Goal: Transaction & Acquisition: Purchase product/service

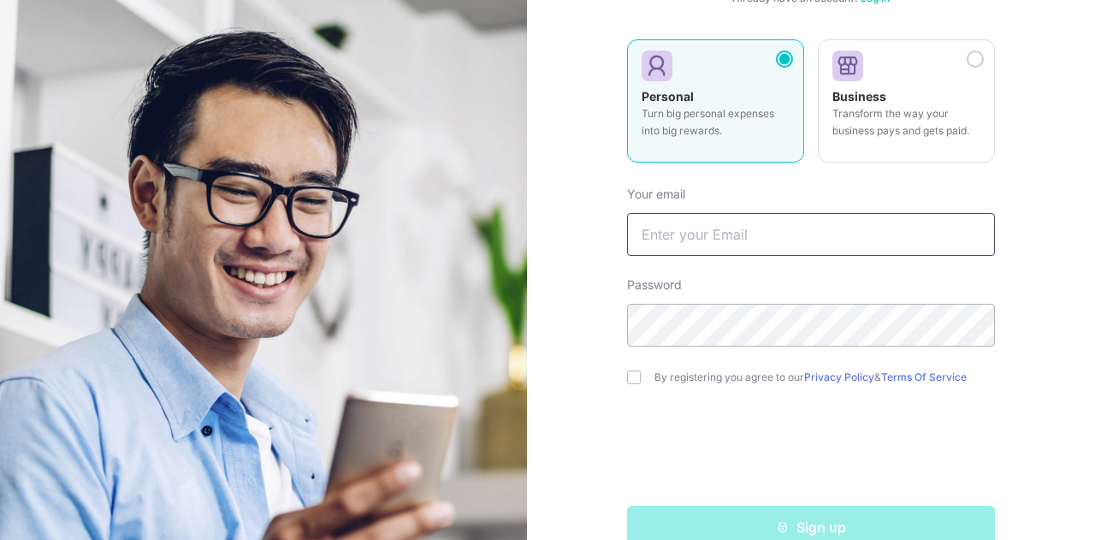
scroll to position [456, 0]
type input "[EMAIL_ADDRESS][DOMAIN_NAME]"
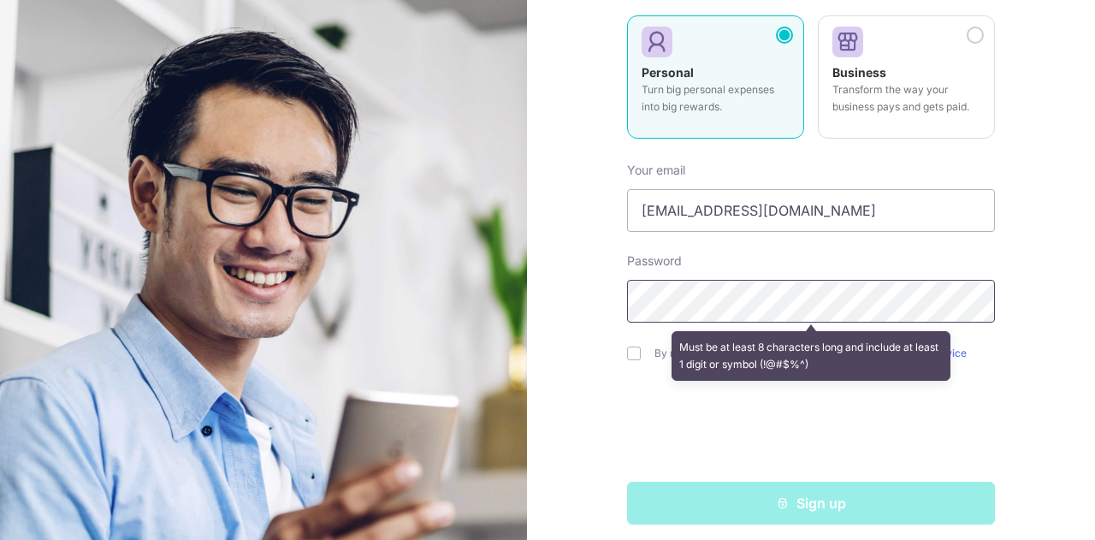
scroll to position [205, 0]
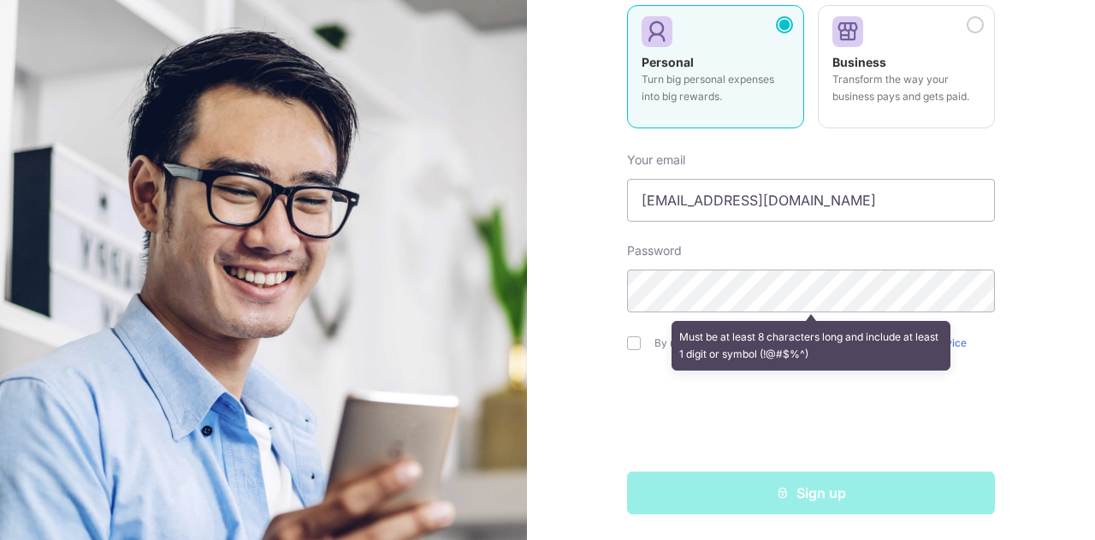
click at [627, 345] on div "Must be at least 8 characters long and include at least 1 digit or symbol (!@#$…" at bounding box center [811, 345] width 368 height 63
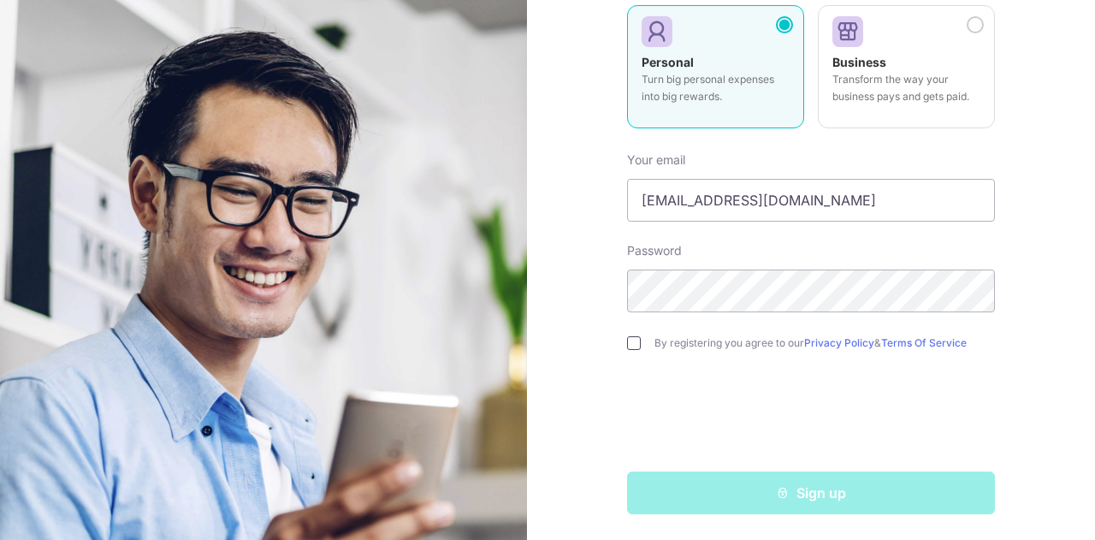
click at [629, 345] on input "checkbox" at bounding box center [634, 343] width 14 height 14
checkbox input "true"
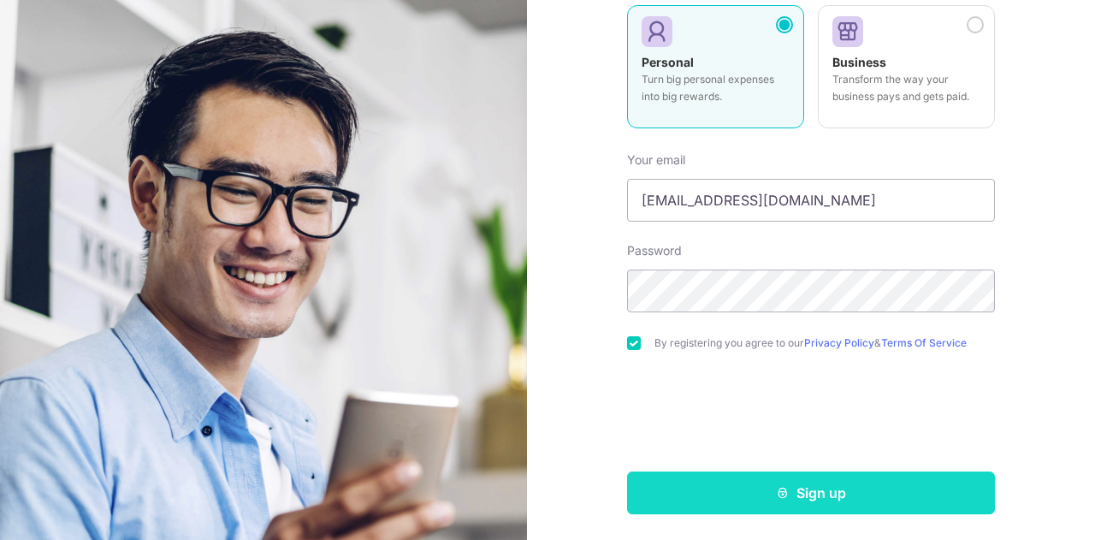
click at [673, 488] on button "Sign up" at bounding box center [811, 492] width 368 height 43
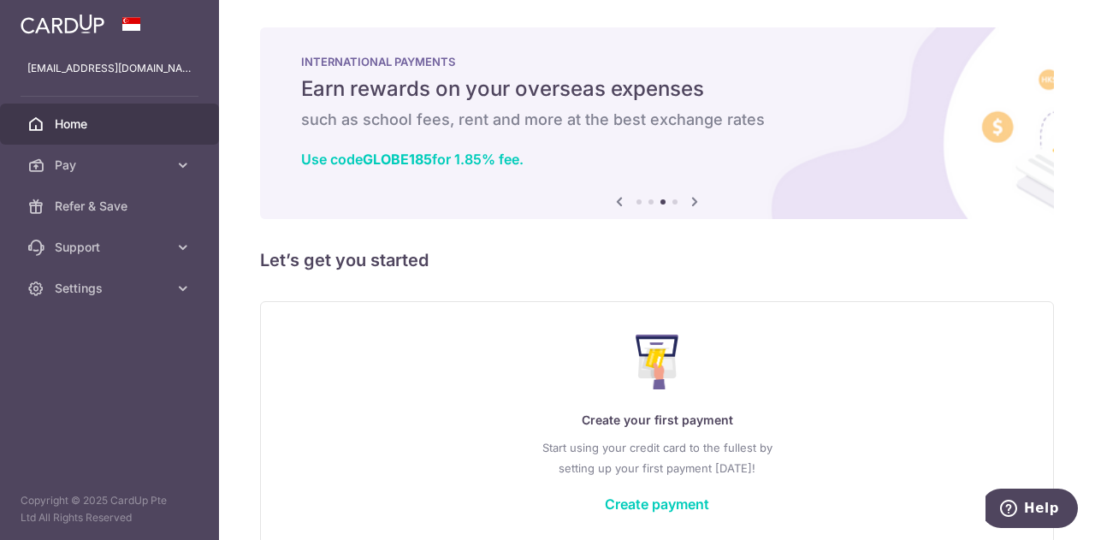
click at [612, 203] on icon at bounding box center [619, 201] width 21 height 21
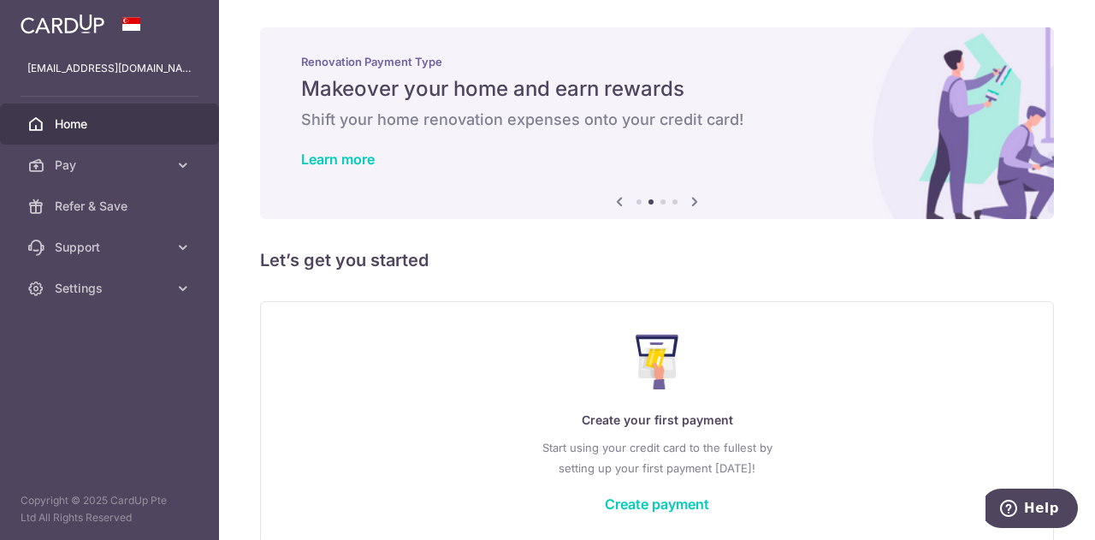
click at [612, 203] on icon at bounding box center [619, 201] width 21 height 21
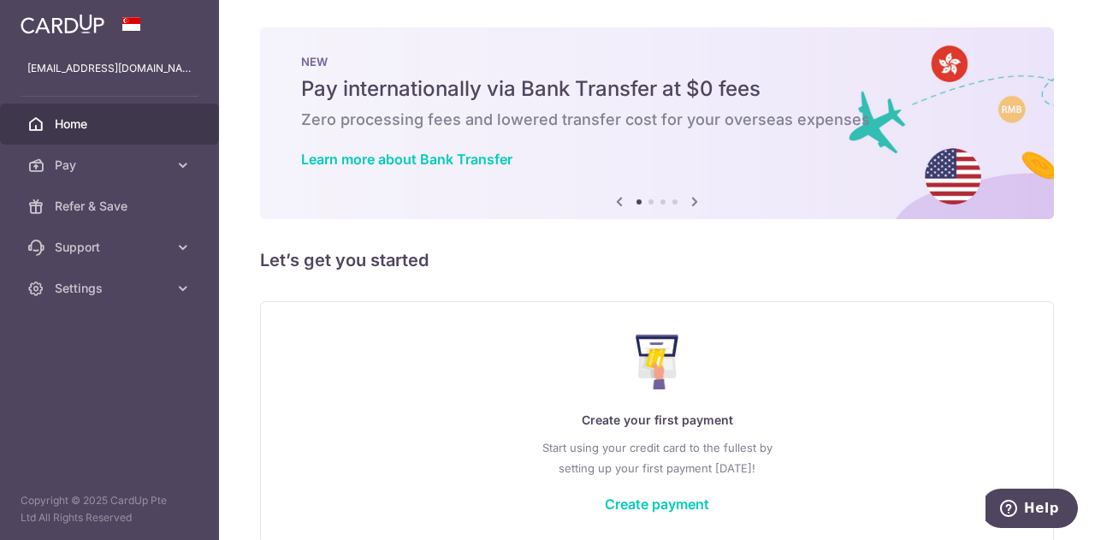
click at [692, 203] on icon at bounding box center [694, 201] width 21 height 21
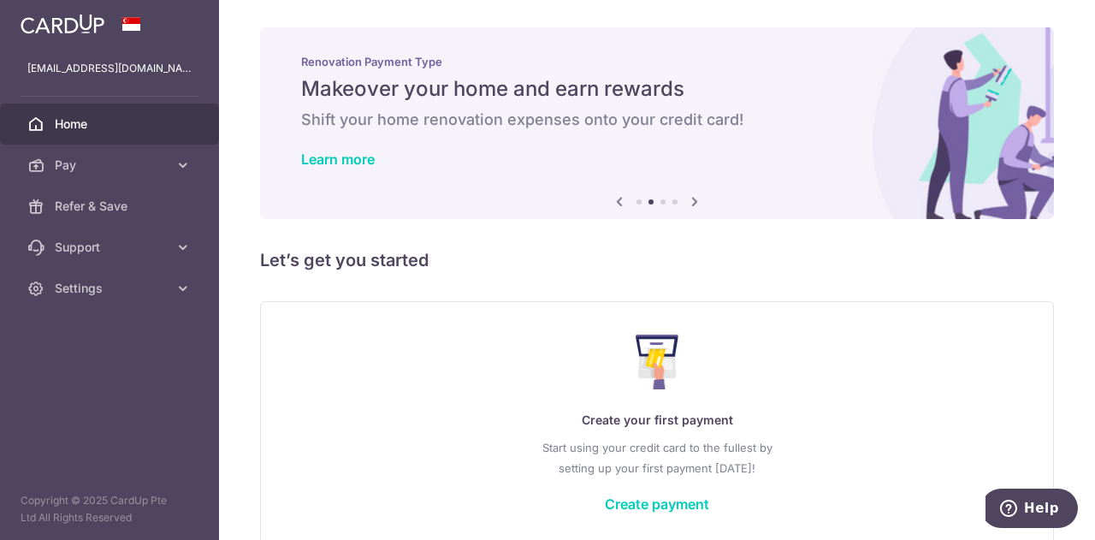
click at [692, 203] on icon at bounding box center [694, 201] width 21 height 21
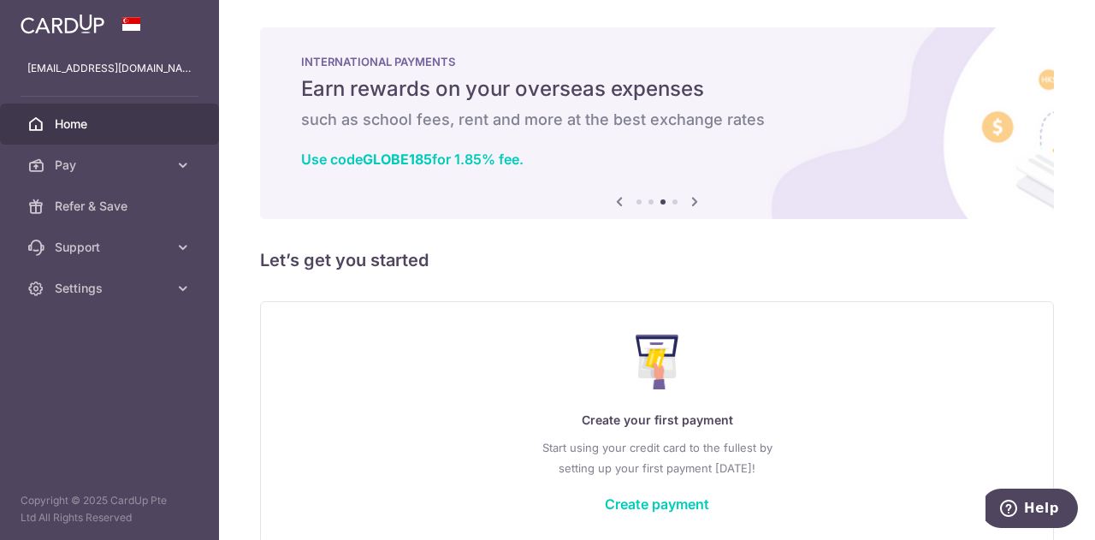
click at [692, 203] on icon at bounding box center [694, 201] width 21 height 21
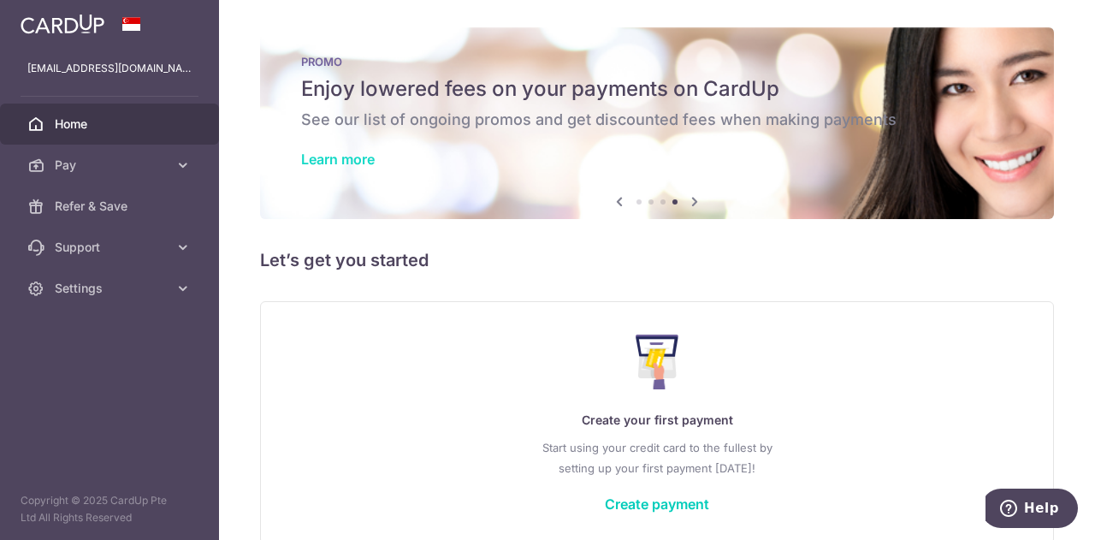
click at [366, 156] on link "Learn more" at bounding box center [338, 159] width 74 height 17
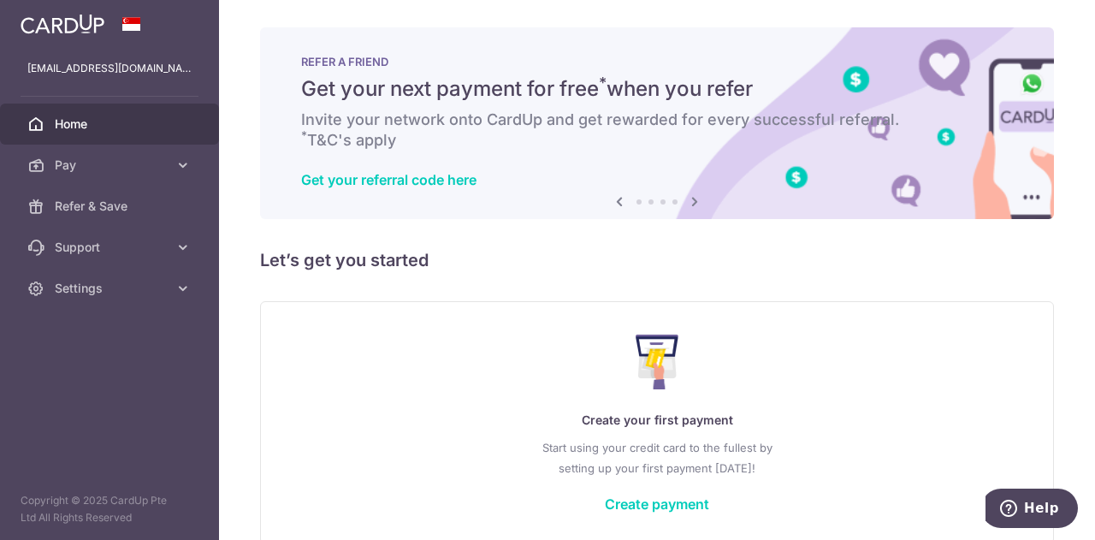
scroll to position [84, 0]
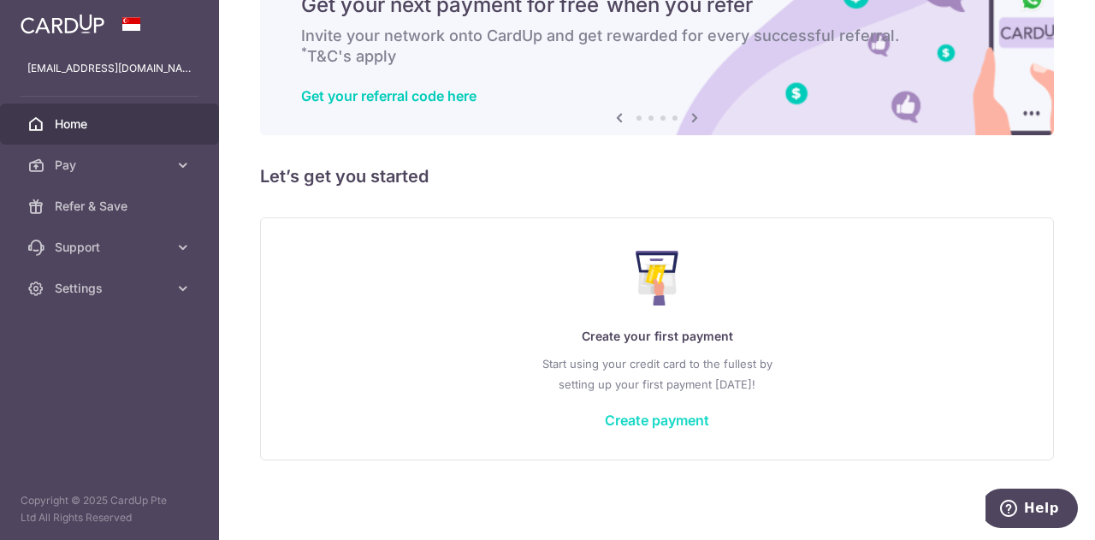
click at [643, 421] on link "Create payment" at bounding box center [657, 419] width 104 height 17
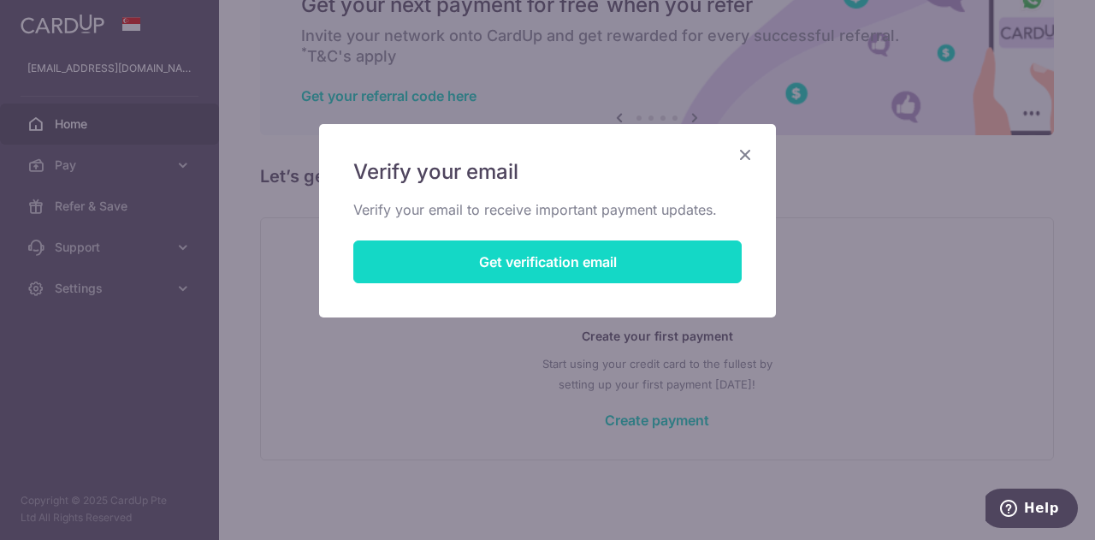
click at [591, 269] on button "Get verification email" at bounding box center [547, 261] width 388 height 43
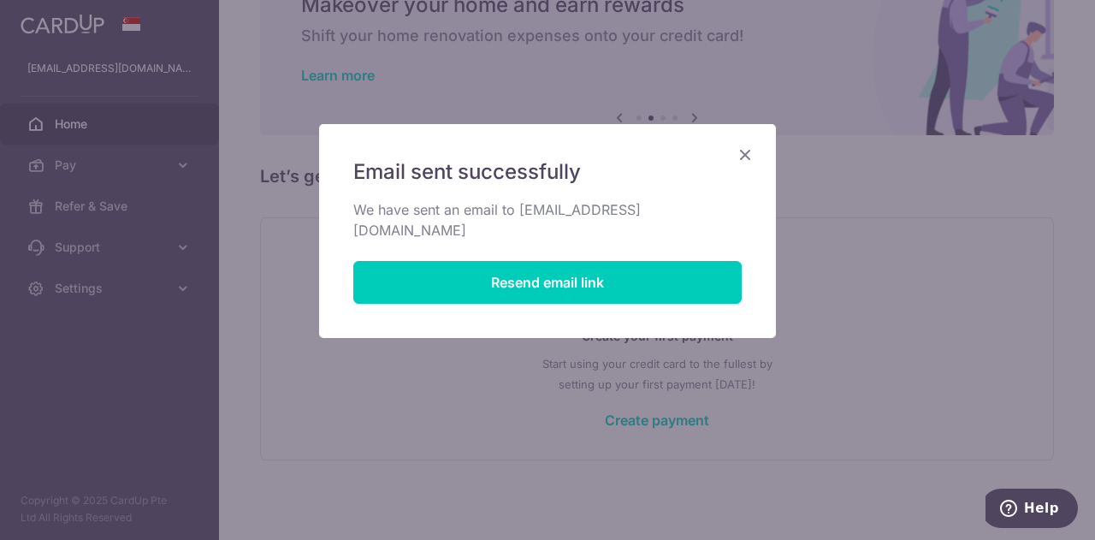
click at [747, 155] on icon "Close" at bounding box center [745, 154] width 21 height 21
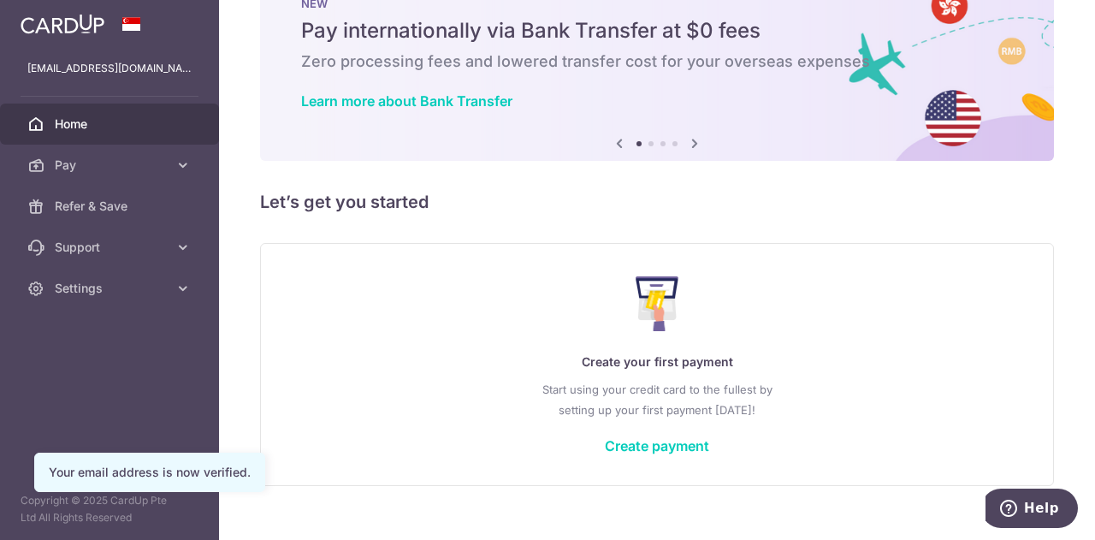
scroll to position [84, 0]
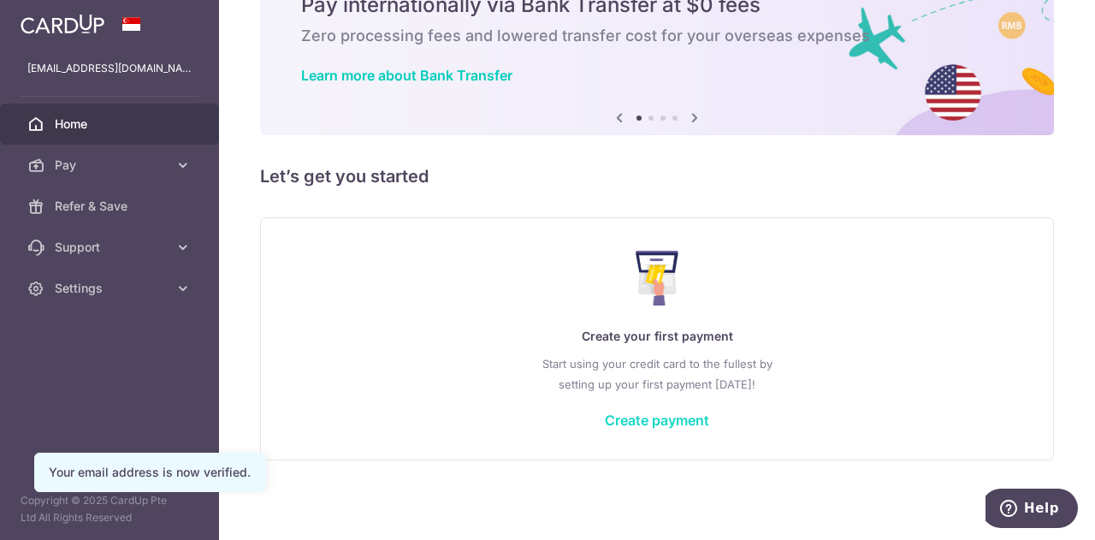
click at [662, 417] on link "Create payment" at bounding box center [657, 419] width 104 height 17
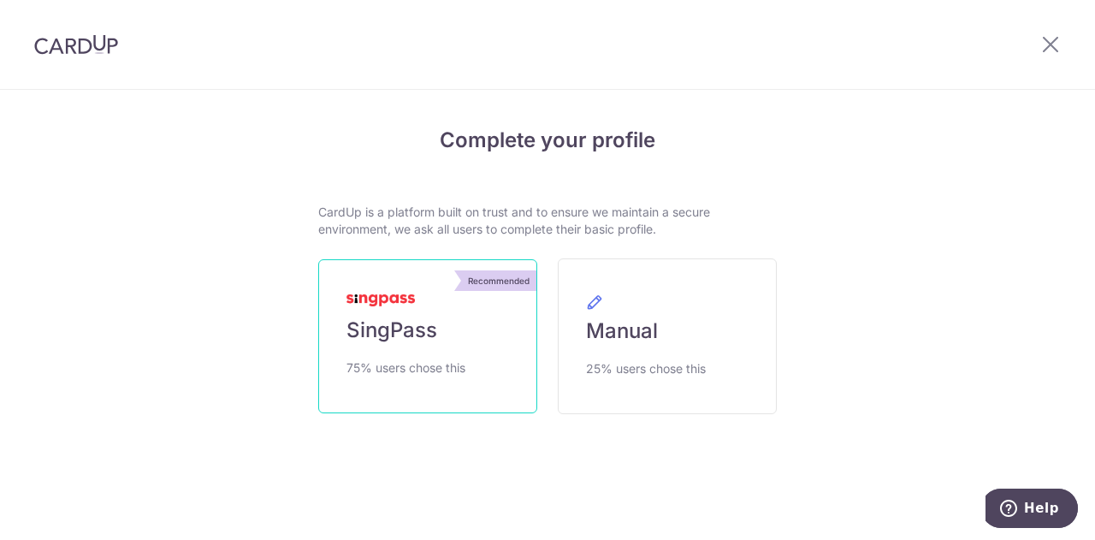
click at [431, 353] on link "Recommended SingPass 75% users chose this" at bounding box center [427, 336] width 219 height 154
click at [415, 301] on link "Recommended SingPass 75% users chose this" at bounding box center [427, 336] width 219 height 154
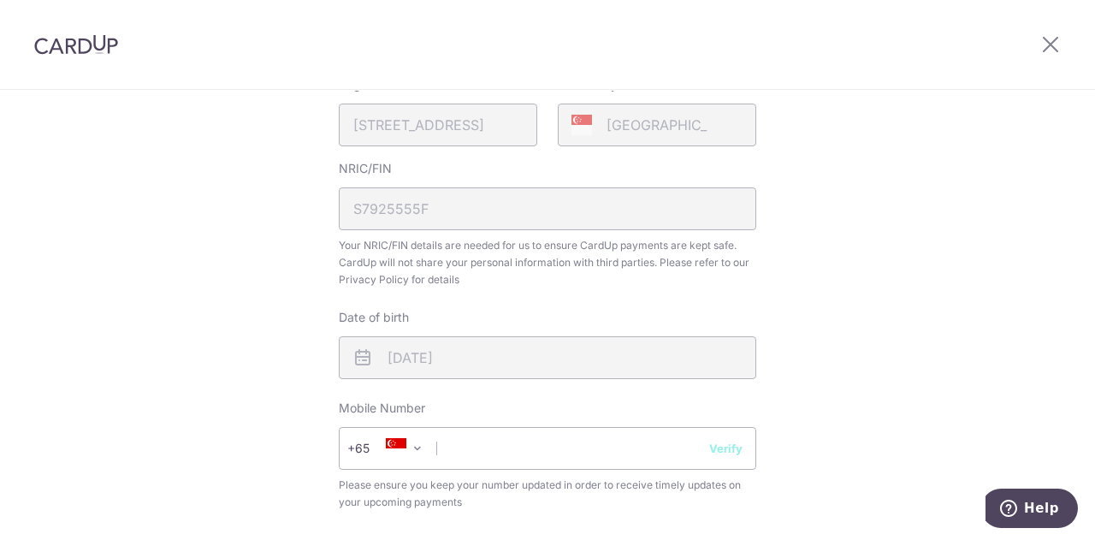
scroll to position [684, 0]
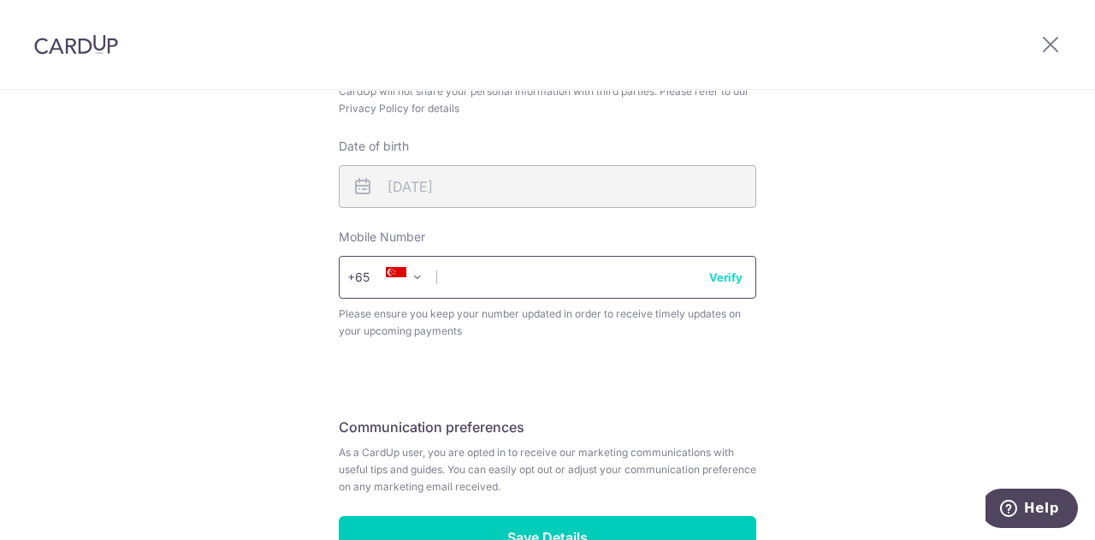
click at [544, 277] on input "text" at bounding box center [547, 277] width 417 height 43
type input "96605053"
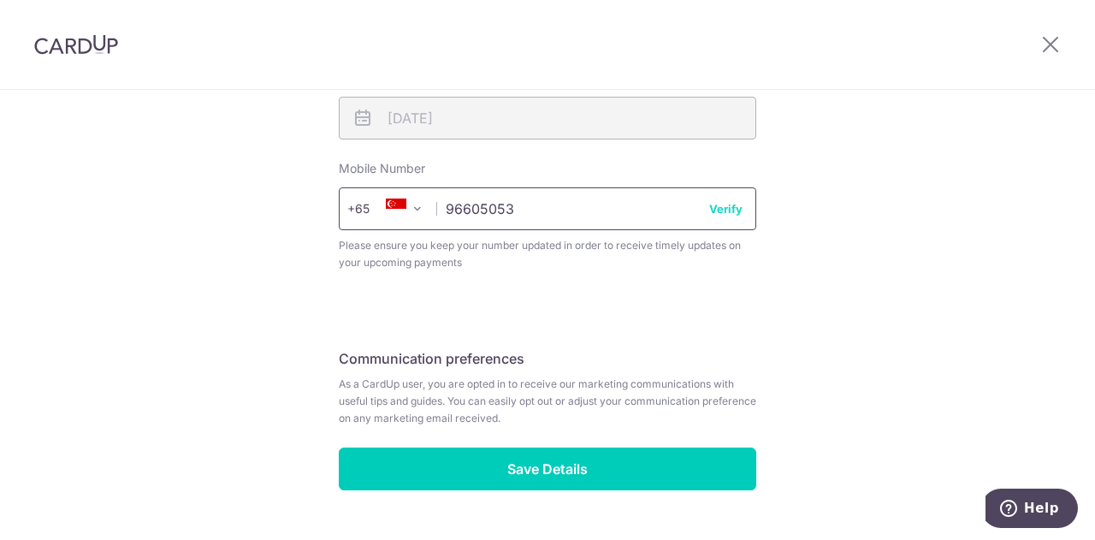
scroll to position [796, 0]
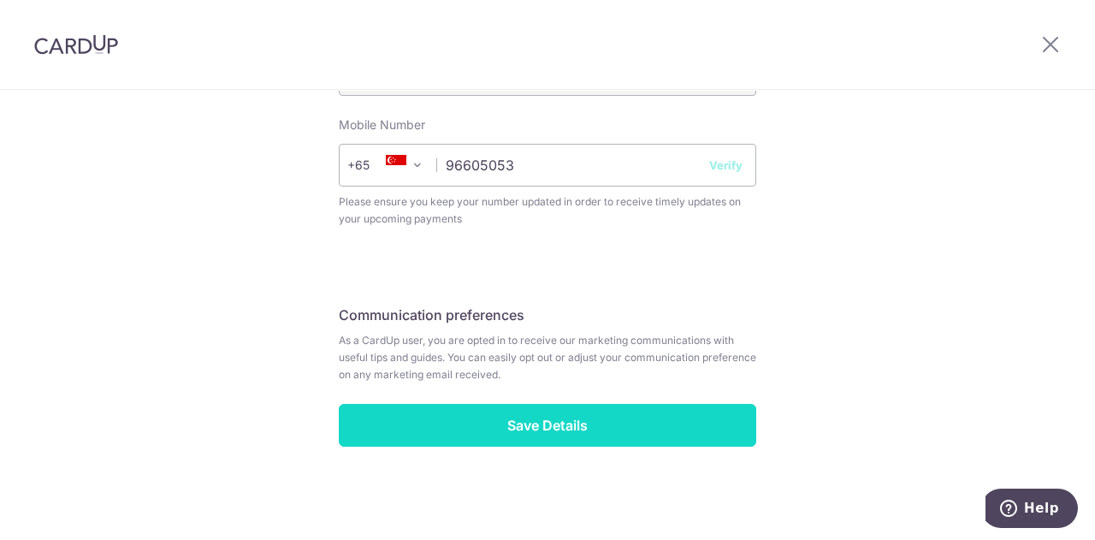
click at [545, 426] on input "Save Details" at bounding box center [547, 425] width 417 height 43
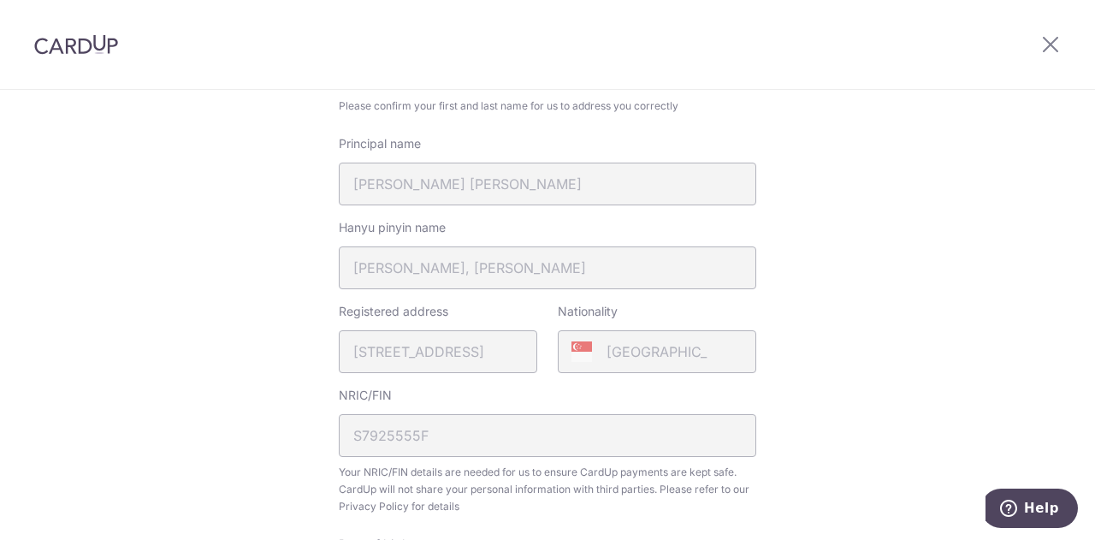
scroll to position [283, 0]
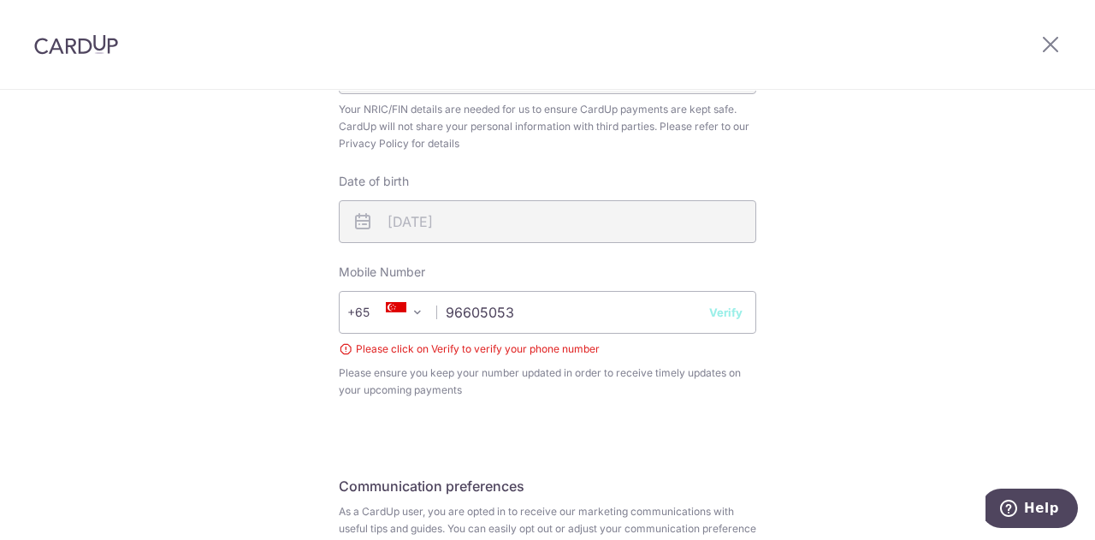
scroll to position [456, 0]
click at [718, 313] on button "Verify" at bounding box center [725, 312] width 33 height 17
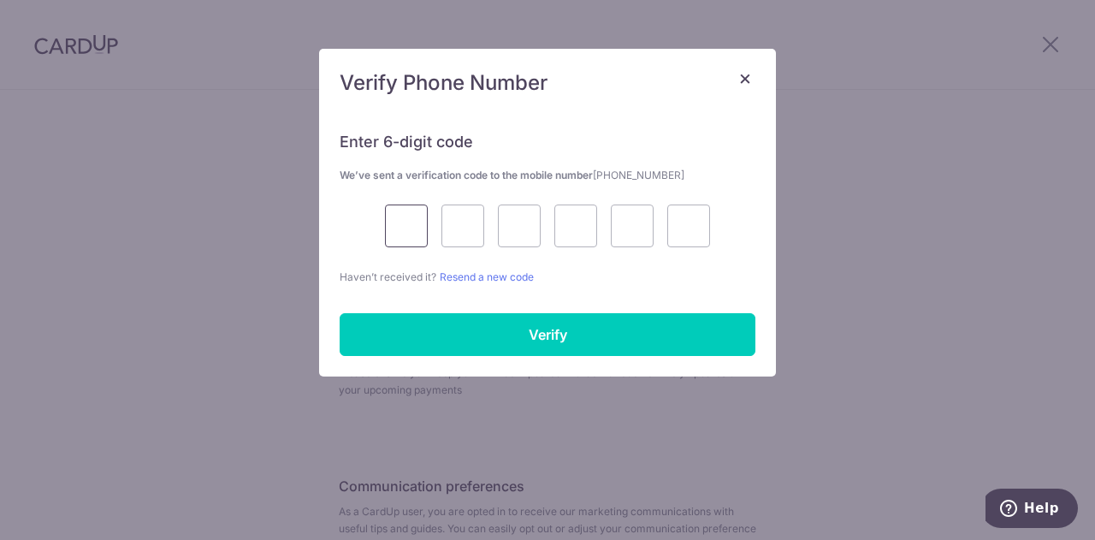
click at [398, 216] on input "text" at bounding box center [406, 225] width 43 height 43
type input "9"
type input "4"
type input "7"
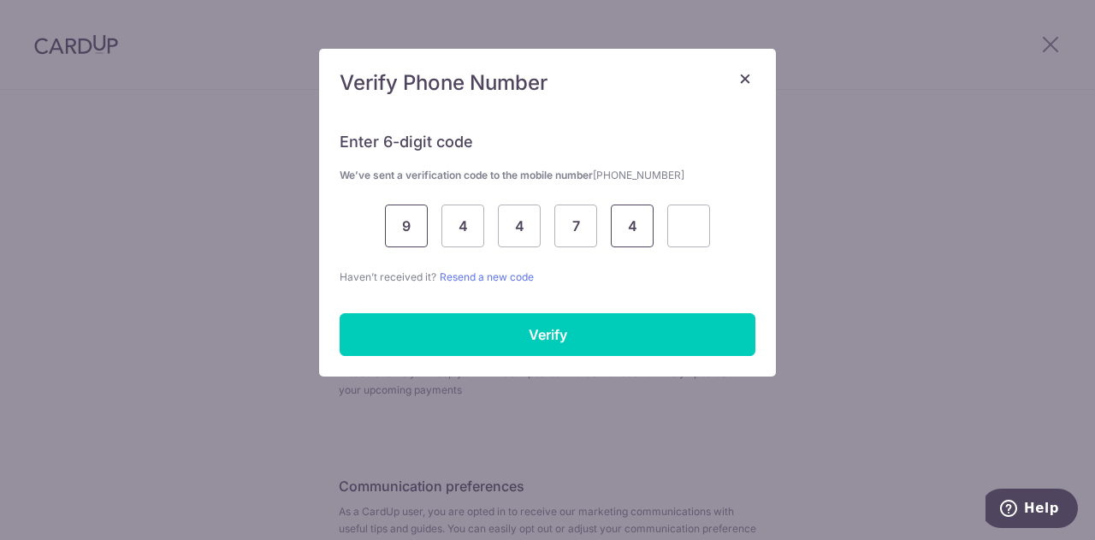
type input "4"
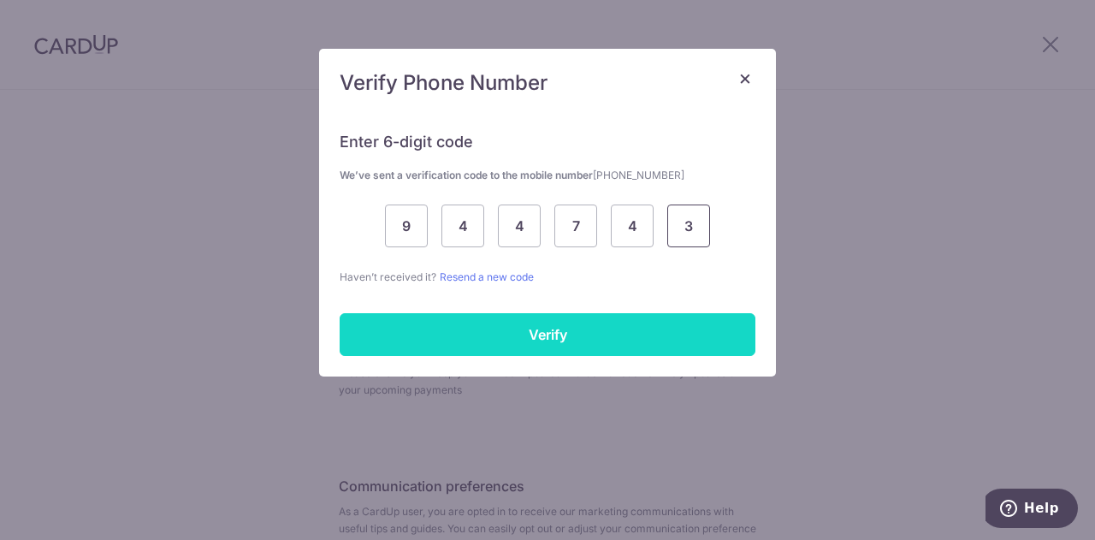
type input "3"
click at [588, 343] on input "Verify" at bounding box center [548, 334] width 416 height 43
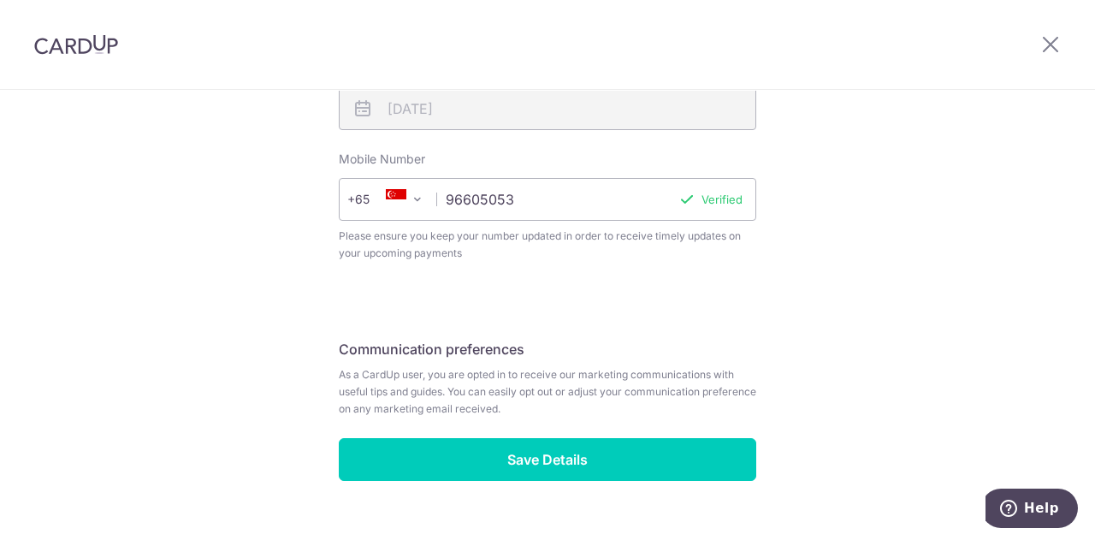
scroll to position [796, 0]
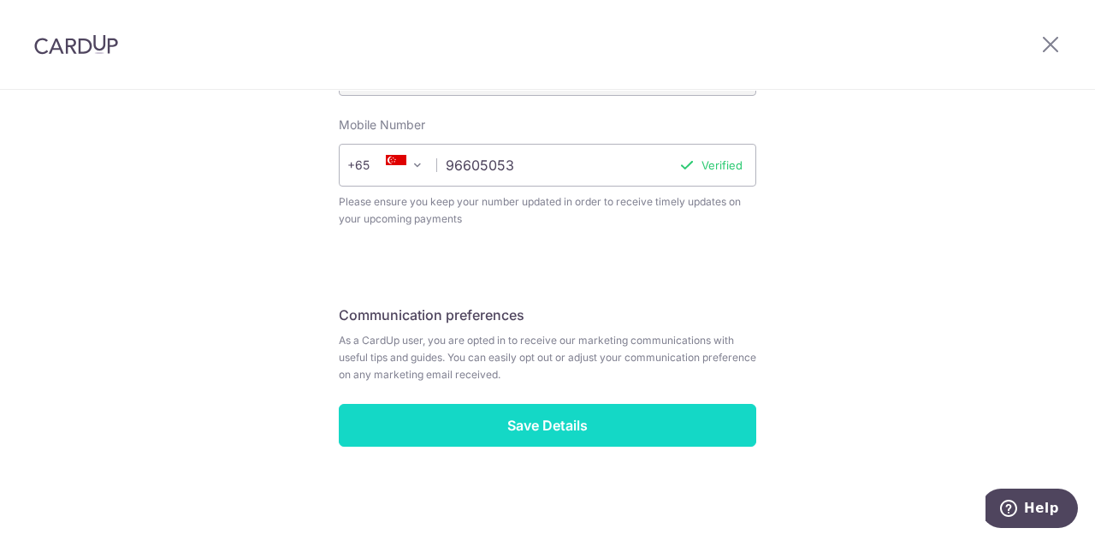
click at [597, 411] on input "Save Details" at bounding box center [547, 425] width 417 height 43
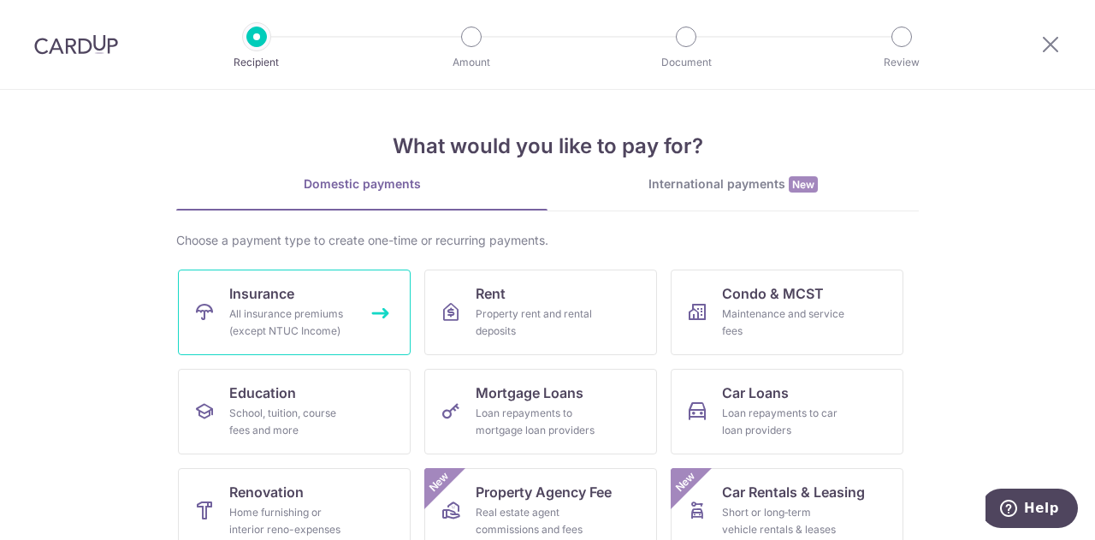
scroll to position [456, 0]
click at [363, 307] on link "Insurance All insurance premiums (except NTUC Income)" at bounding box center [294, 312] width 233 height 86
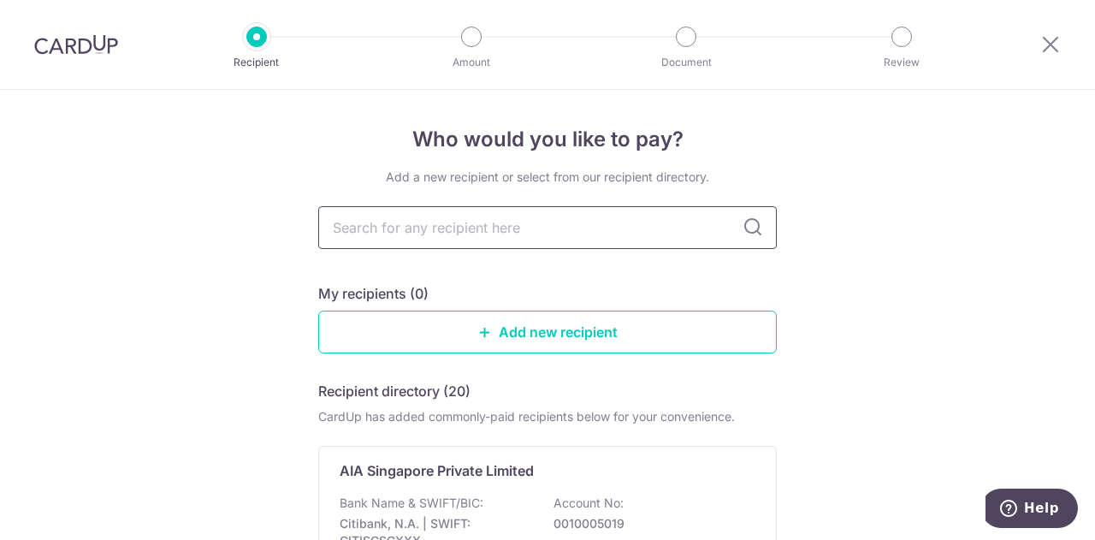
scroll to position [456, 0]
click at [554, 239] on input "text" at bounding box center [547, 227] width 458 height 43
click at [747, 226] on icon at bounding box center [752, 227] width 21 height 21
click at [564, 233] on input "text" at bounding box center [547, 227] width 458 height 43
type input "AIA"
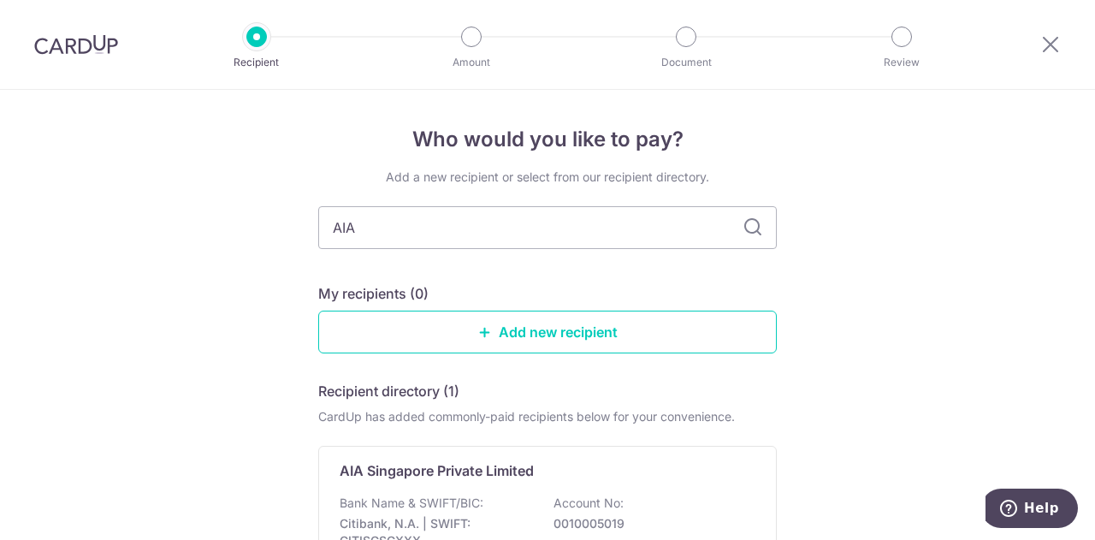
click at [752, 228] on icon at bounding box center [752, 227] width 21 height 21
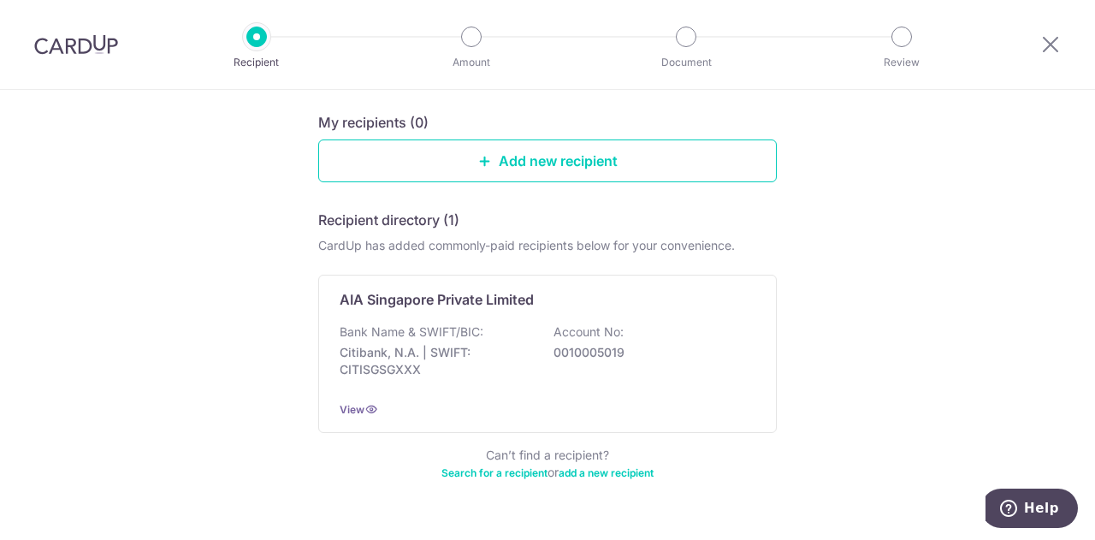
scroll to position [0, 0]
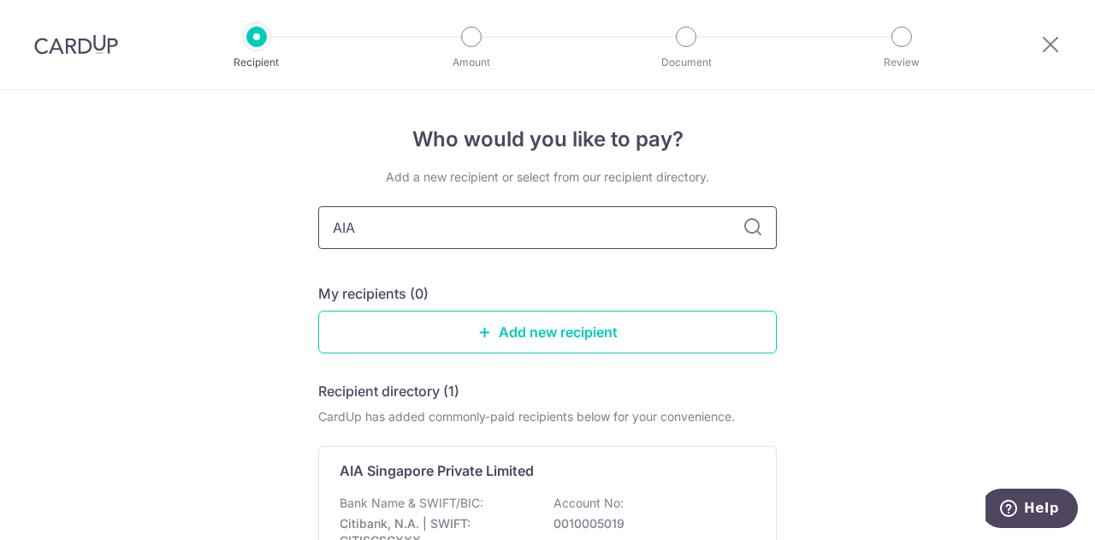
click at [464, 244] on input "AIA" at bounding box center [547, 227] width 458 height 43
type textarea "IA"
drag, startPoint x: 694, startPoint y: 231, endPoint x: 279, endPoint y: 233, distance: 415.6
click at [279, 233] on div "Who would you like to pay? Add a new recipient or select from our recipient dir…" at bounding box center [547, 421] width 1095 height 663
click at [638, 228] on input "text" at bounding box center [547, 227] width 458 height 43
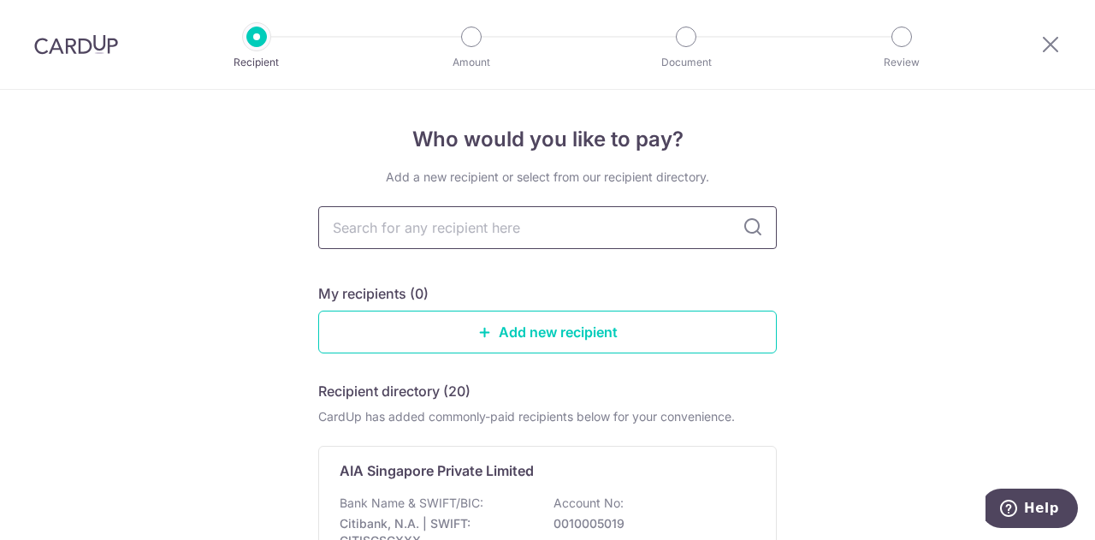
click at [552, 245] on input "text" at bounding box center [547, 227] width 458 height 43
click at [755, 222] on icon at bounding box center [752, 227] width 21 height 21
click at [751, 228] on icon at bounding box center [752, 227] width 21 height 21
click at [554, 233] on input "text" at bounding box center [547, 227] width 458 height 43
type input "AIA"
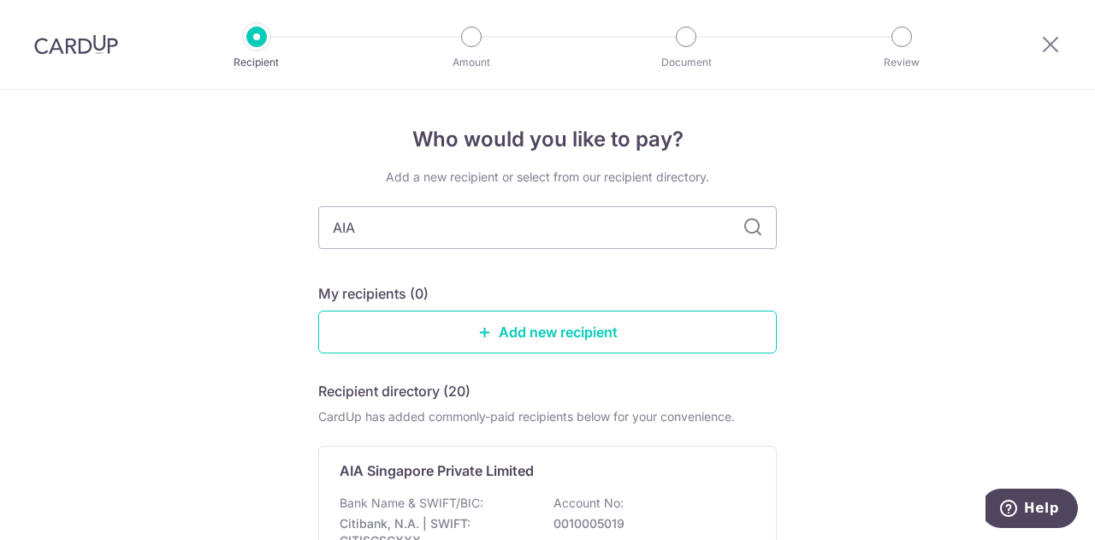
click at [743, 232] on icon at bounding box center [752, 227] width 21 height 21
click at [745, 228] on icon at bounding box center [752, 227] width 21 height 21
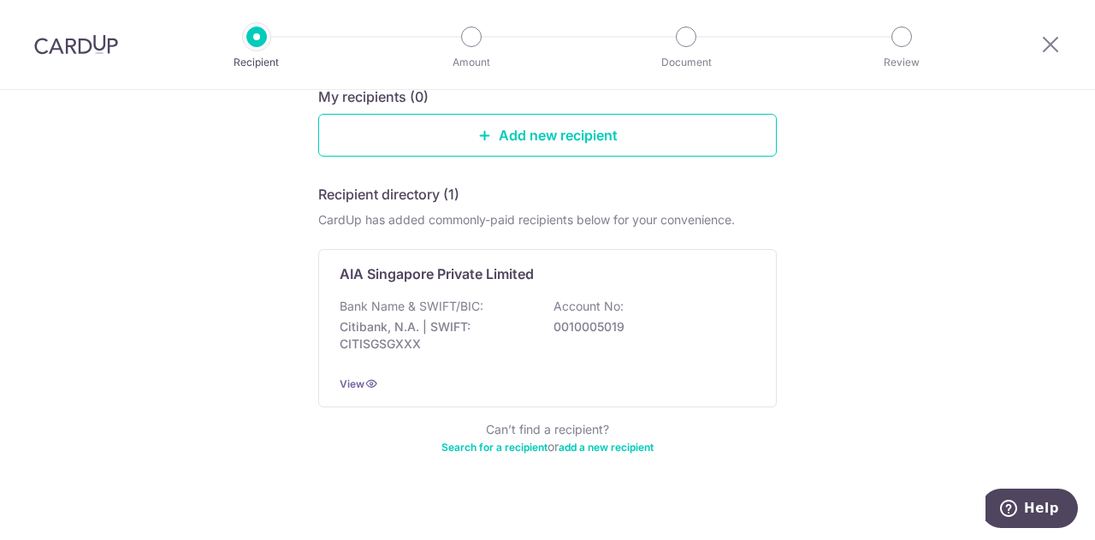
scroll to position [210, 0]
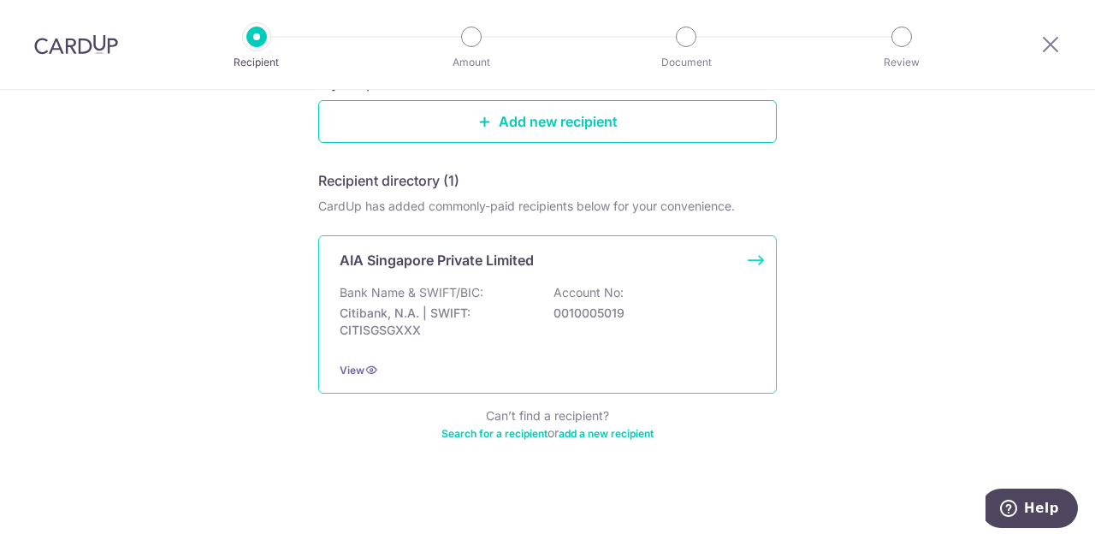
click at [468, 318] on p "Citibank, N.A. | SWIFT: CITISGSGXXX" at bounding box center [436, 321] width 192 height 34
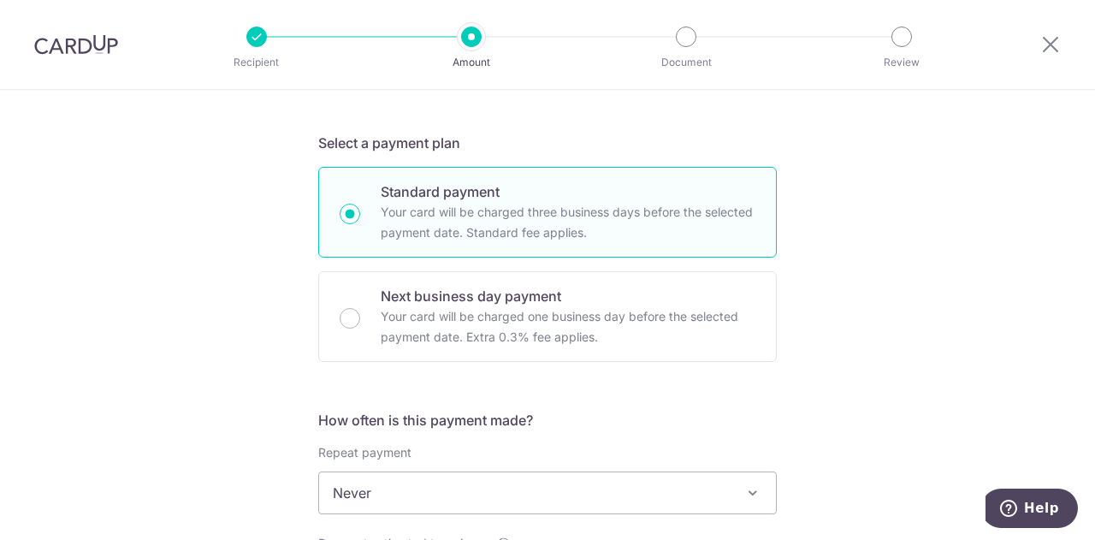
scroll to position [513, 0]
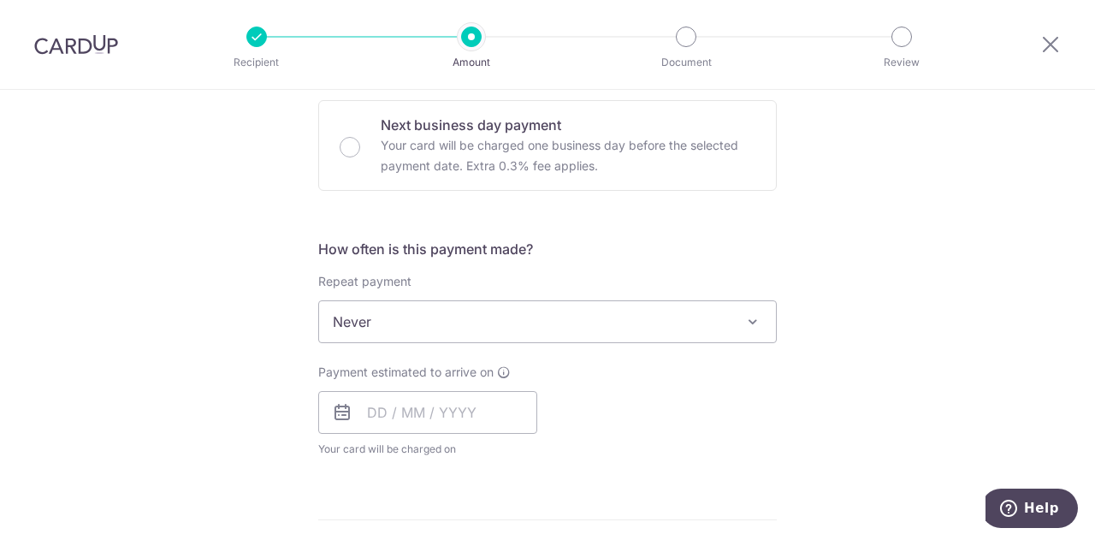
click at [648, 317] on span "Never" at bounding box center [547, 321] width 457 height 41
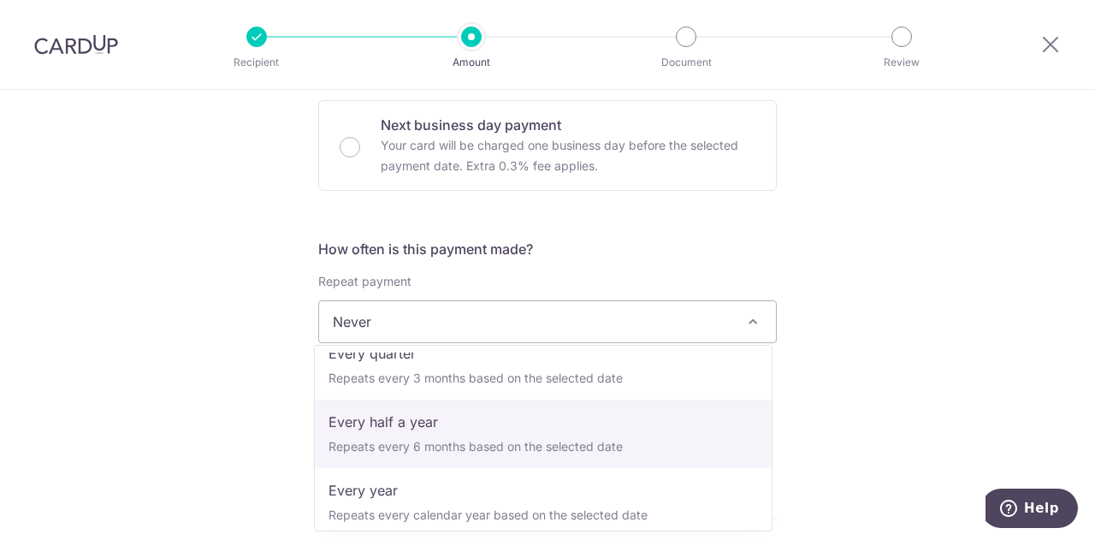
scroll to position [228, 0]
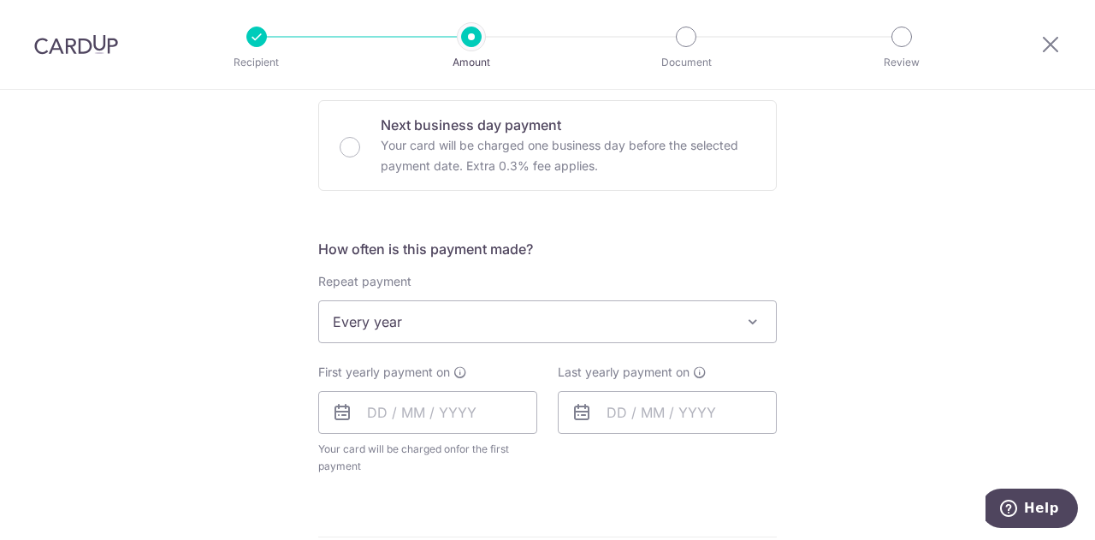
click at [636, 325] on span "Every year" at bounding box center [547, 321] width 457 height 41
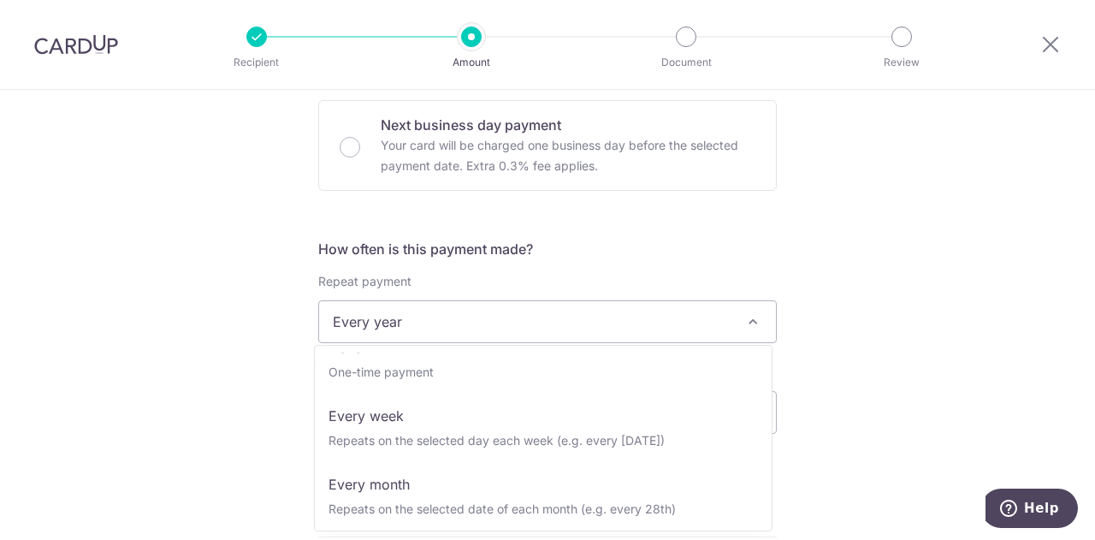
scroll to position [0, 0]
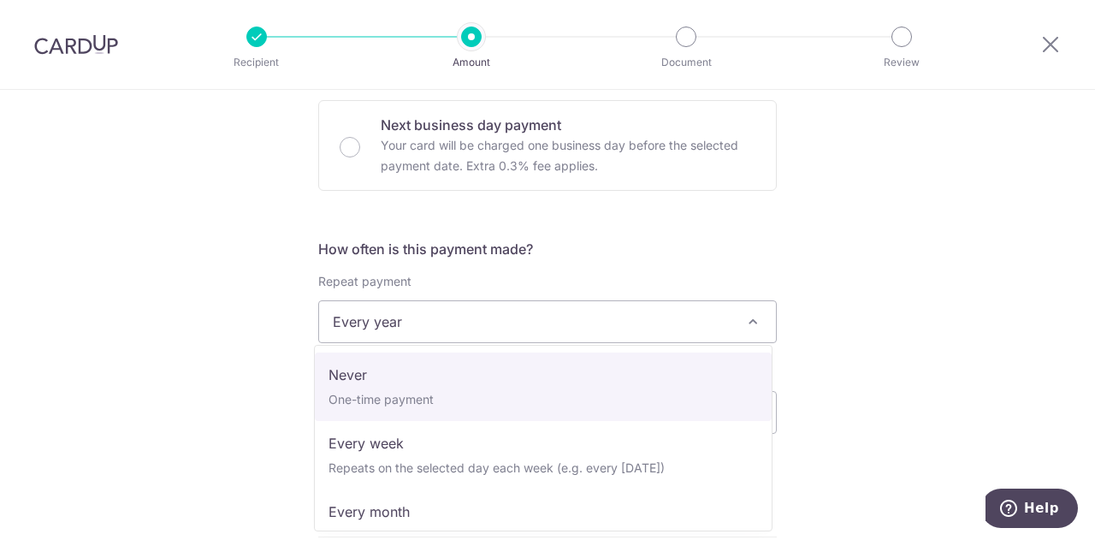
select select "1"
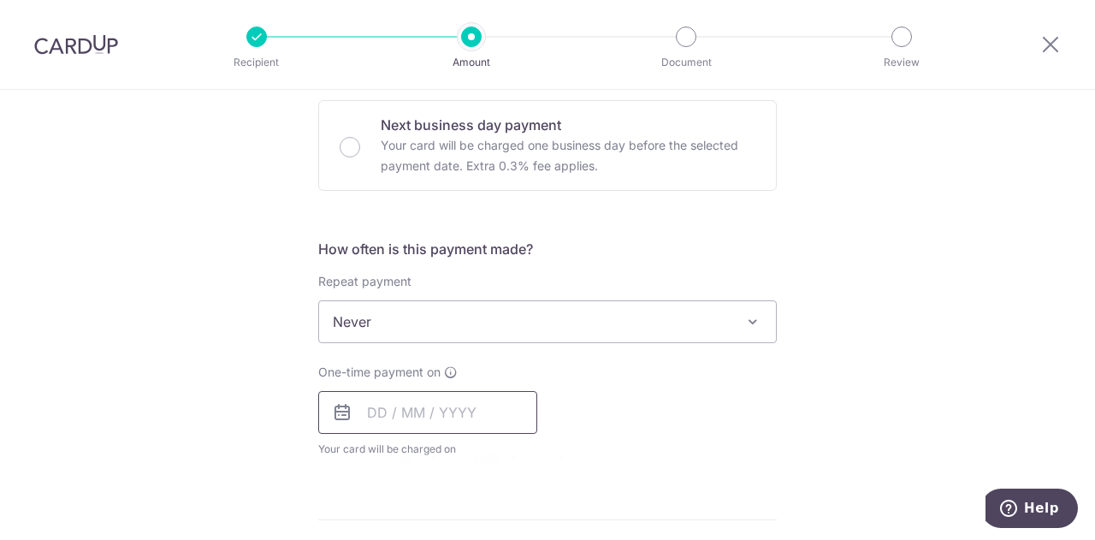
click at [382, 416] on input "text" at bounding box center [427, 412] width 219 height 43
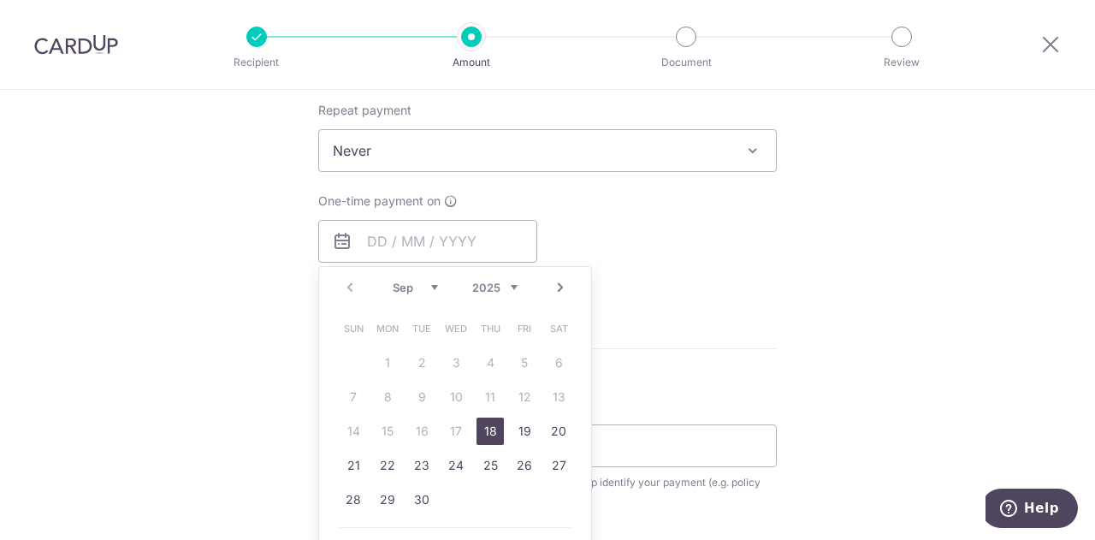
click at [476, 430] on link "18" at bounding box center [489, 430] width 27 height 27
type input "[DATE]"
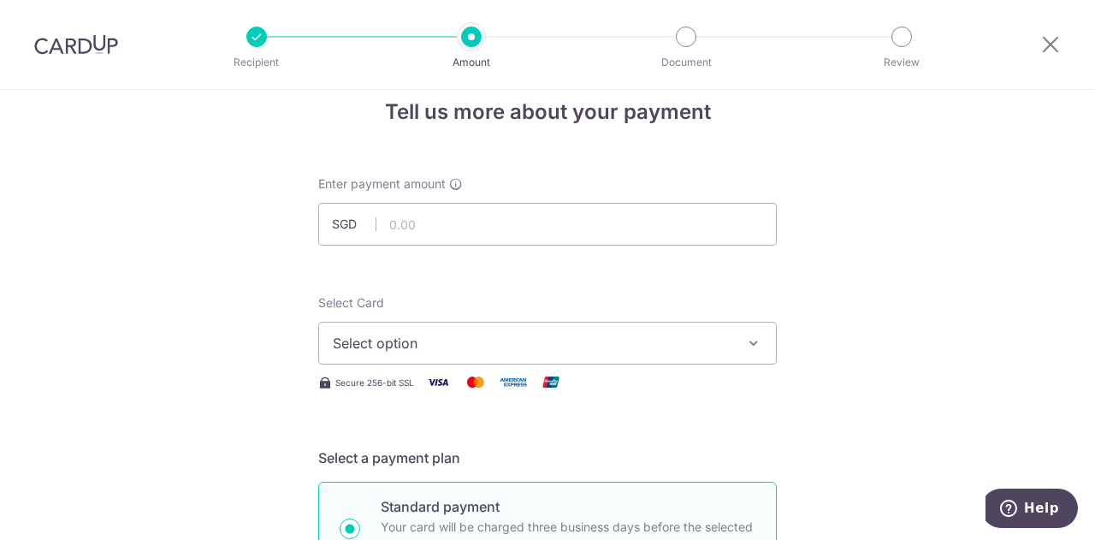
scroll to position [0, 0]
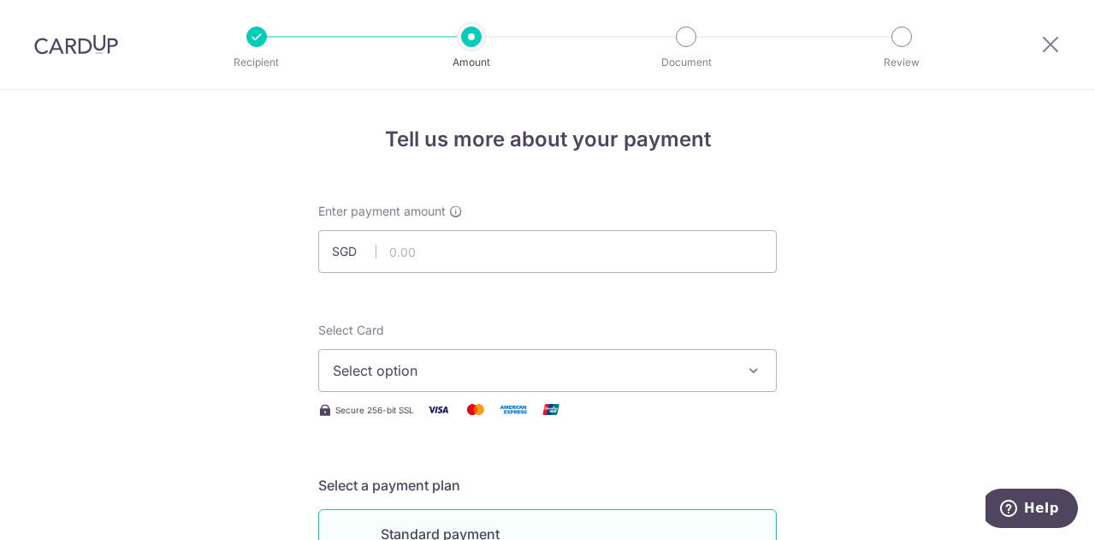
click at [400, 358] on button "Select option" at bounding box center [547, 370] width 458 height 43
click at [397, 410] on span "Add credit card" at bounding box center [562, 418] width 399 height 17
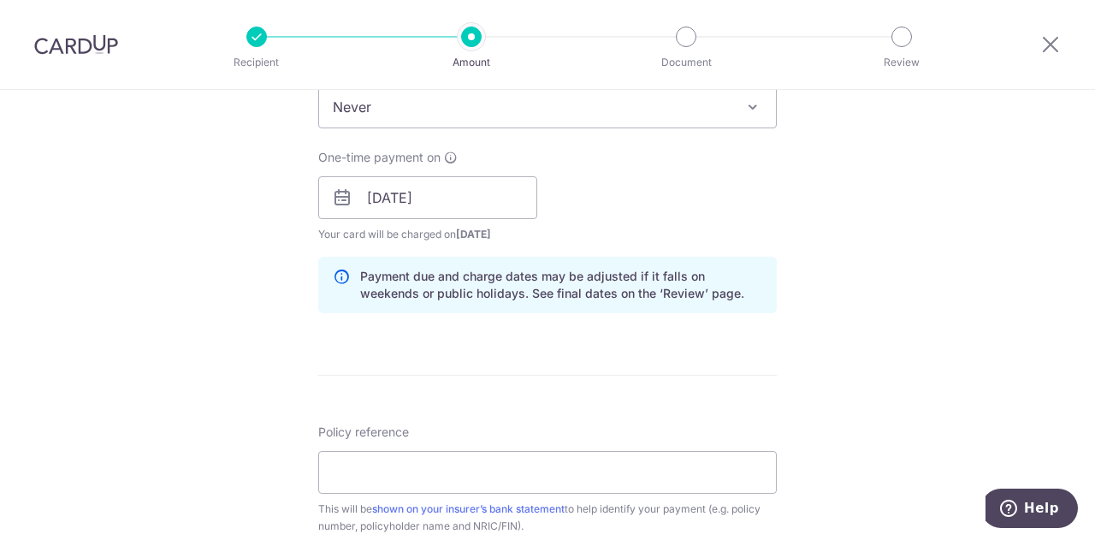
scroll to position [1368, 0]
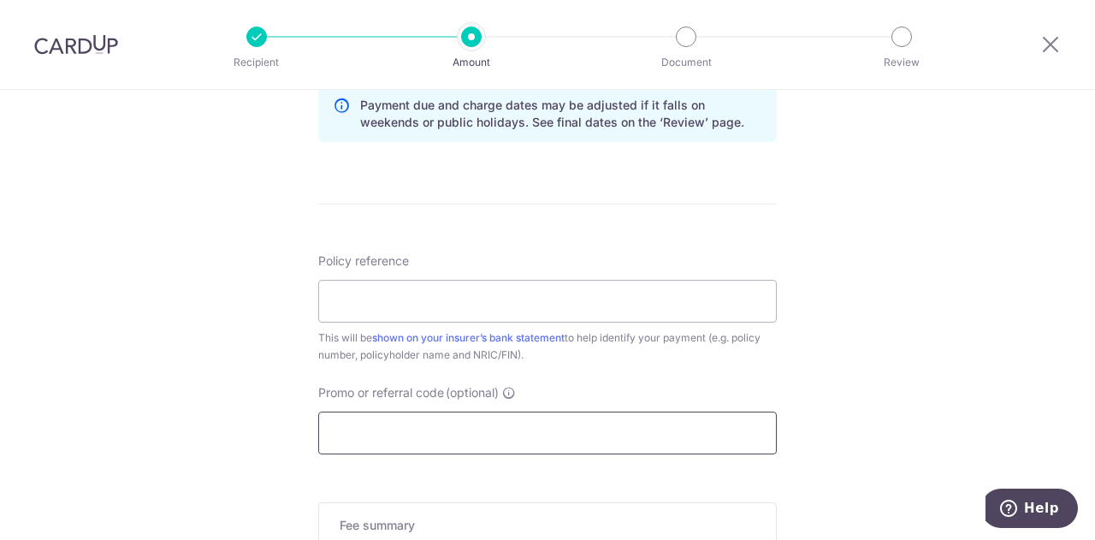
click at [472, 416] on input "Promo or referral code (optional)" at bounding box center [547, 432] width 458 height 43
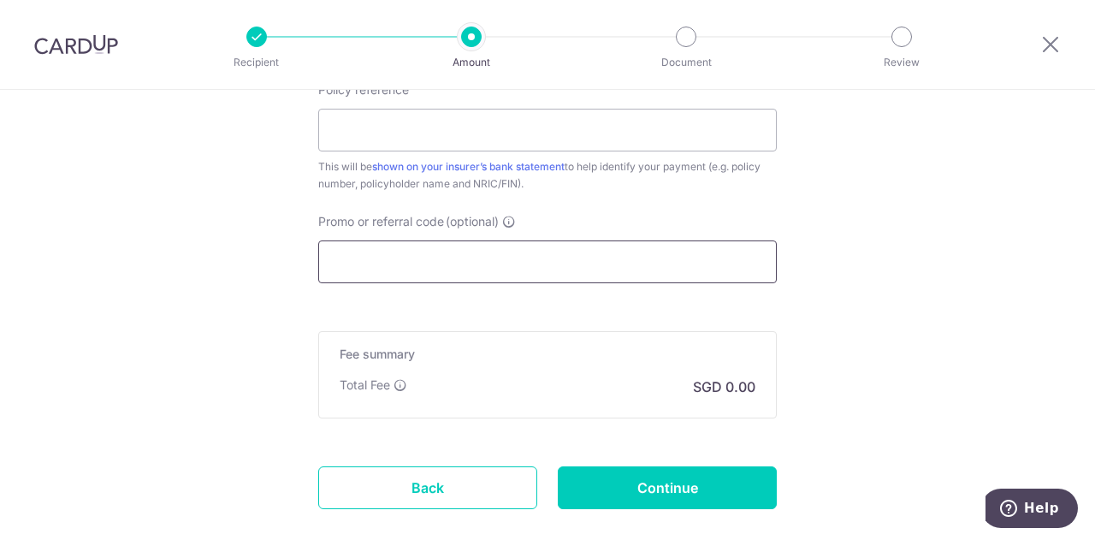
click at [516, 247] on input "Promo or referral code (optional)" at bounding box center [547, 261] width 458 height 43
paste input "OFF225"
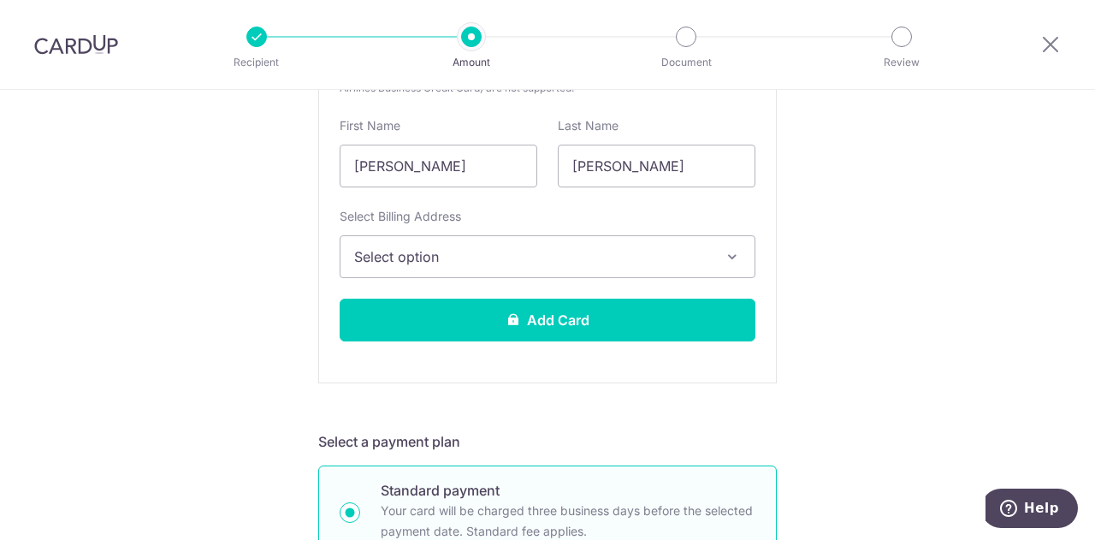
scroll to position [0, 0]
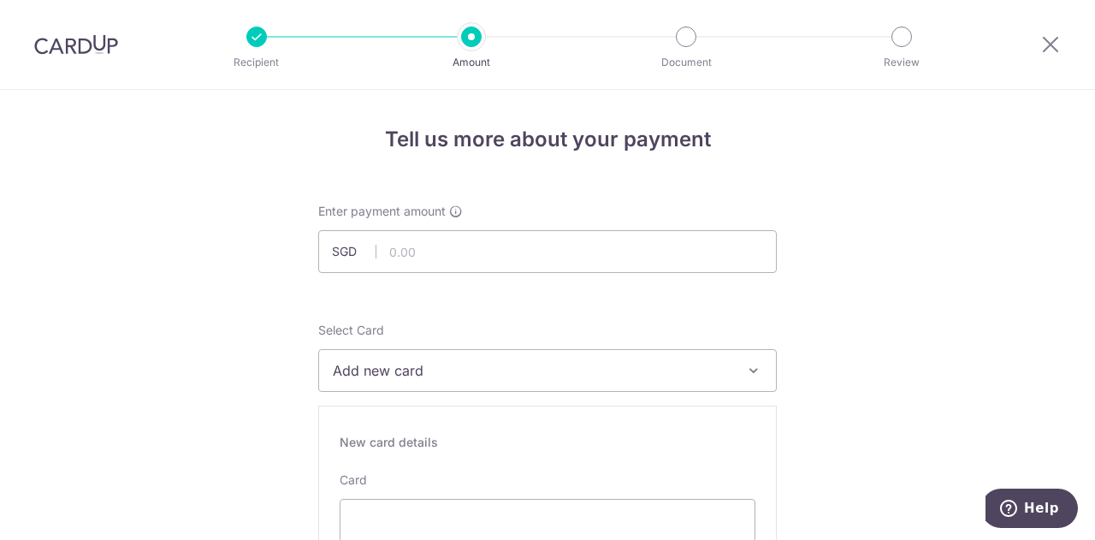
type input "OFF225"
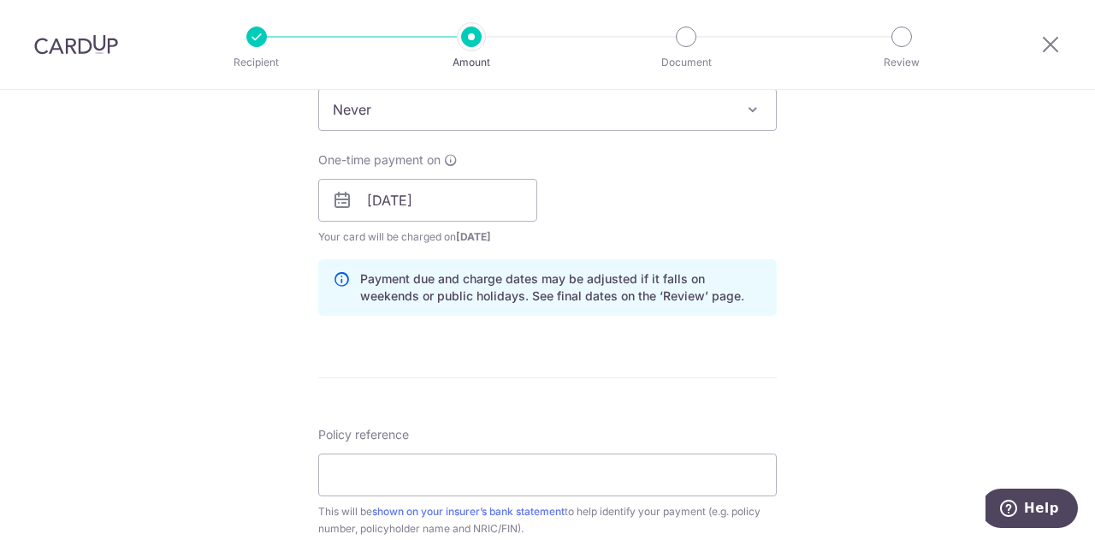
scroll to position [1368, 0]
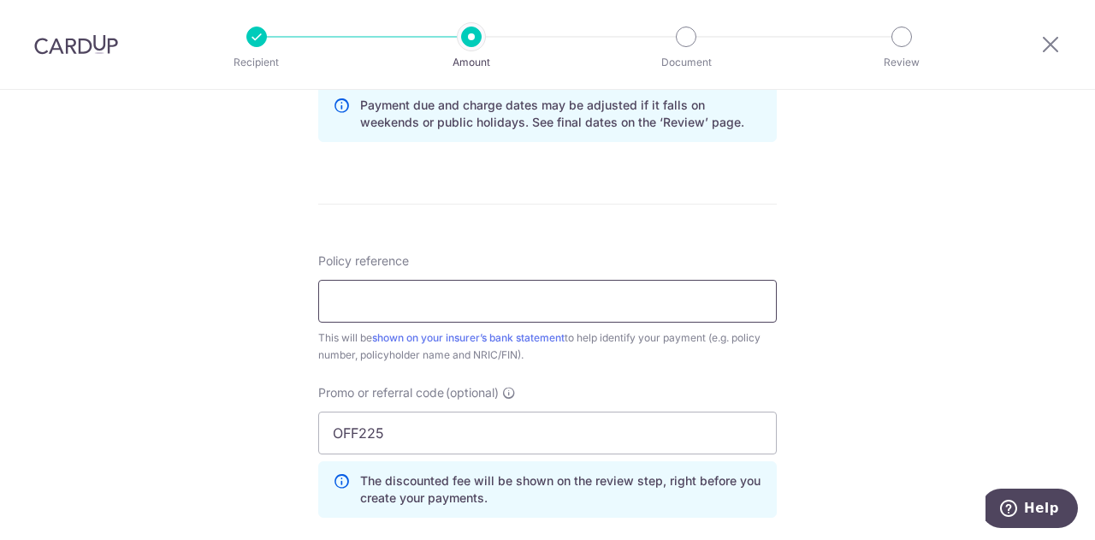
click at [428, 304] on input "Policy reference" at bounding box center [547, 301] width 458 height 43
paste input "E223854648"
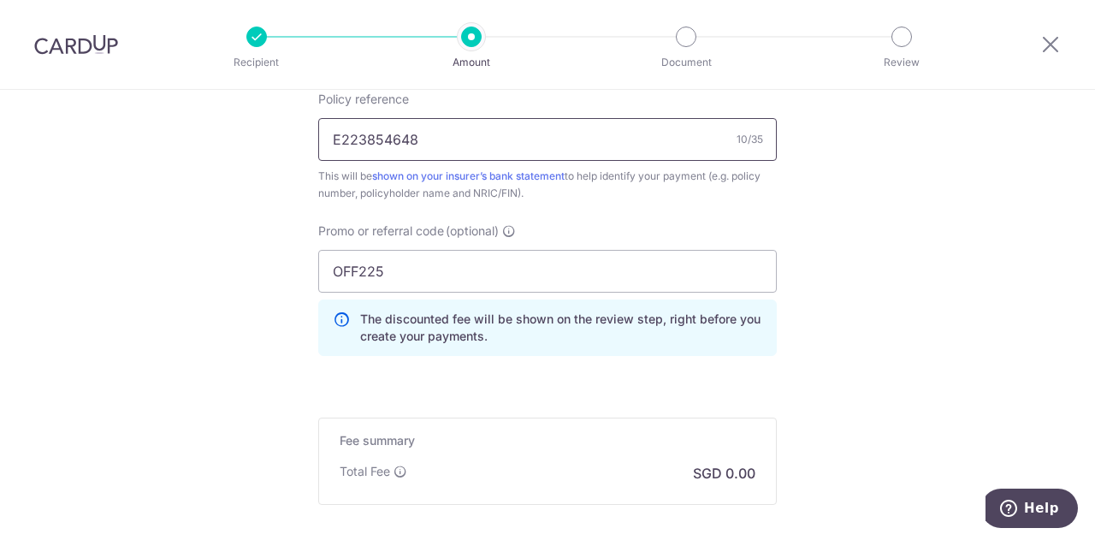
scroll to position [1539, 0]
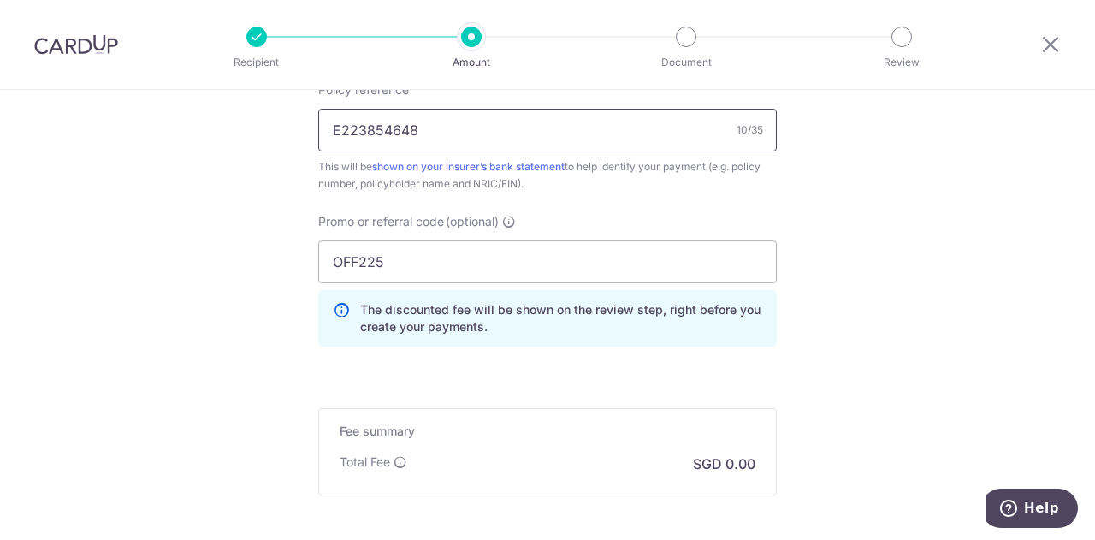
type input "E223854648"
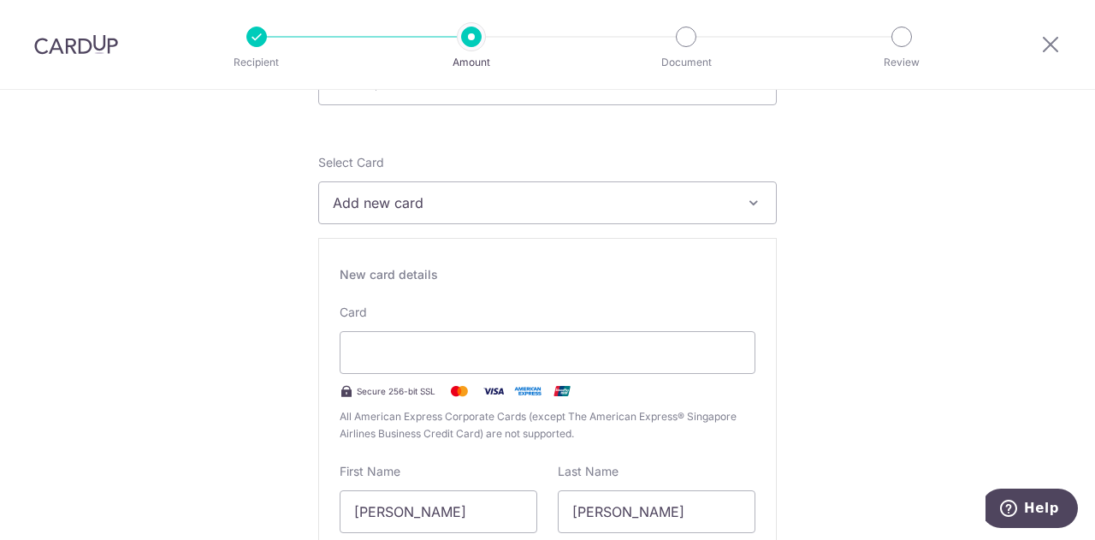
scroll to position [0, 0]
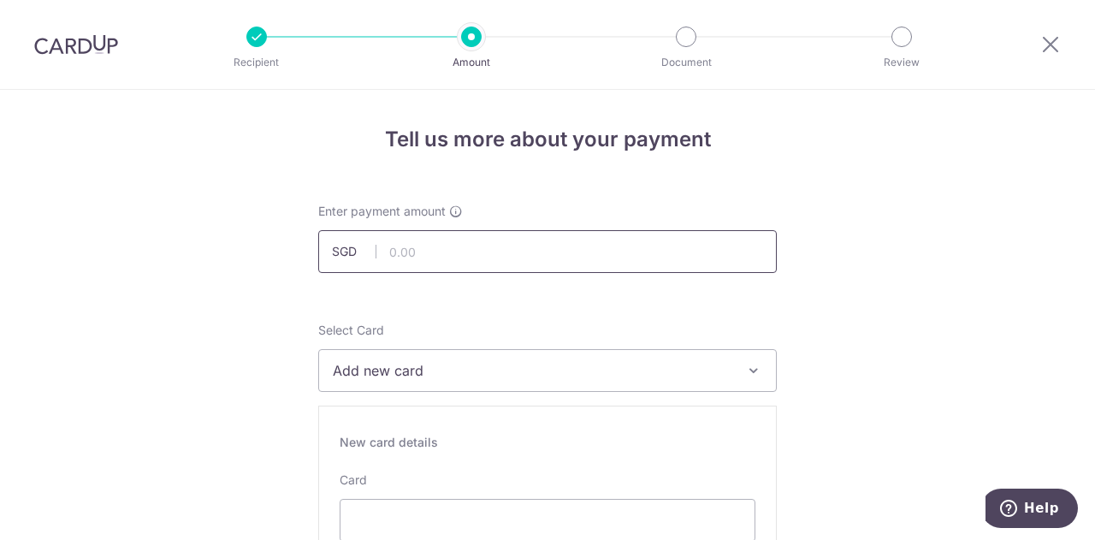
click at [496, 254] on input "text" at bounding box center [547, 251] width 458 height 43
paste input "1,516.84"
type input "1,516.84"
click at [426, 368] on span "Add new card" at bounding box center [532, 370] width 399 height 21
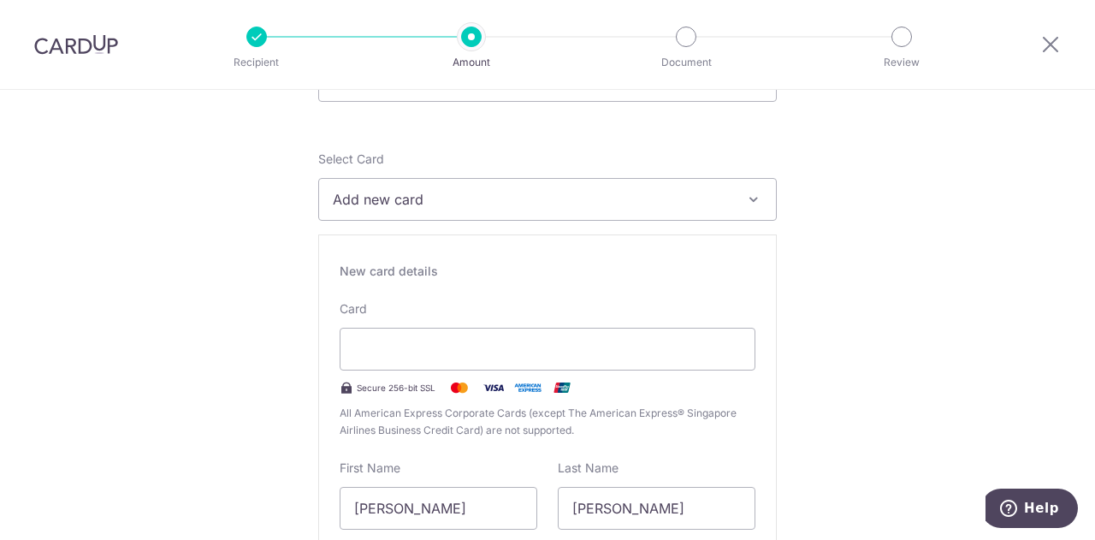
scroll to position [342, 0]
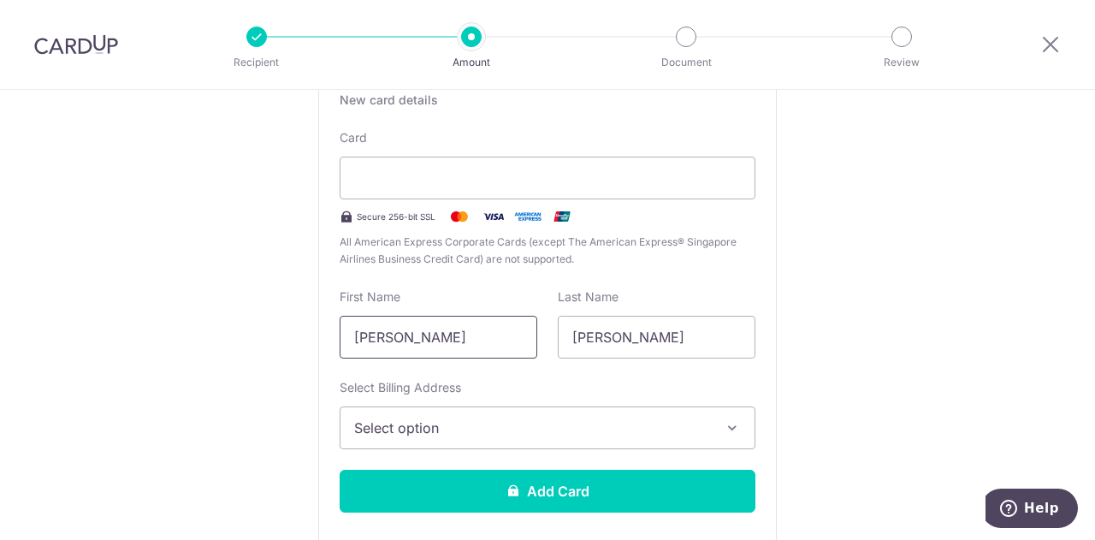
type textarea "ine"
drag, startPoint x: 503, startPoint y: 341, endPoint x: 318, endPoint y: 341, distance: 184.7
click at [318, 341] on div "New card details Card Secure 256-bit SSL All American Express Corporate Cards (…" at bounding box center [547, 308] width 458 height 491
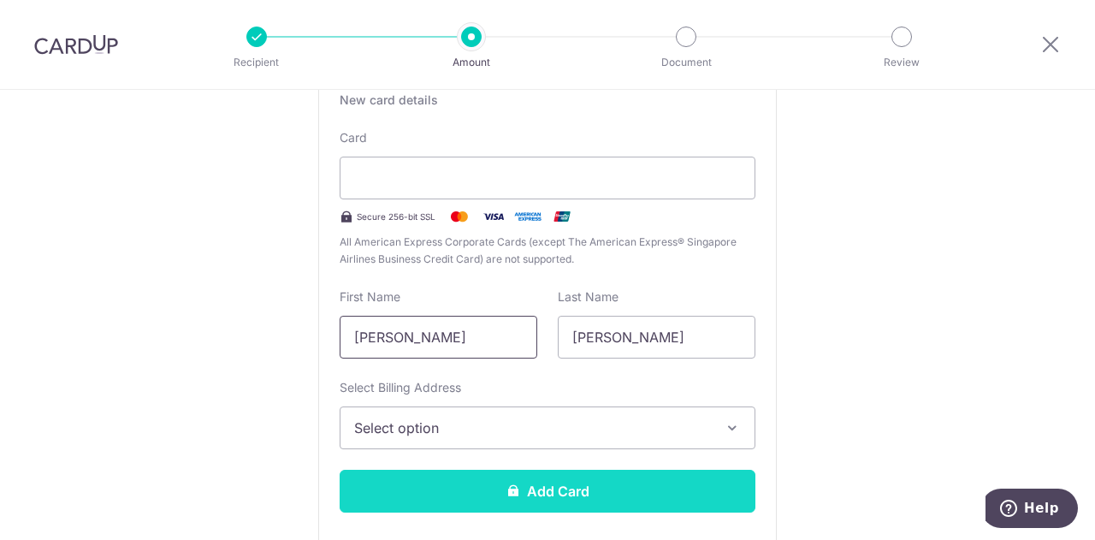
scroll to position [513, 0]
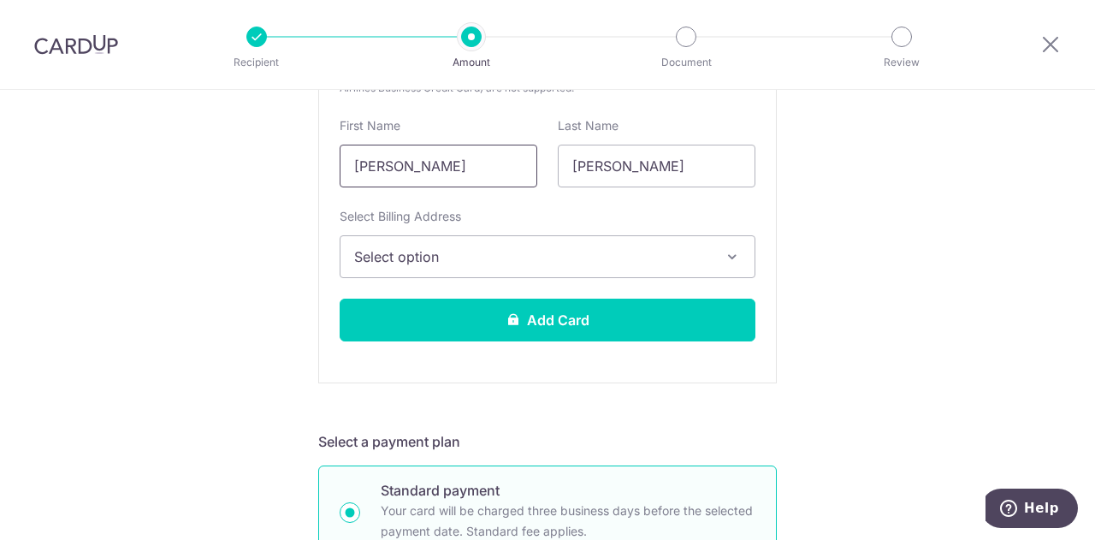
type input "Christine"
click at [501, 249] on span "Select option" at bounding box center [532, 256] width 356 height 21
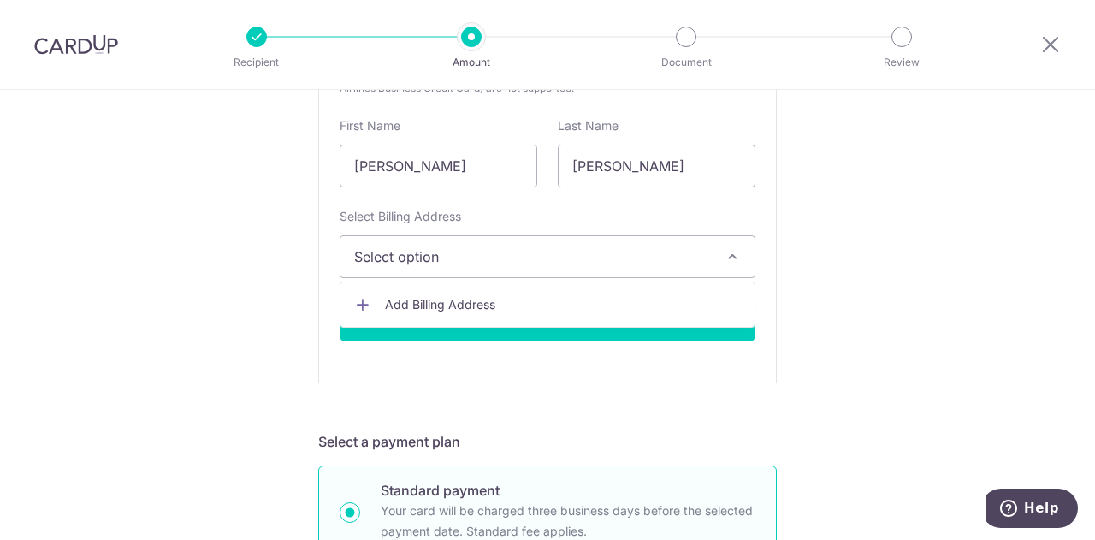
click at [465, 296] on span "Add Billing Address" at bounding box center [563, 304] width 356 height 17
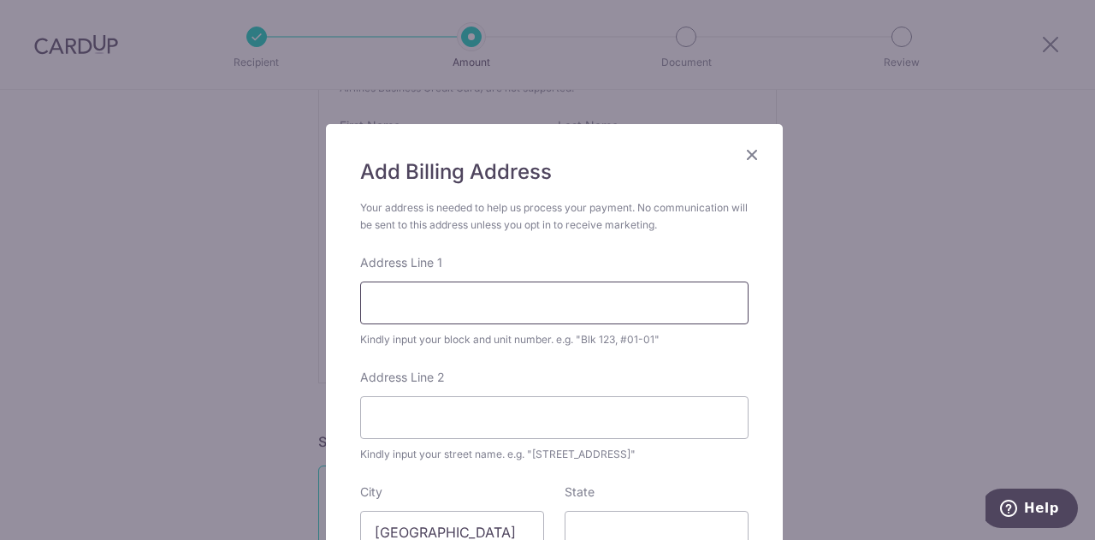
click at [465, 298] on input "Address Line 1" at bounding box center [554, 302] width 388 height 43
type input "Blk 122 TOA PAYOH LOR 2"
type input "Unit 18-18"
type input "Singapore"
type input "310122"
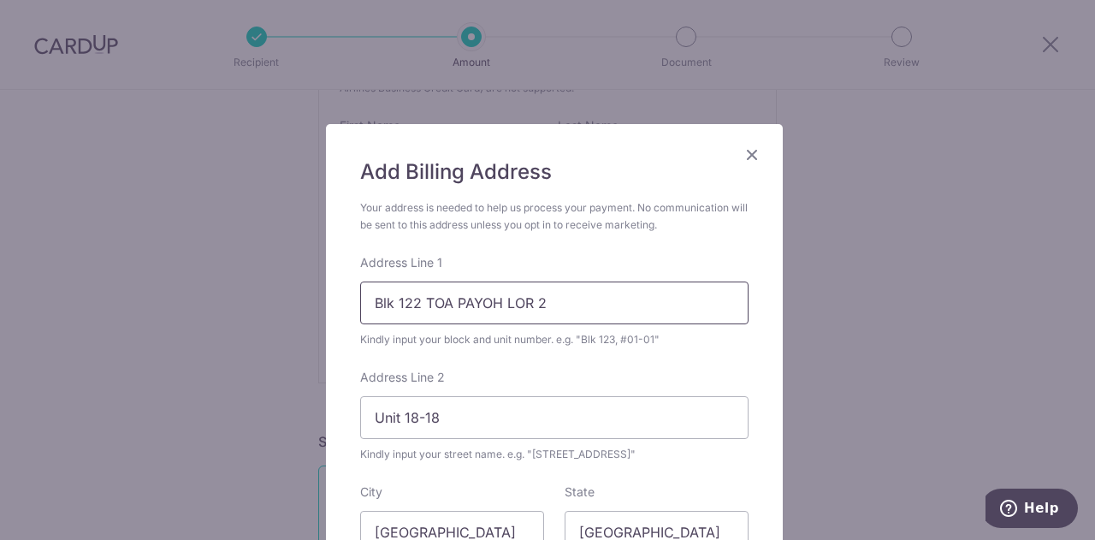
scroll to position [324, 0]
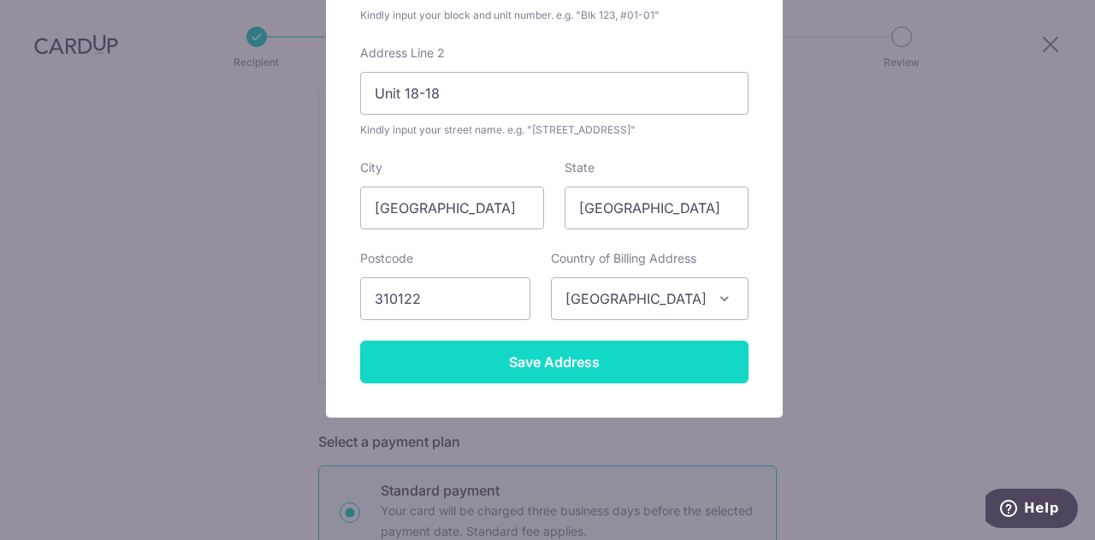
click at [491, 357] on input "Save Address" at bounding box center [554, 361] width 388 height 43
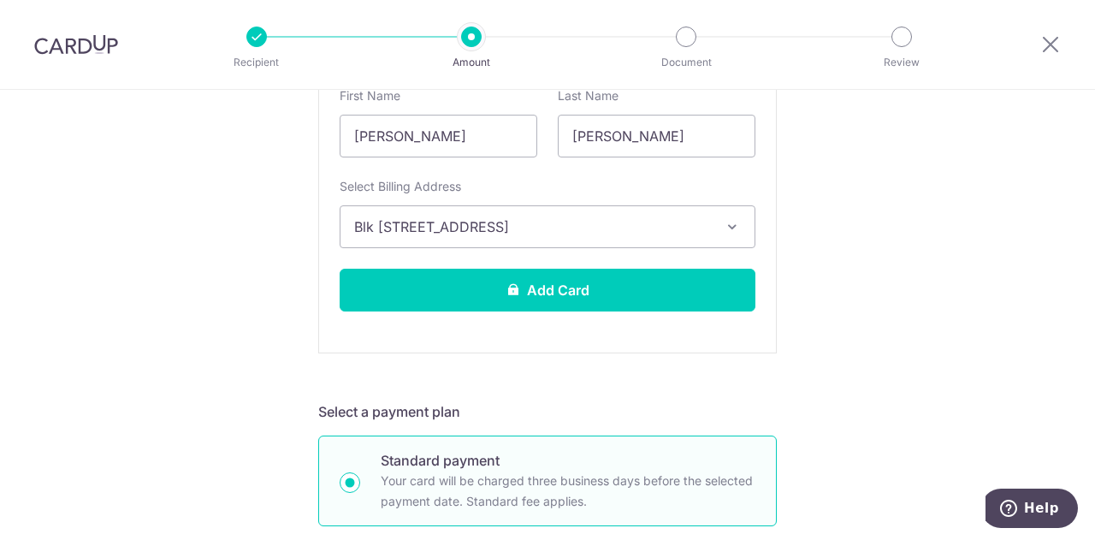
scroll to position [342, 0]
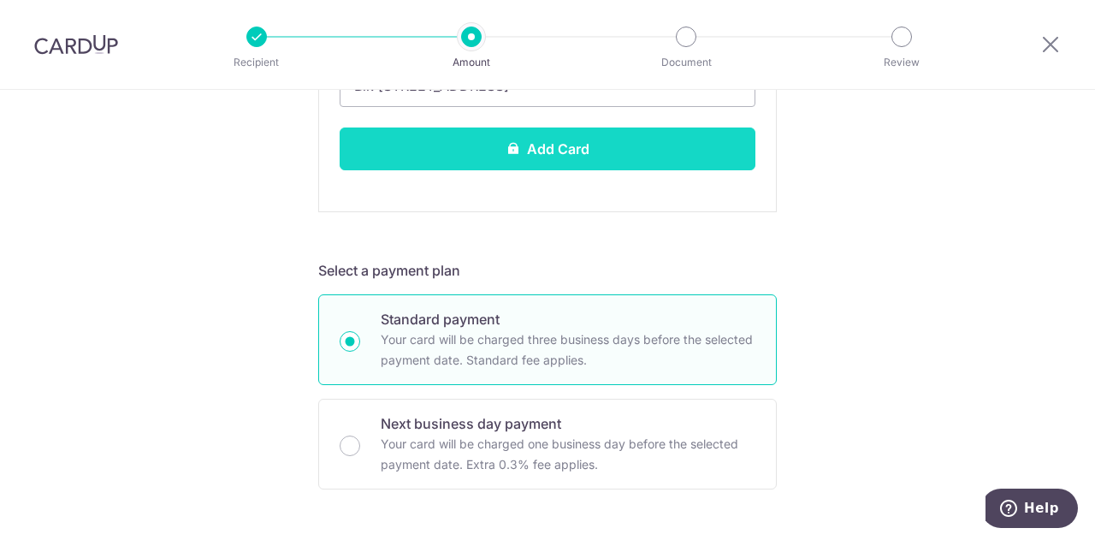
click at [570, 154] on button "Add Card" at bounding box center [548, 148] width 416 height 43
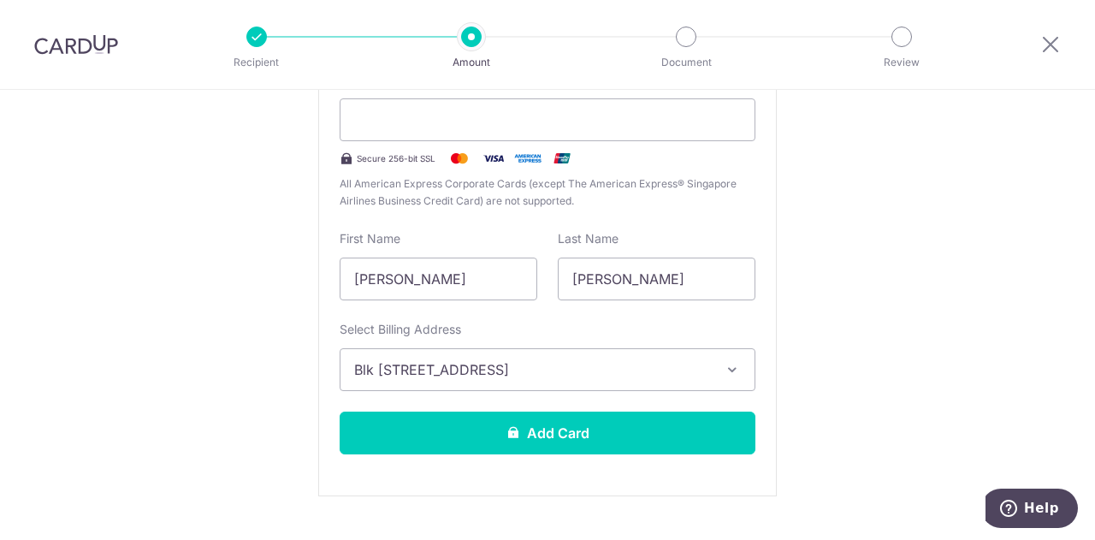
scroll to position [363, 0]
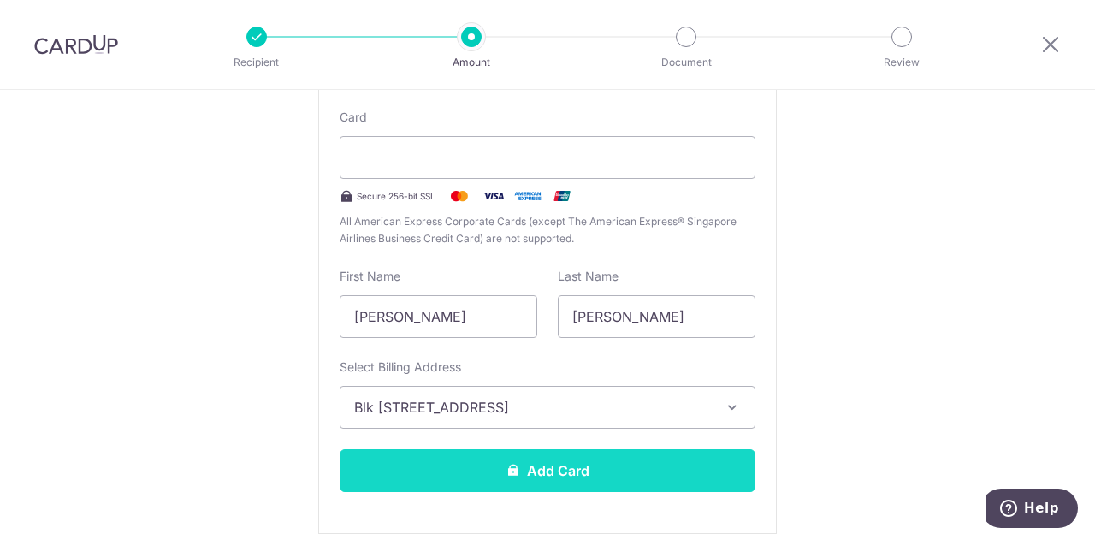
click at [570, 475] on button "Add Card" at bounding box center [548, 470] width 416 height 43
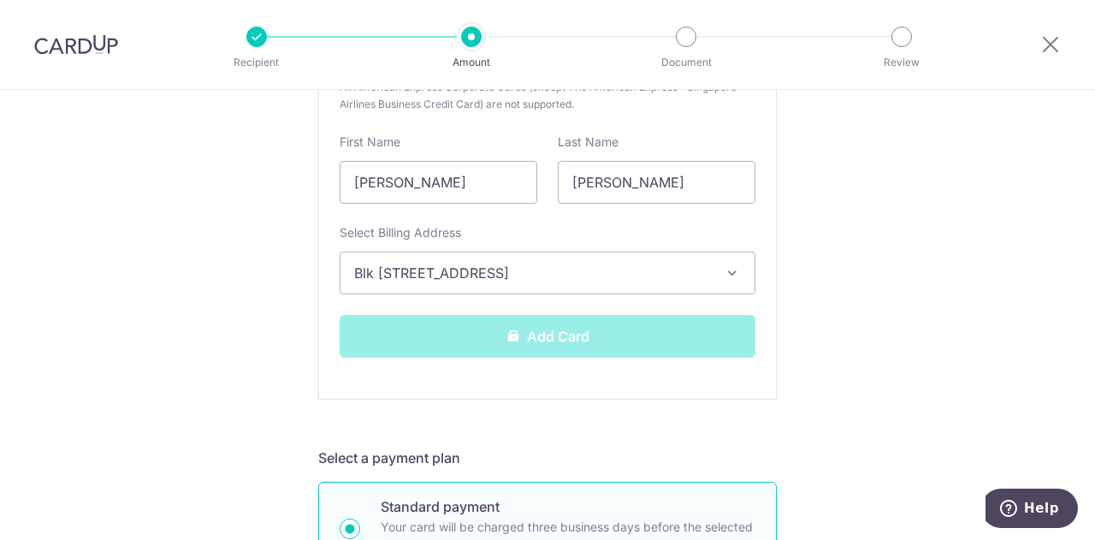
scroll to position [534, 0]
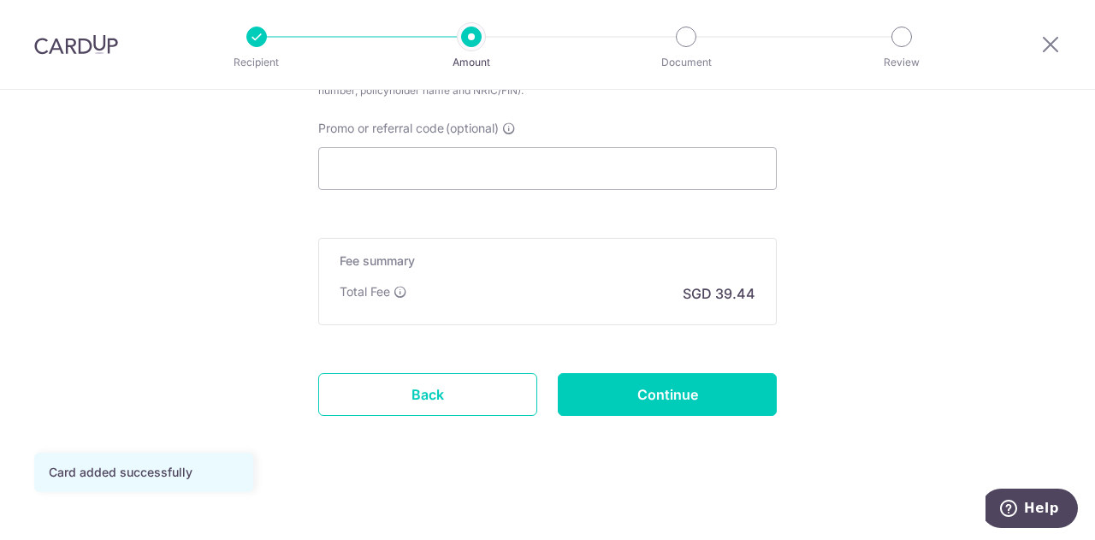
scroll to position [992, 0]
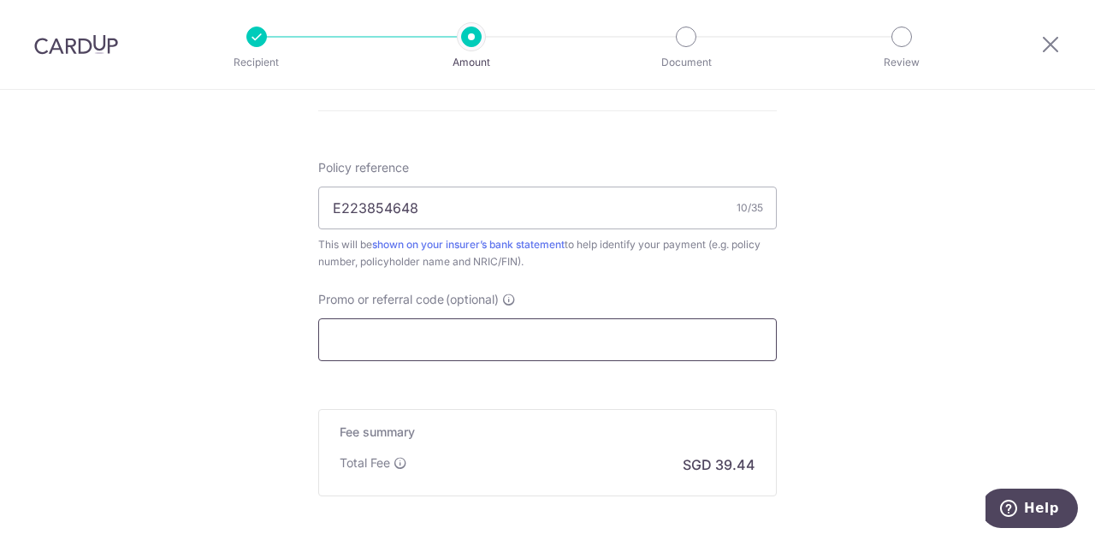
click at [584, 334] on input "Promo or referral code (optional)" at bounding box center [547, 339] width 458 height 43
paste input "1,516.84"
type input "1,516.84"
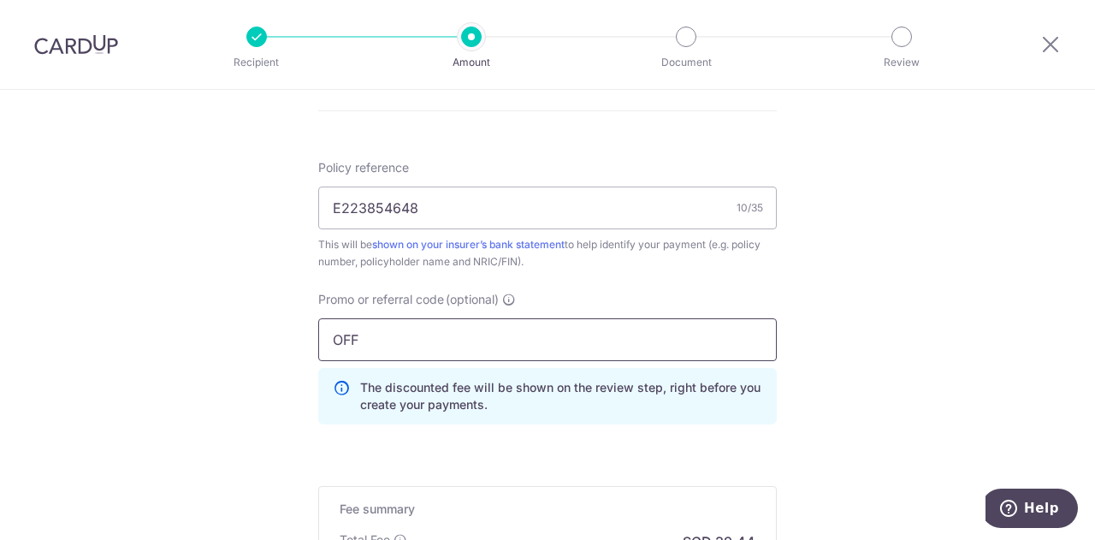
drag, startPoint x: 383, startPoint y: 339, endPoint x: 317, endPoint y: 336, distance: 65.9
click at [318, 336] on input "OFF" at bounding box center [547, 339] width 458 height 43
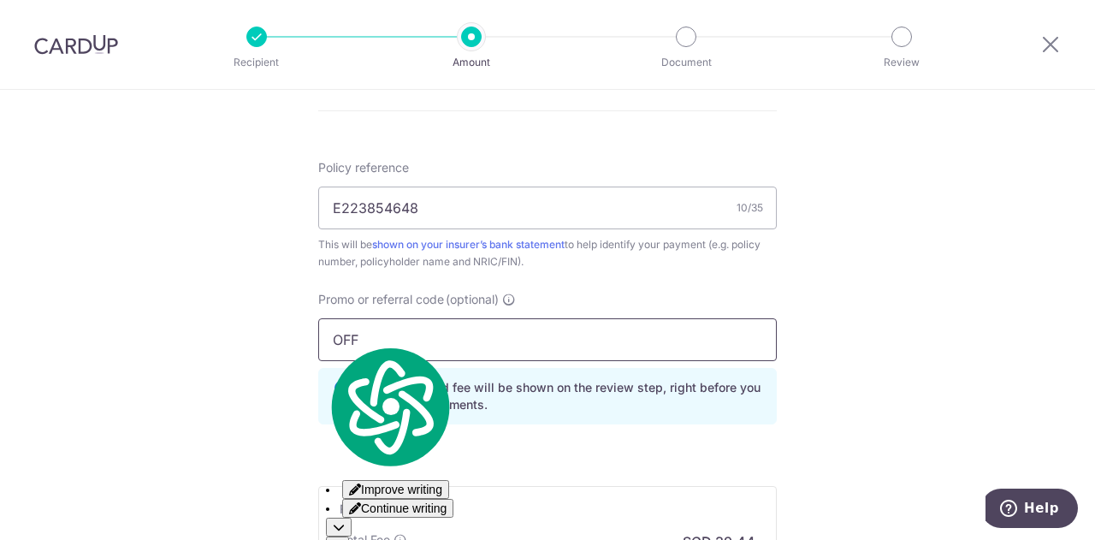
paste input "225"
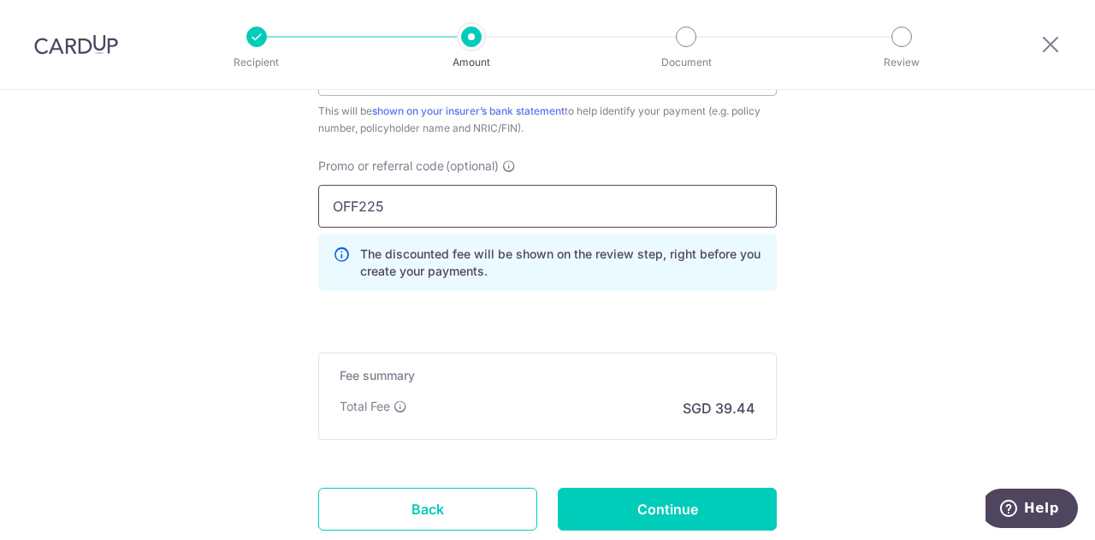
scroll to position [1163, 0]
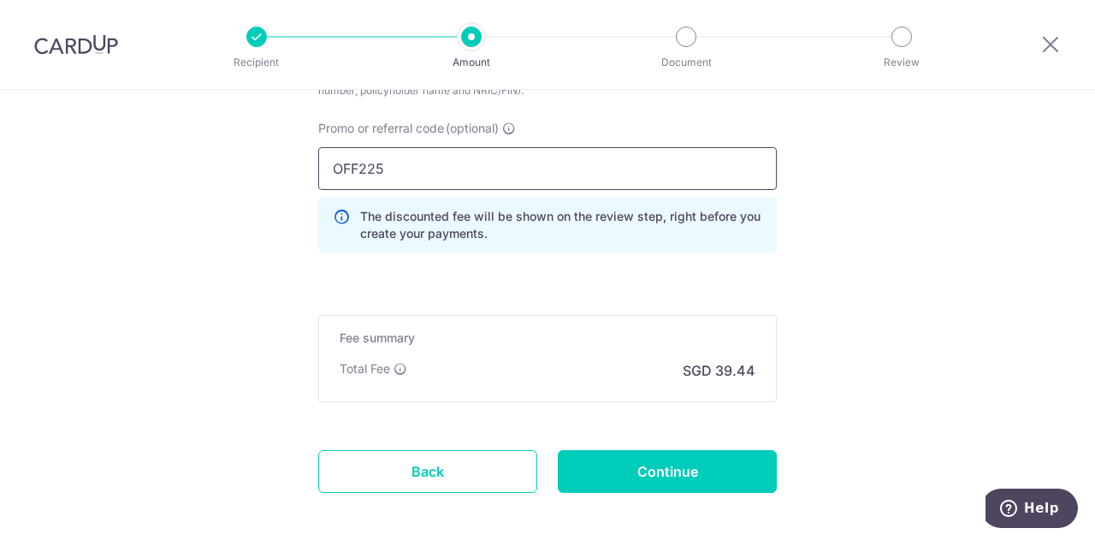
type input "OFF225"
click at [451, 230] on p "The discounted fee will be shown on the review step, right before you create yo…" at bounding box center [561, 225] width 402 height 34
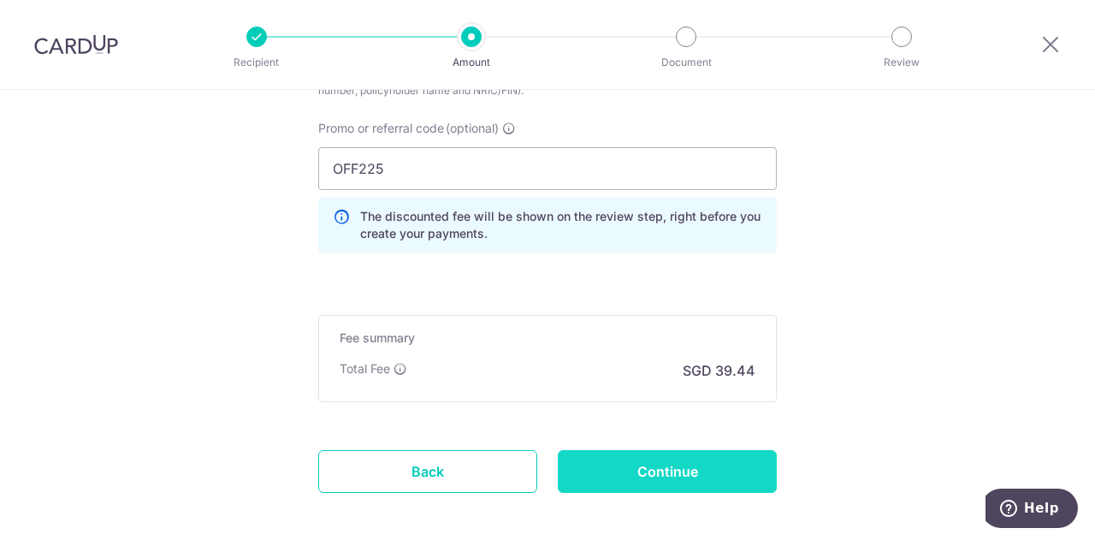
click at [564, 464] on input "Continue" at bounding box center [667, 471] width 219 height 43
type input "Create Schedule"
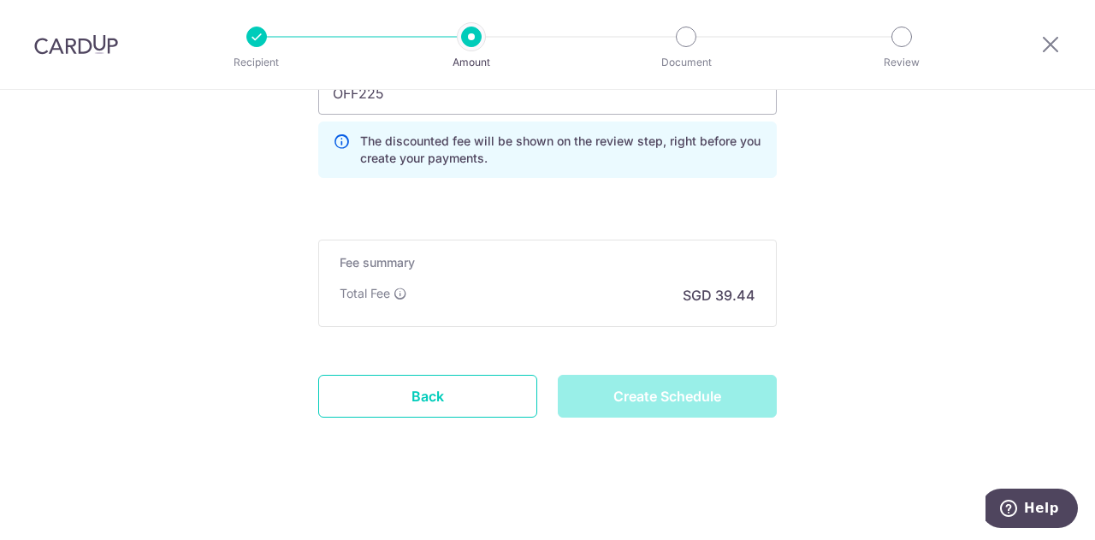
scroll to position [1239, 0]
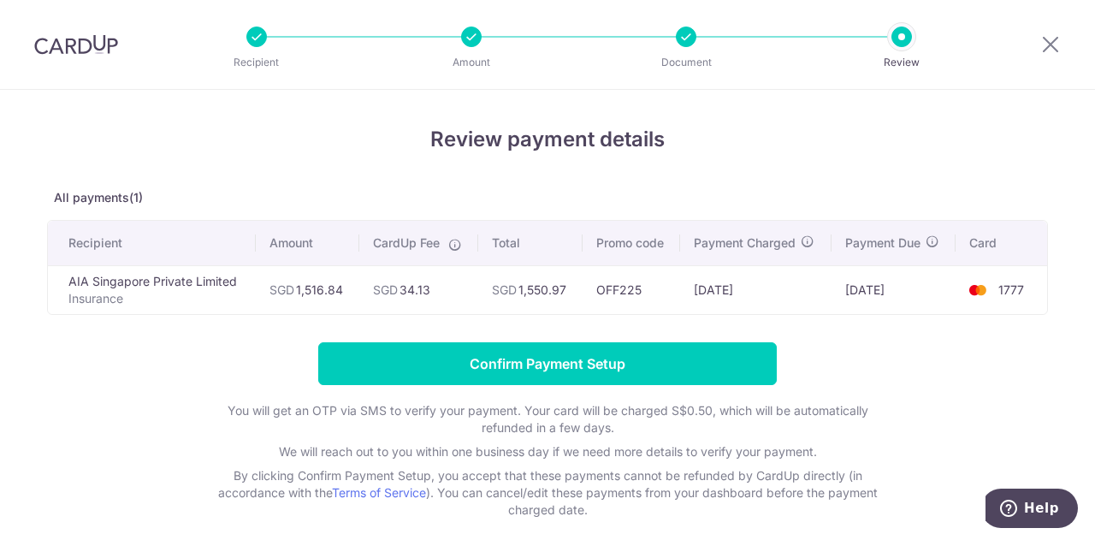
scroll to position [456, 0]
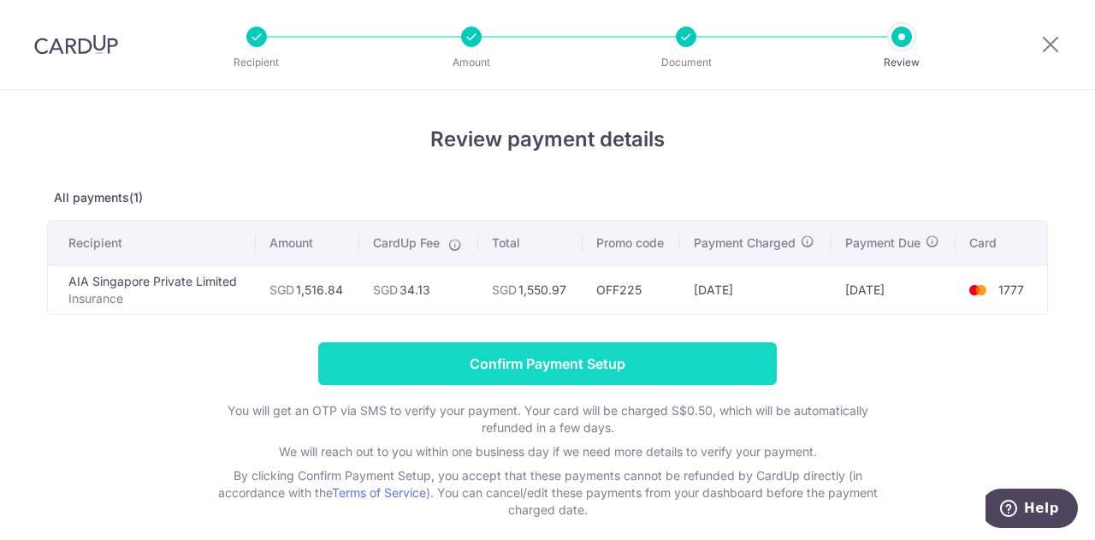
click at [349, 375] on input "Confirm Payment Setup" at bounding box center [547, 363] width 458 height 43
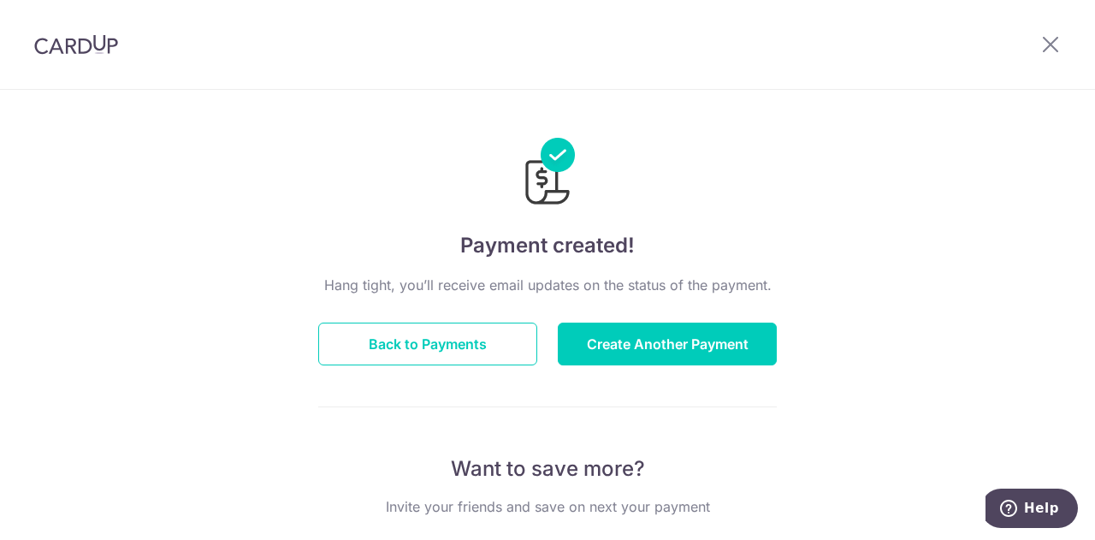
scroll to position [456, 0]
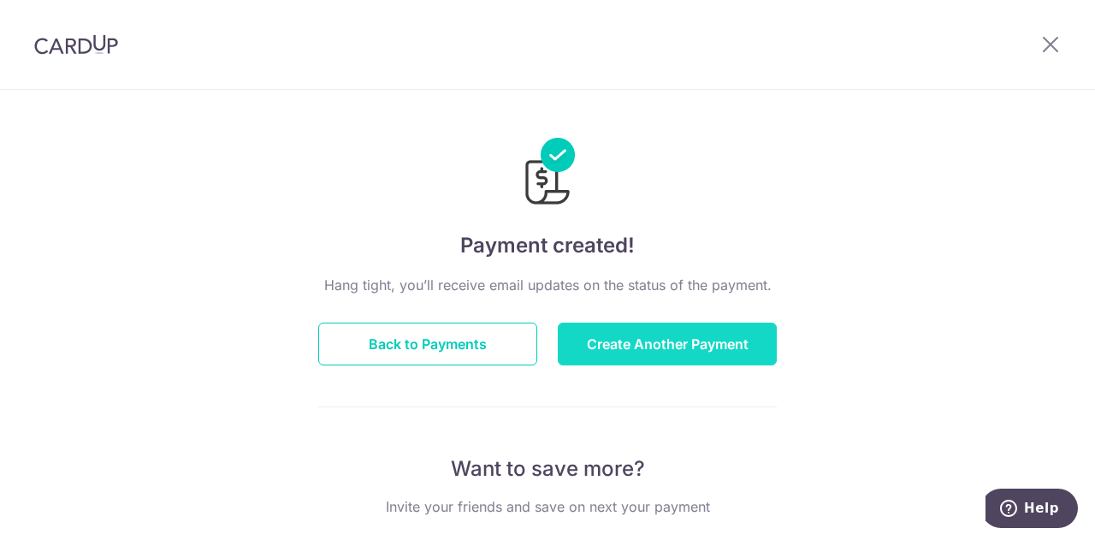
click at [587, 345] on button "Create Another Payment" at bounding box center [667, 343] width 219 height 43
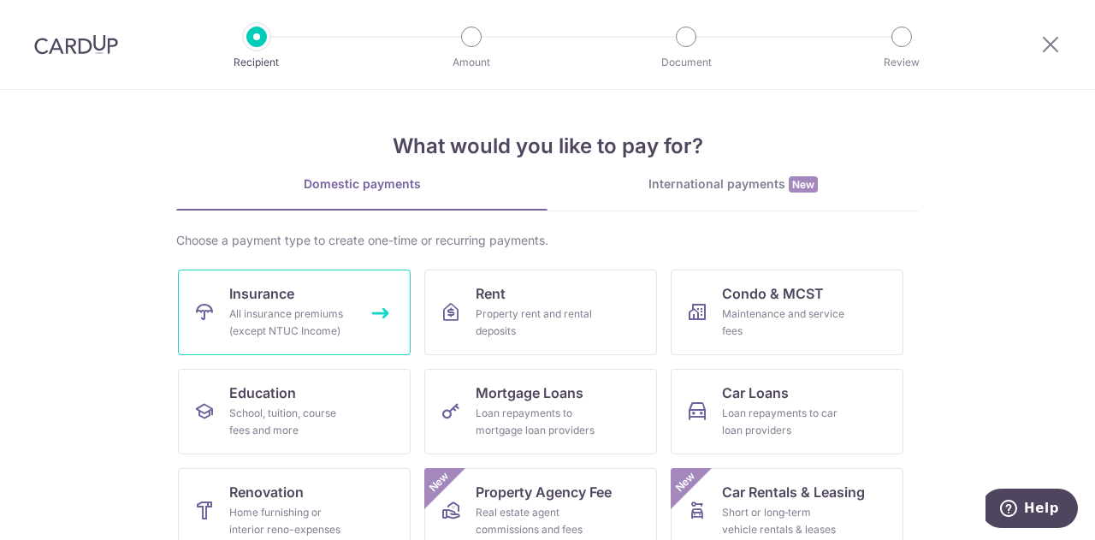
click at [332, 328] on div "All insurance premiums (except NTUC Income)" at bounding box center [290, 322] width 123 height 34
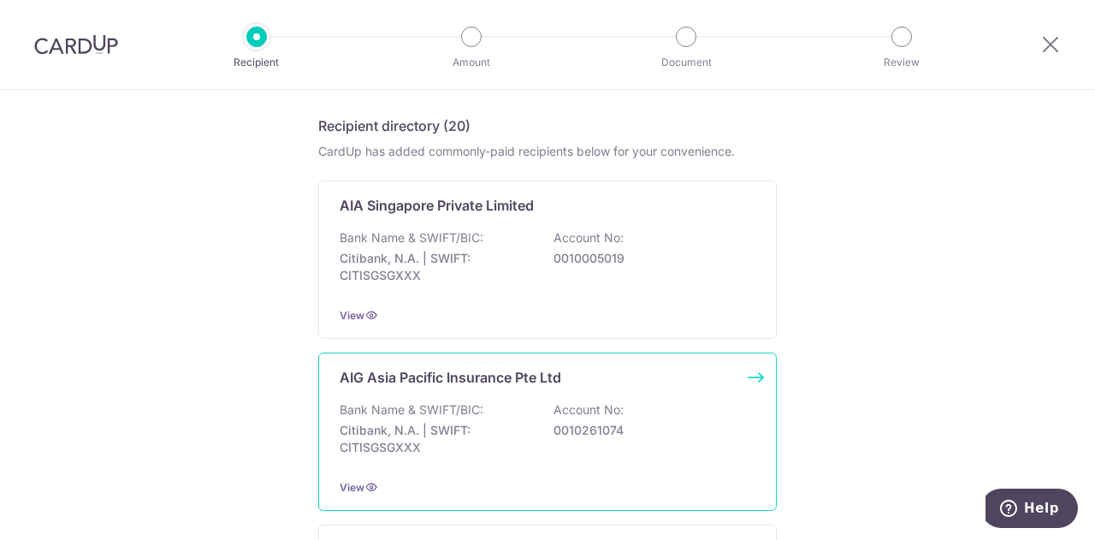
scroll to position [342, 0]
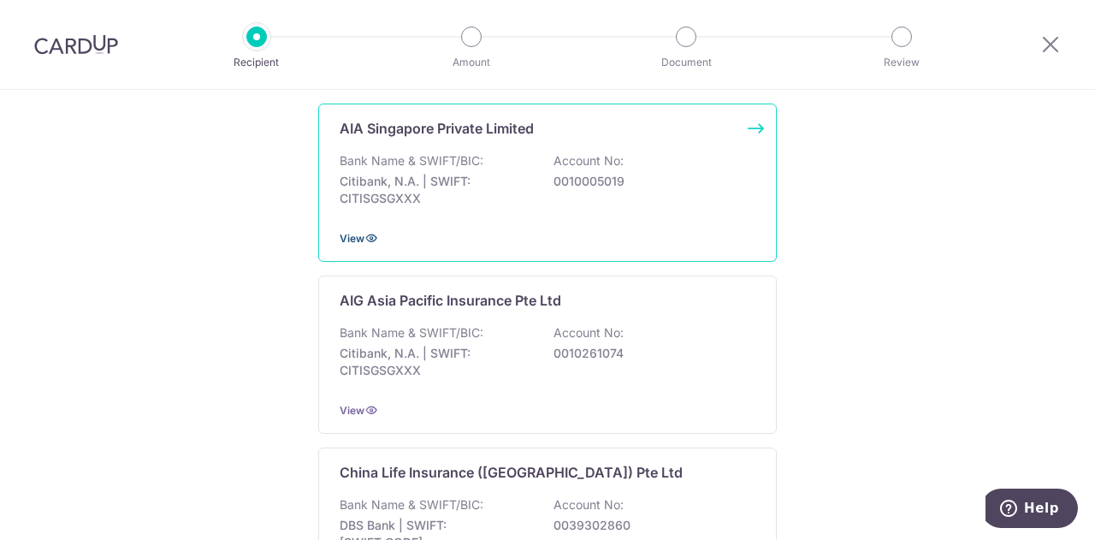
click at [357, 237] on span "View" at bounding box center [352, 238] width 25 height 13
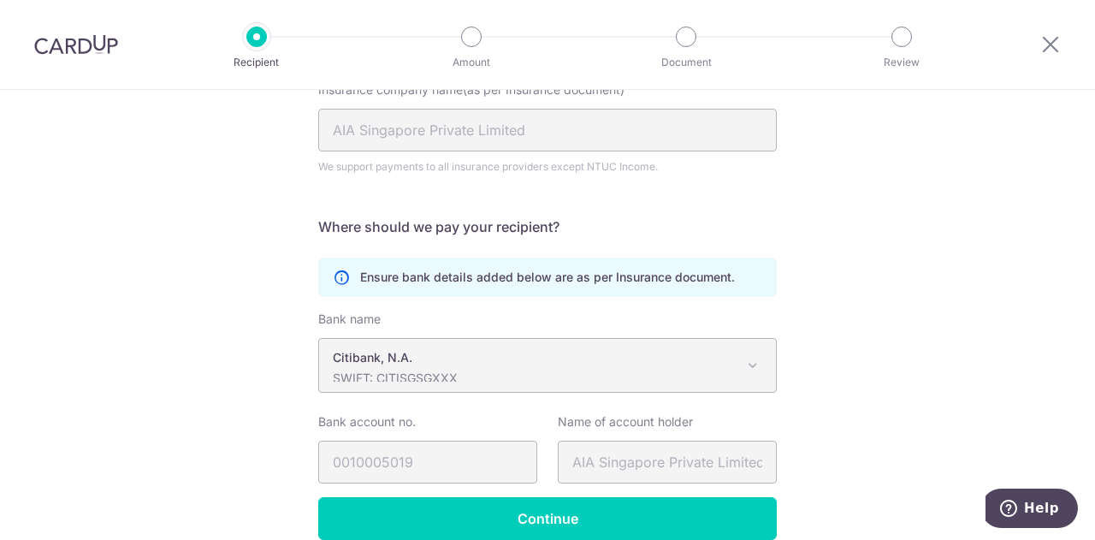
scroll to position [272, 0]
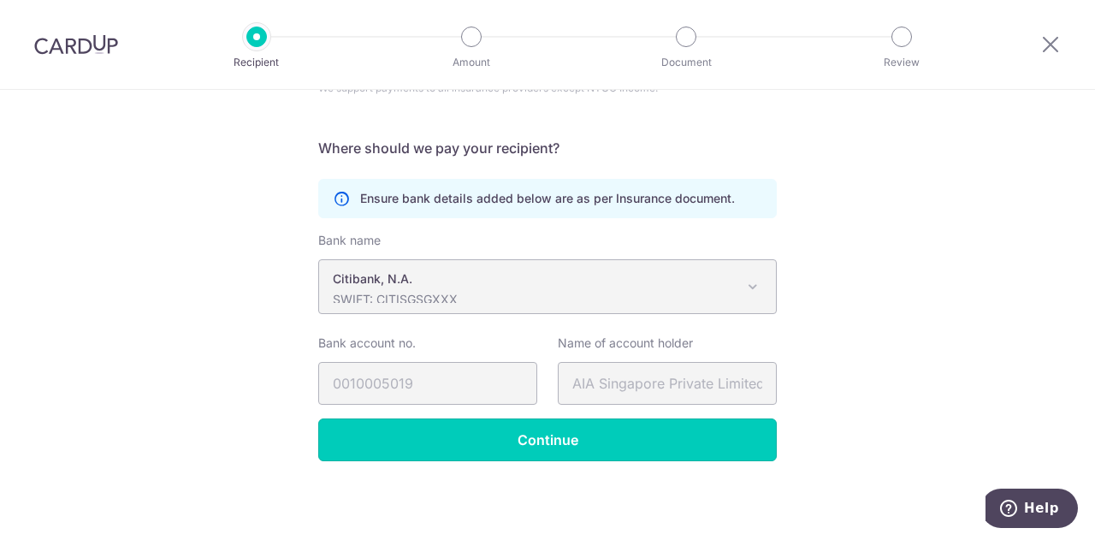
click at [568, 434] on input "Continue" at bounding box center [547, 439] width 458 height 43
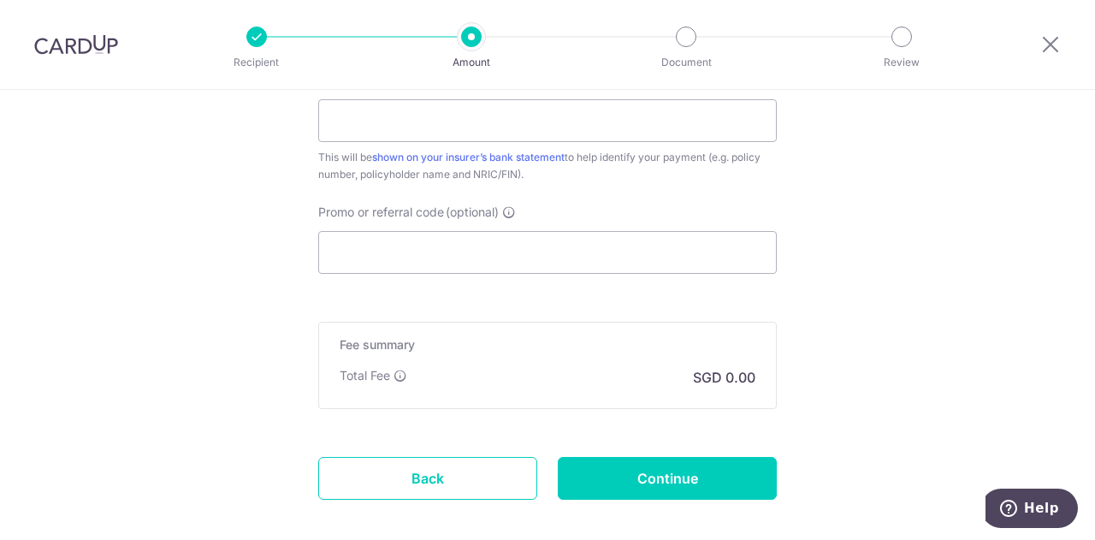
scroll to position [1026, 0]
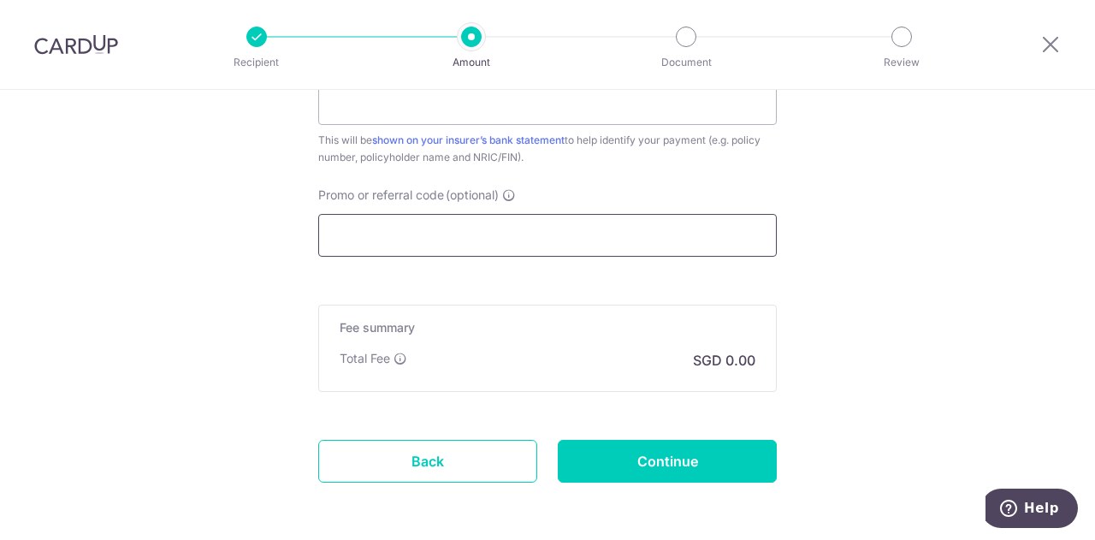
click at [559, 233] on input "Promo or referral code (optional)" at bounding box center [547, 235] width 458 height 43
paste input "H239355843"
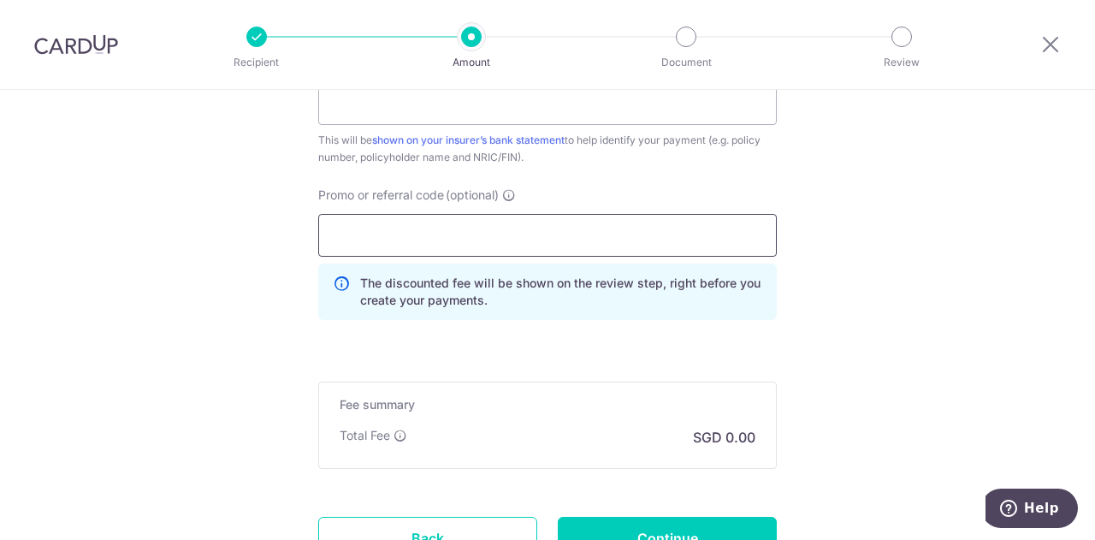
type input "H239355843"
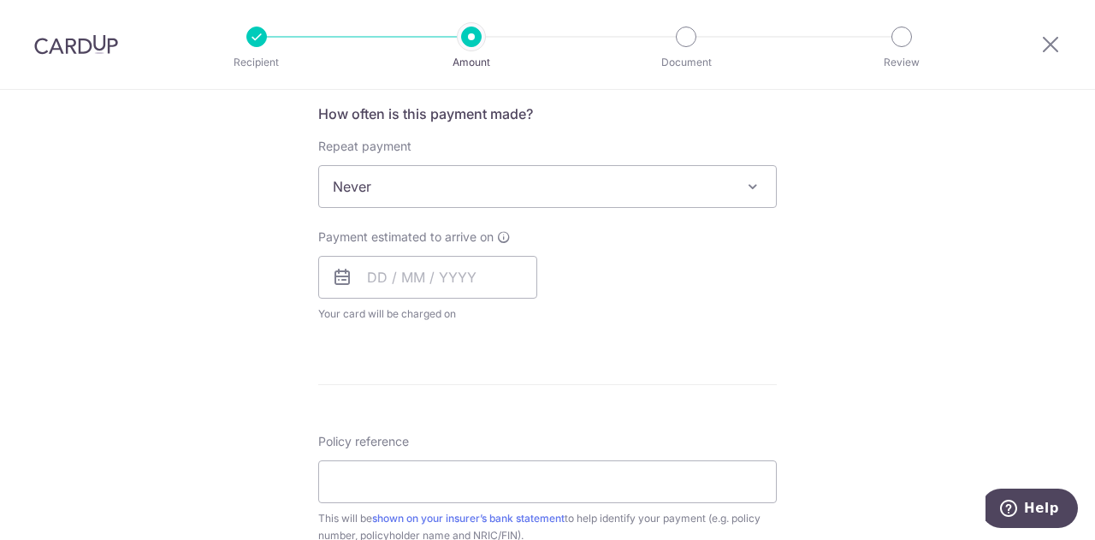
scroll to position [684, 0]
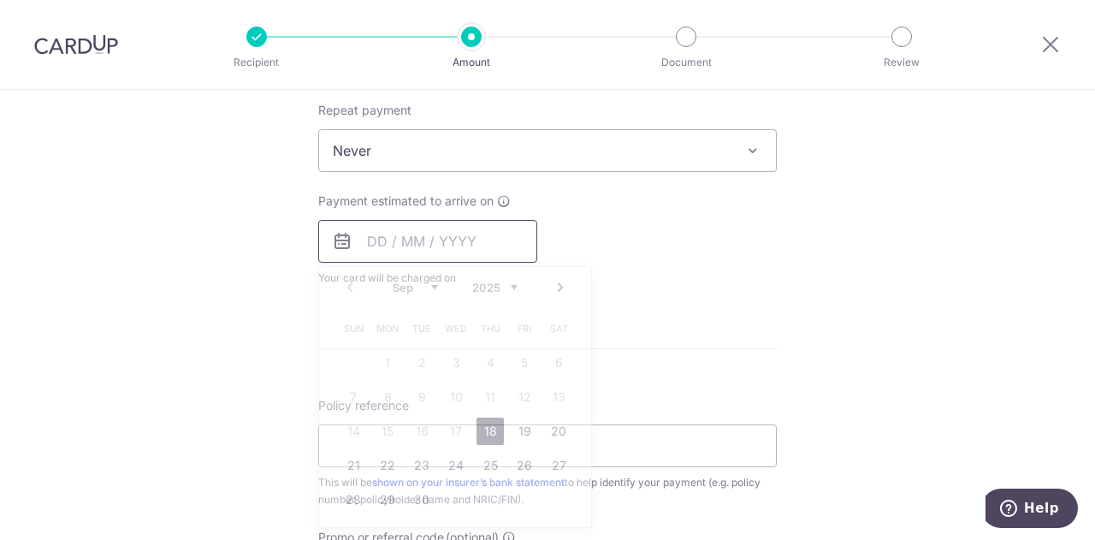
click at [363, 240] on input "text" at bounding box center [427, 241] width 219 height 43
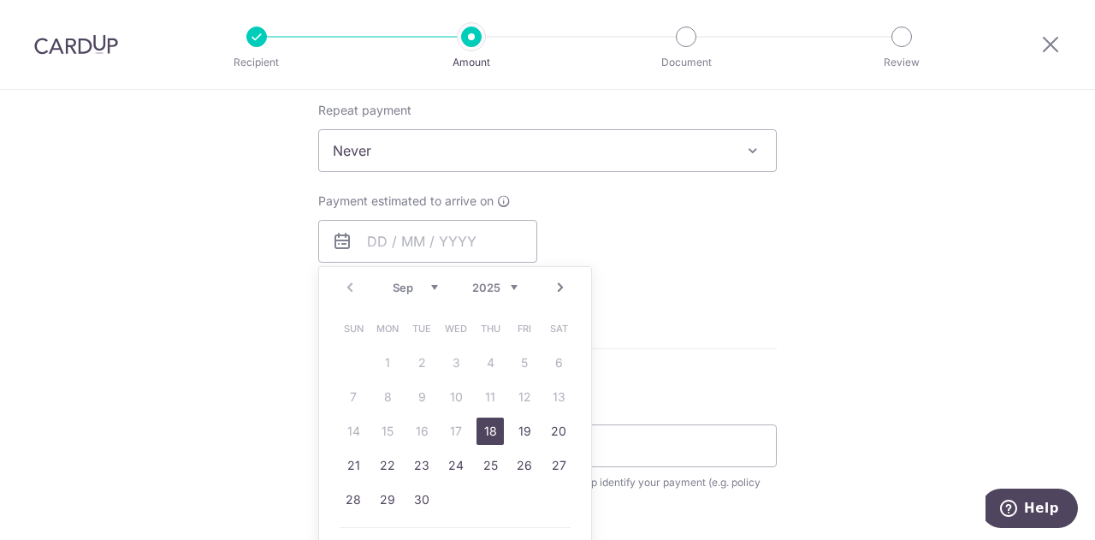
click at [481, 428] on link "18" at bounding box center [489, 430] width 27 height 27
type input "[DATE]"
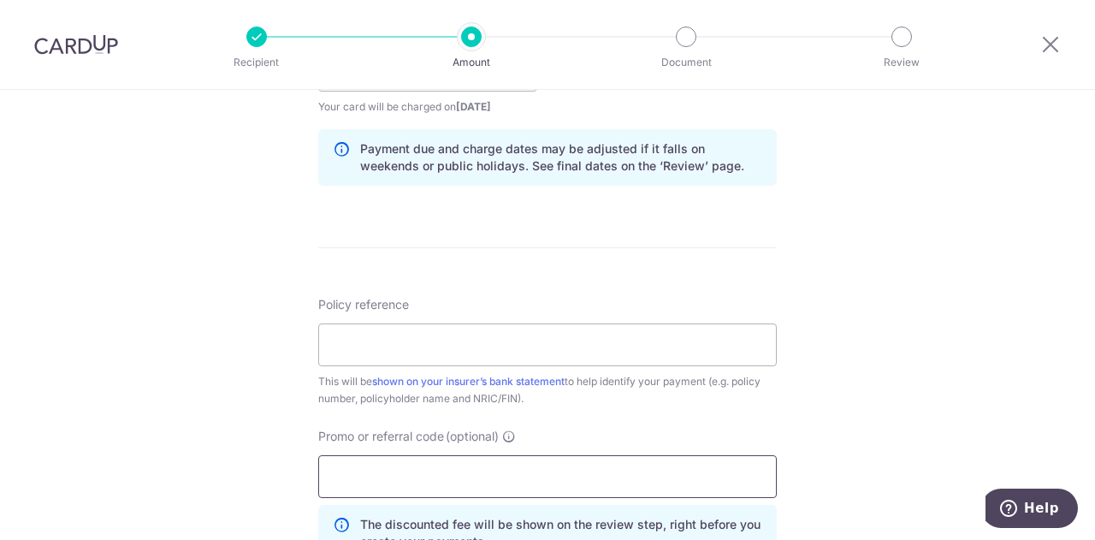
scroll to position [1026, 0]
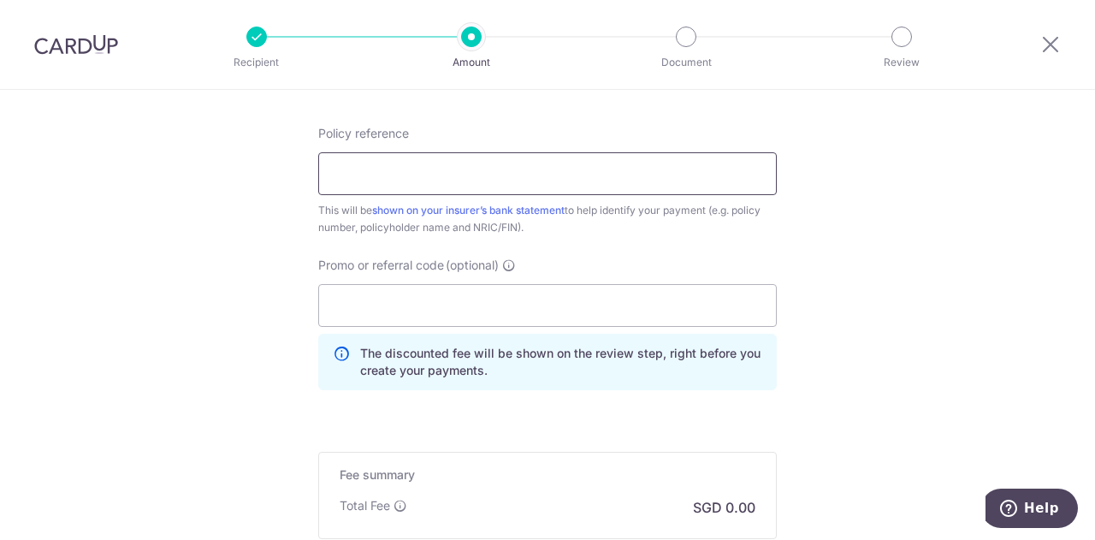
click at [446, 180] on input "Policy reference" at bounding box center [547, 173] width 458 height 43
paste input "H239355843"
type input "H239355843"
click at [405, 313] on input "Promo or referral code (optional)" at bounding box center [547, 305] width 458 height 43
paste input "JIADONGKEITHL270"
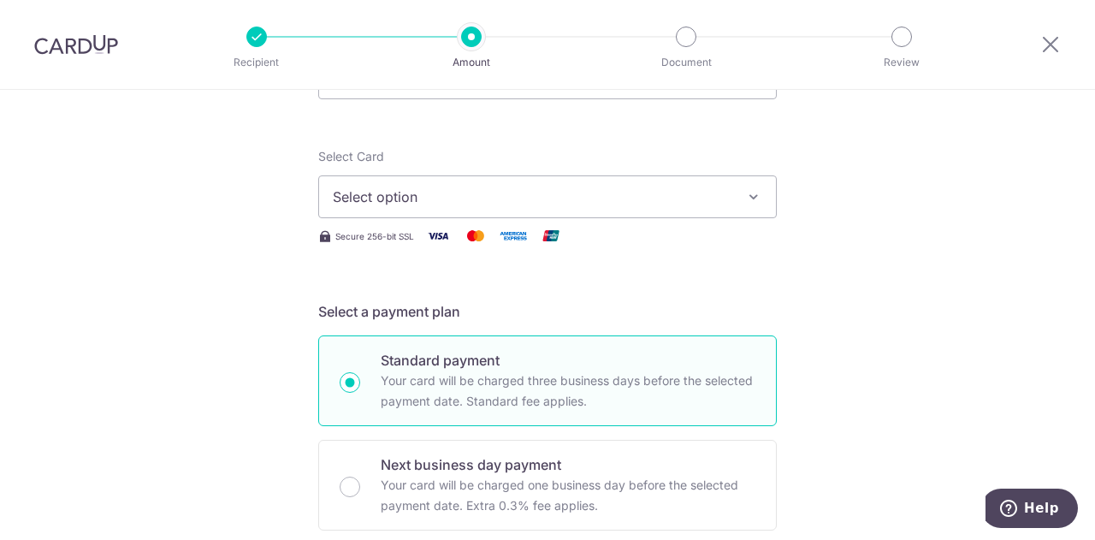
scroll to position [171, 0]
type input "JIADONGKEITHL270"
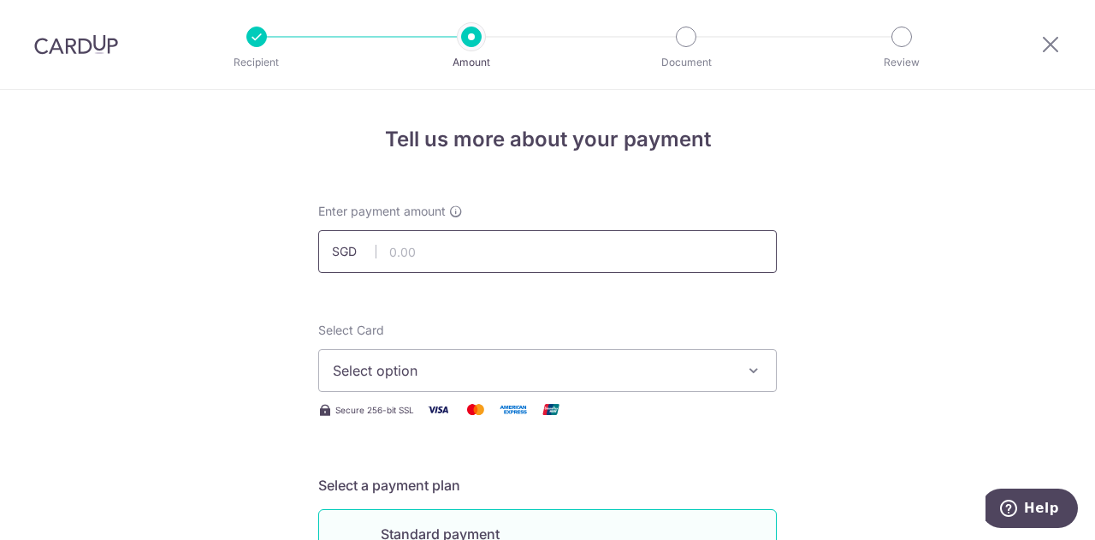
click at [426, 247] on input "text" at bounding box center [547, 251] width 458 height 43
paste input "128.86"
type input "128.86"
click at [443, 362] on span "Select option" at bounding box center [532, 370] width 399 height 21
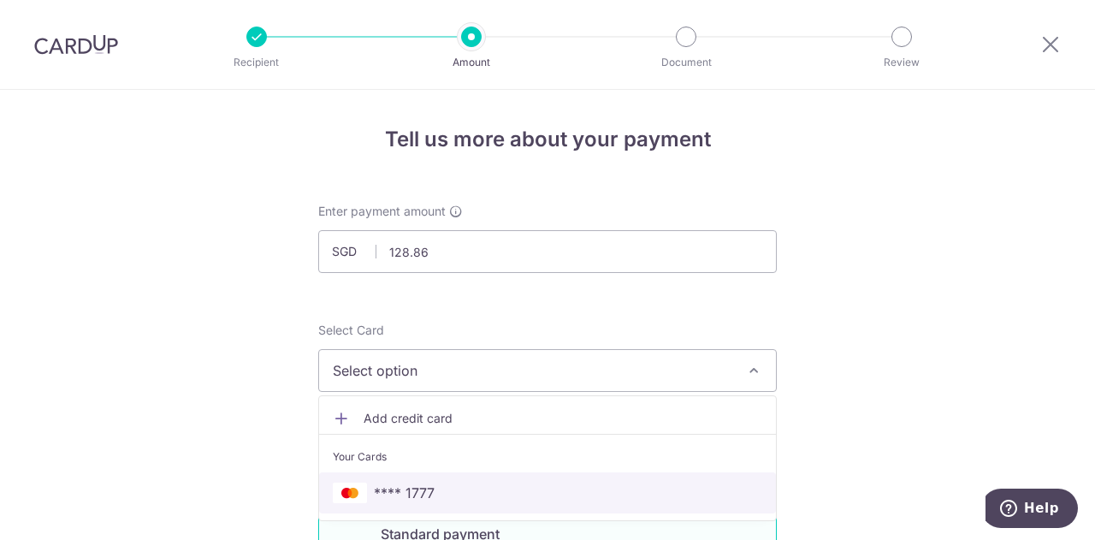
drag, startPoint x: 403, startPoint y: 474, endPoint x: 624, endPoint y: 404, distance: 232.3
click at [403, 474] on link "**** 1777" at bounding box center [547, 492] width 457 height 41
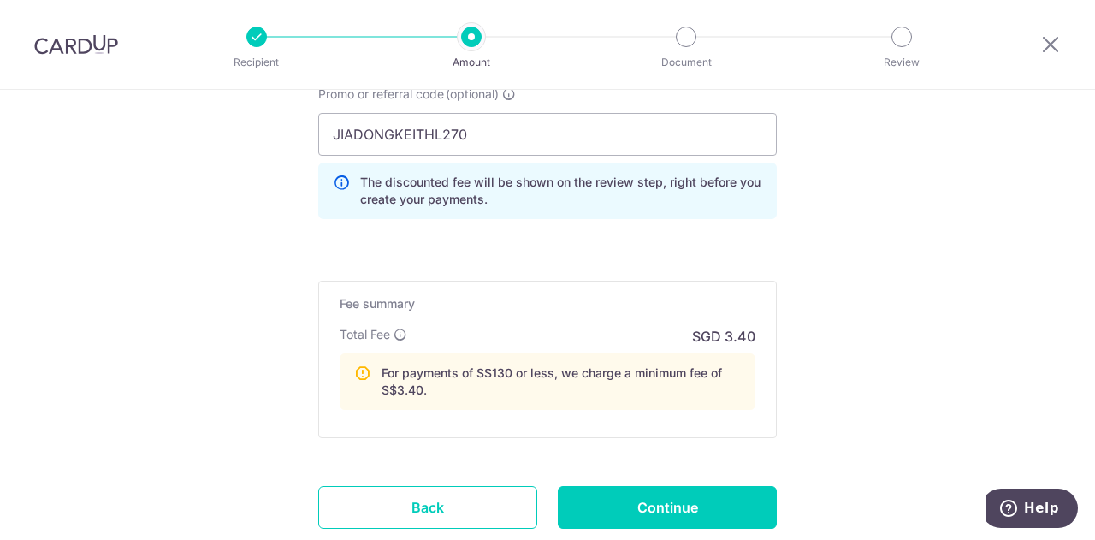
scroll to position [1308, 0]
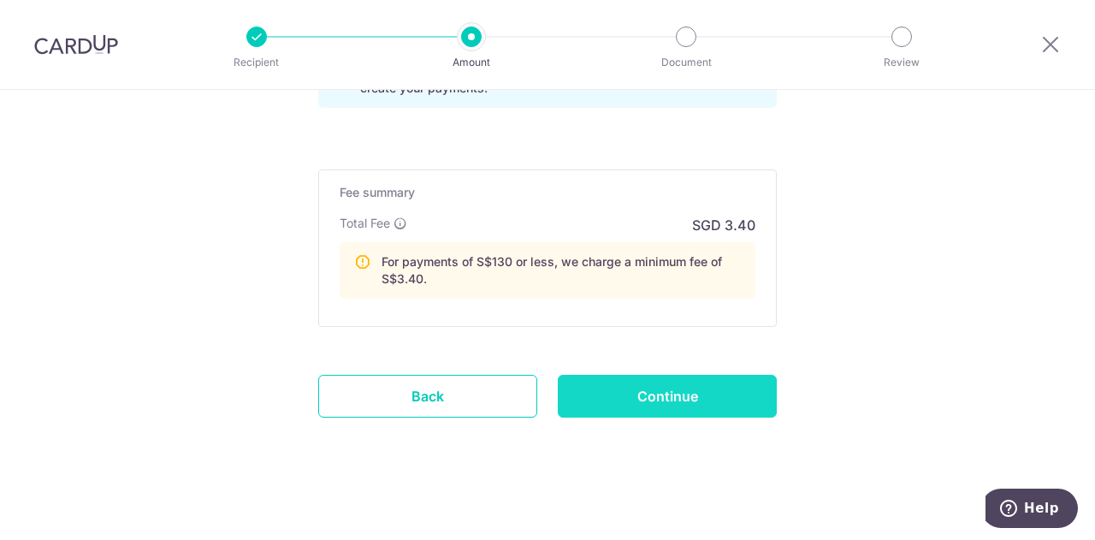
click at [617, 399] on input "Continue" at bounding box center [667, 396] width 219 height 43
type input "Create Schedule"
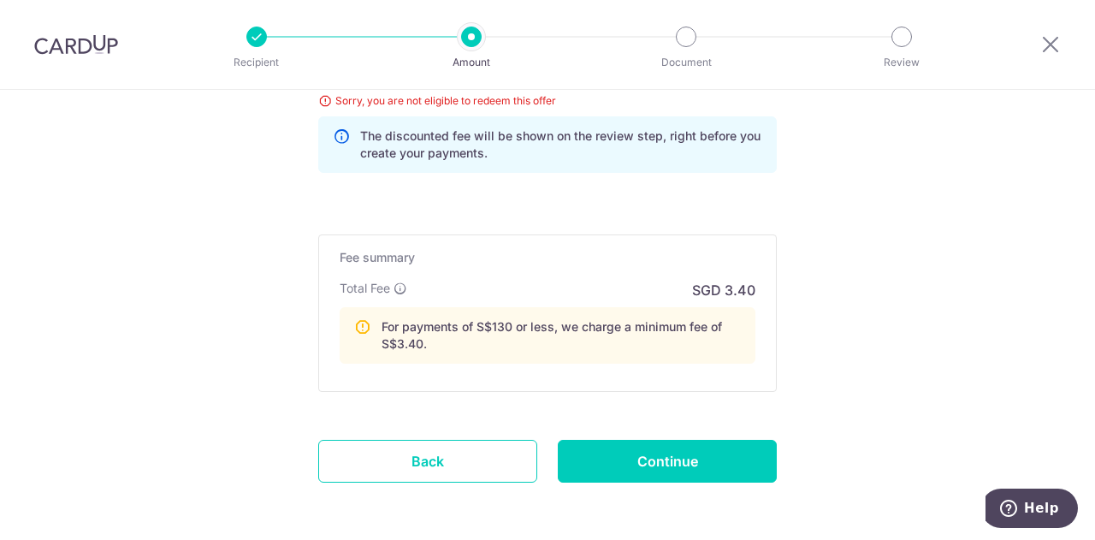
scroll to position [1096, 0]
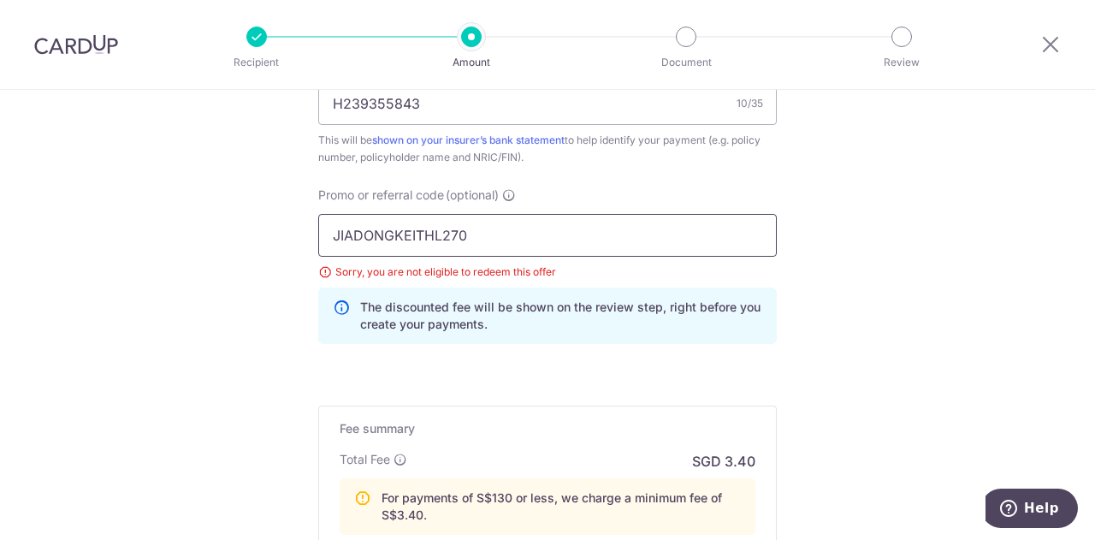
click at [498, 244] on input "JIADONGKEITHL270" at bounding box center [547, 235] width 458 height 43
drag, startPoint x: 500, startPoint y: 238, endPoint x: 279, endPoint y: 244, distance: 221.6
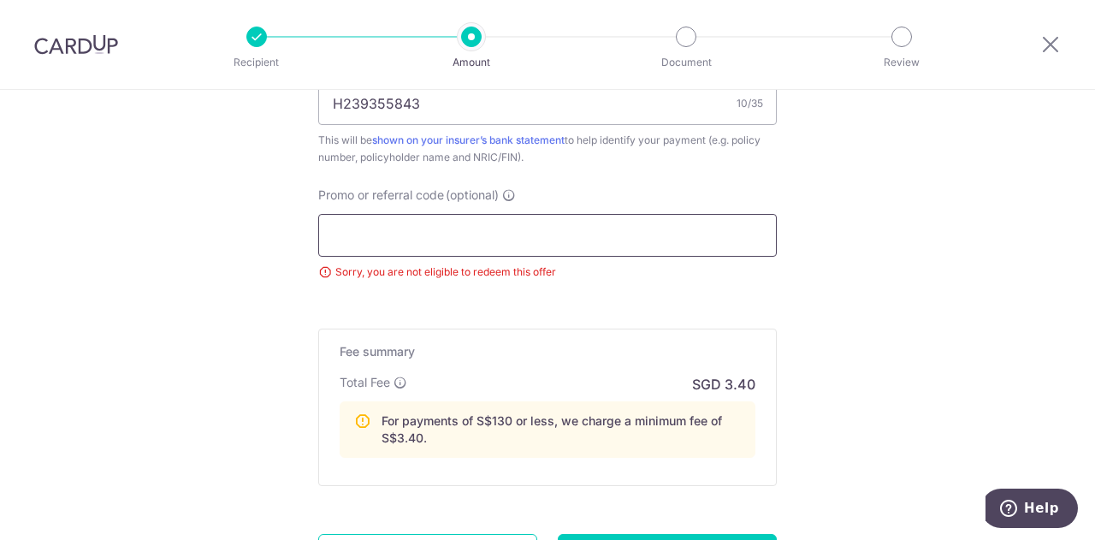
paste input "OFF225"
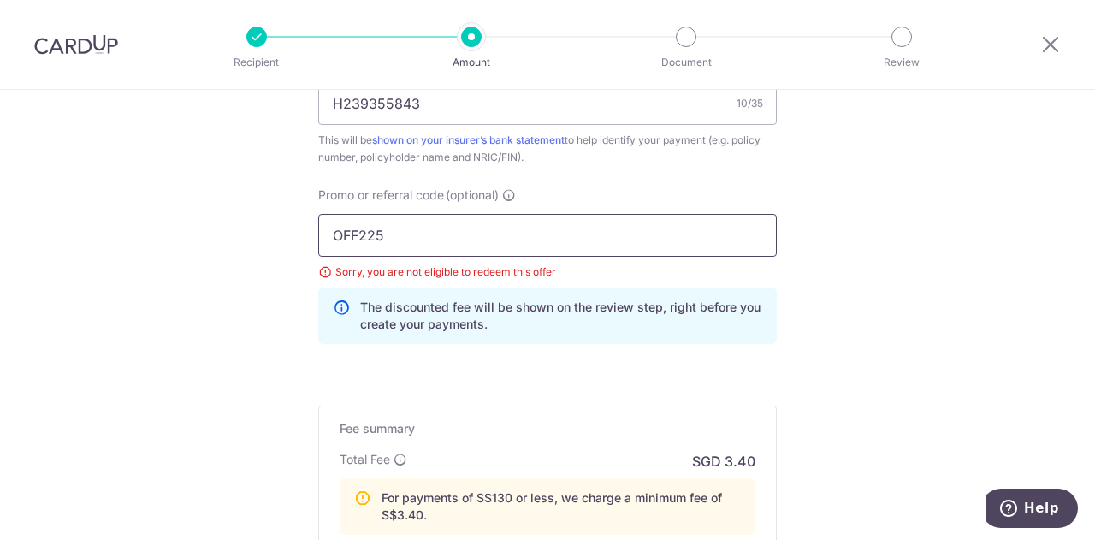
scroll to position [1267, 0]
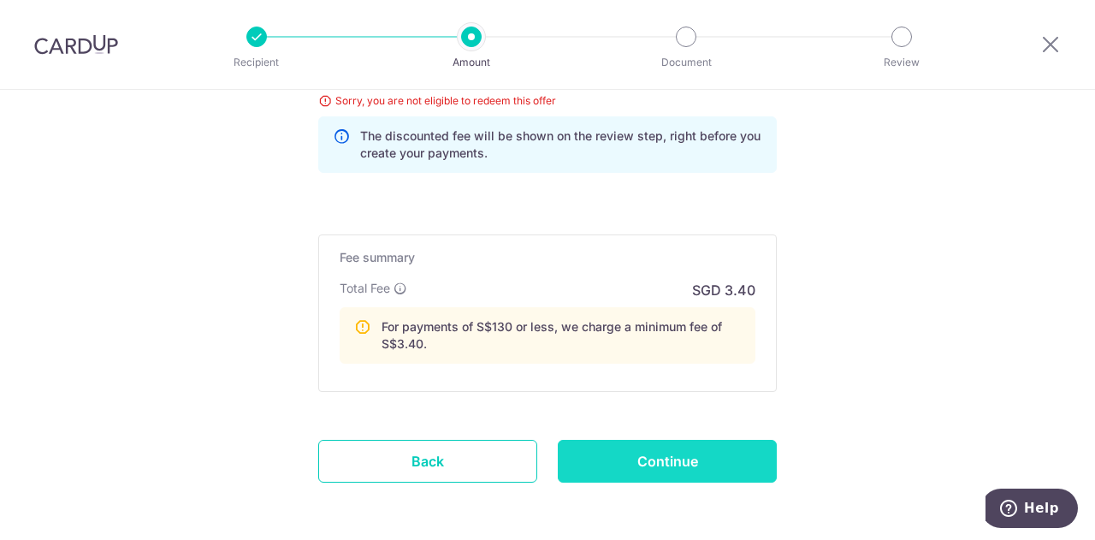
type input "OFF225"
click at [603, 463] on input "Continue" at bounding box center [667, 461] width 219 height 43
type input "Update Schedule"
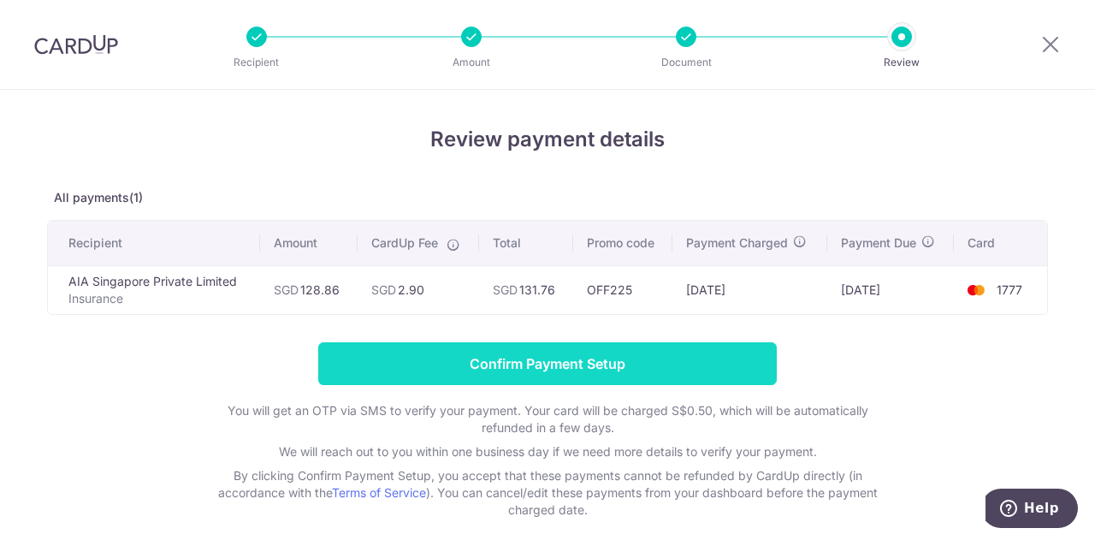
scroll to position [456, 0]
click at [420, 357] on input "Confirm Payment Setup" at bounding box center [547, 363] width 458 height 43
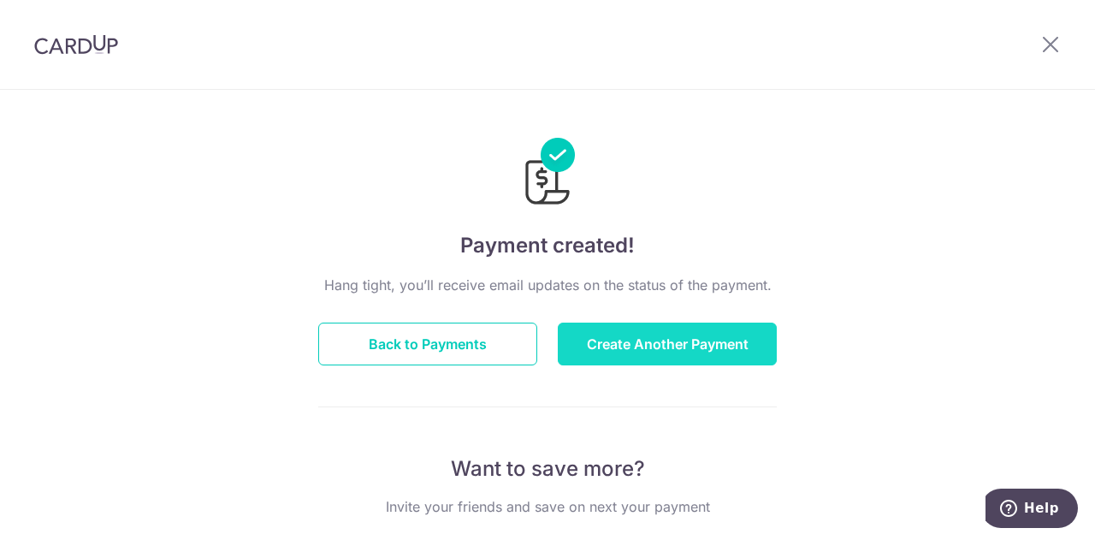
click at [635, 346] on button "Create Another Payment" at bounding box center [667, 343] width 219 height 43
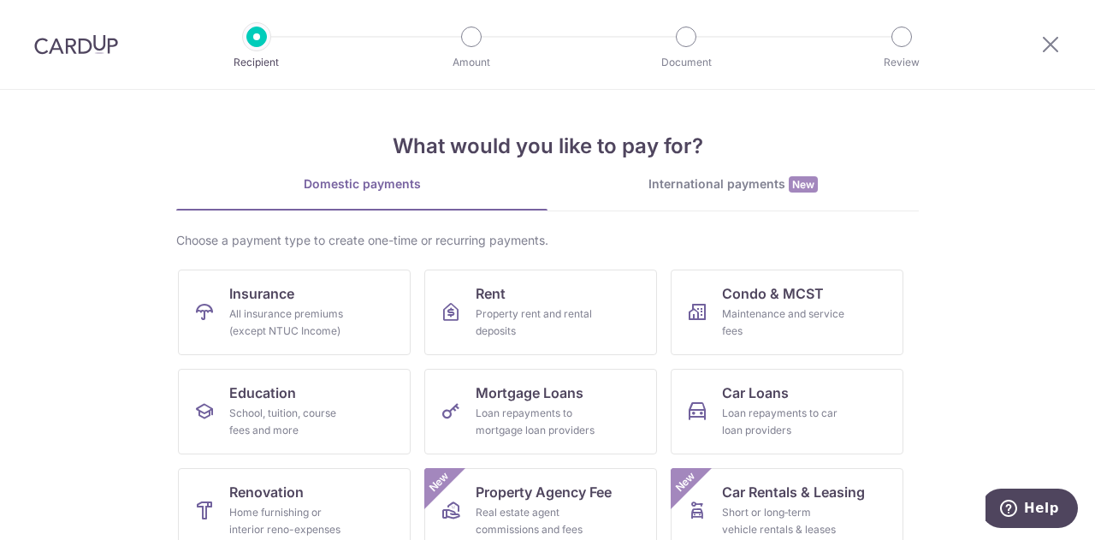
scroll to position [456, 0]
click at [294, 324] on div "All insurance premiums (except NTUC Income)" at bounding box center [290, 322] width 123 height 34
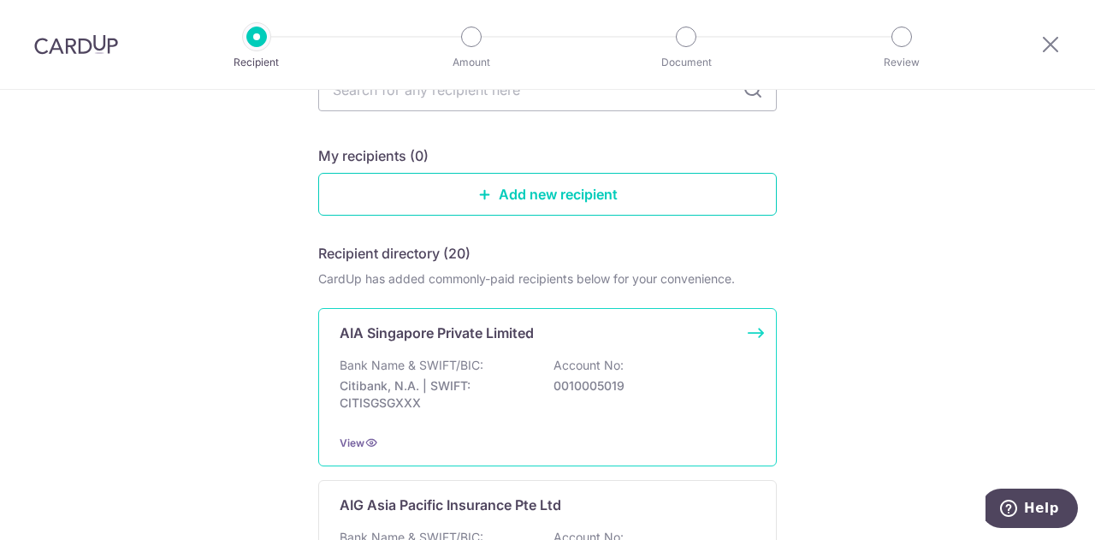
scroll to position [171, 0]
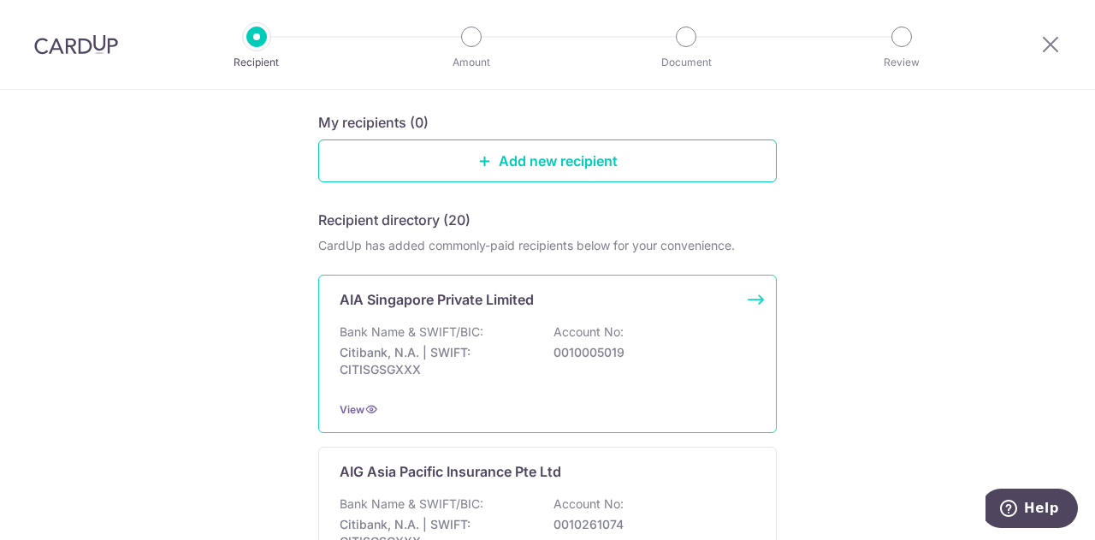
click at [388, 386] on div "AIA Singapore Private Limited Bank Name & SWIFT/BIC: Citibank, N.A. | SWIFT: CI…" at bounding box center [547, 354] width 458 height 158
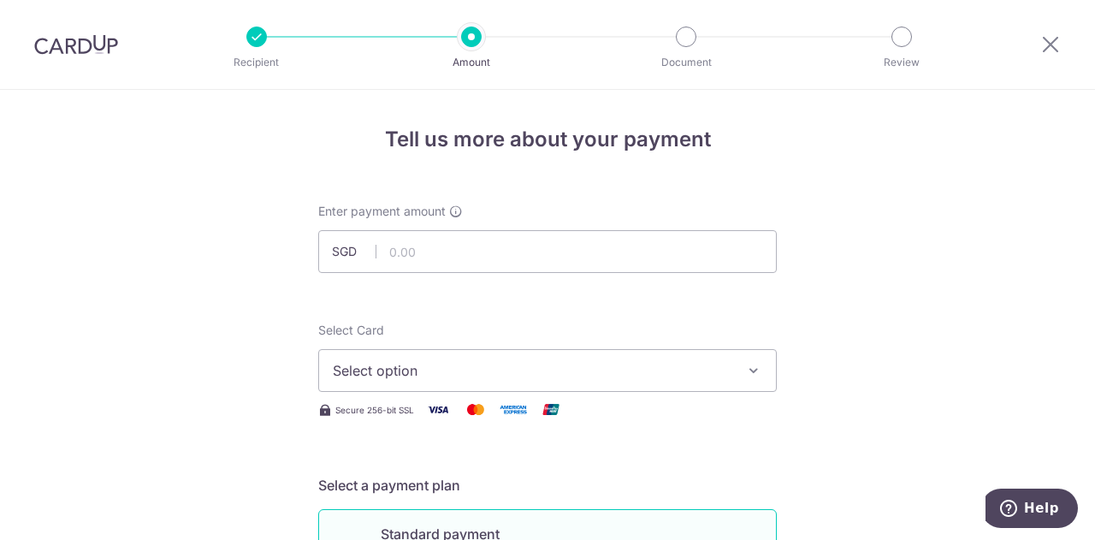
scroll to position [456, 0]
click at [441, 243] on input "text" at bounding box center [547, 251] width 458 height 43
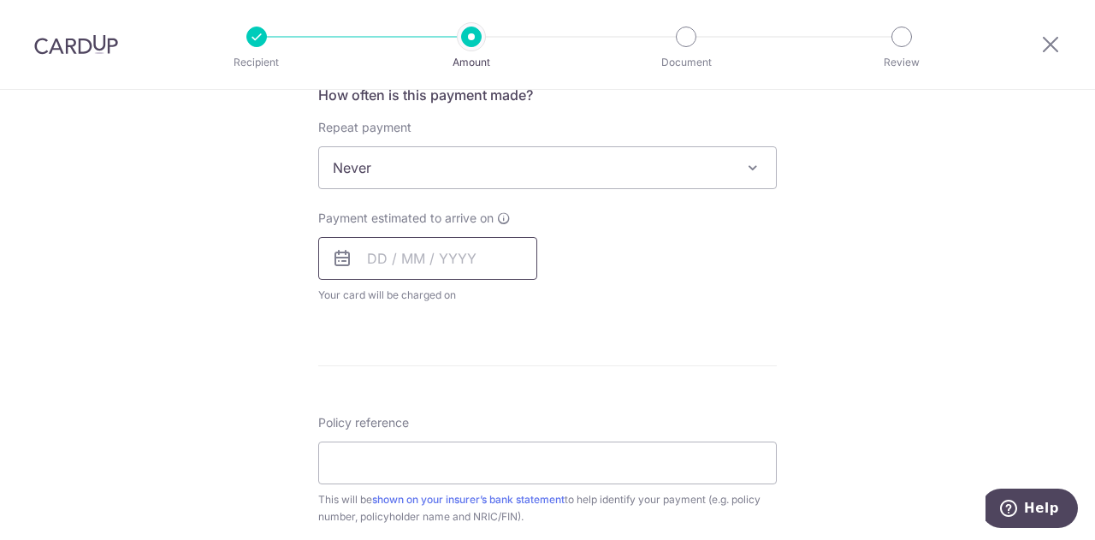
scroll to position [684, 0]
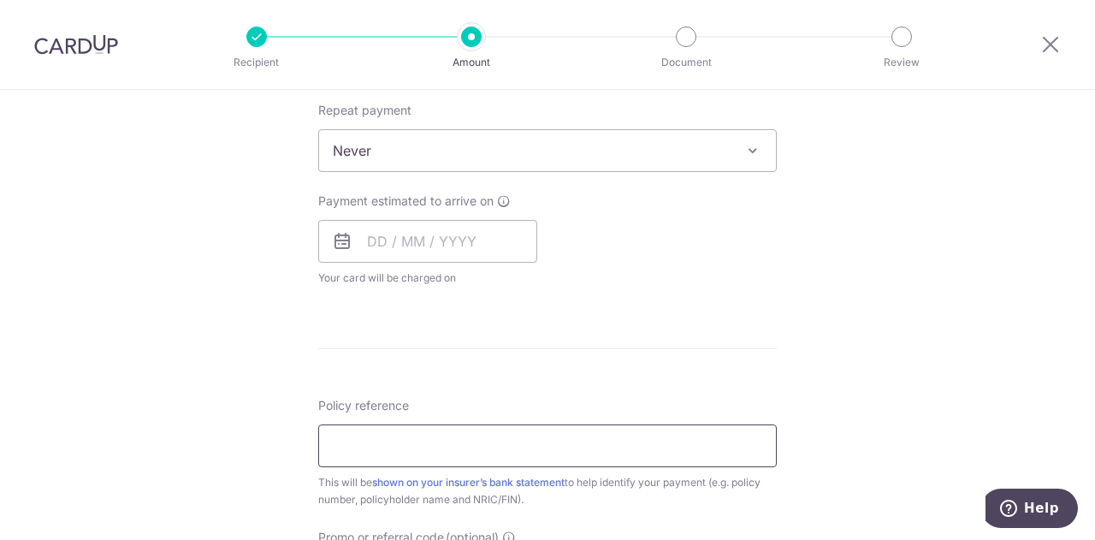
click at [429, 424] on input "Policy reference" at bounding box center [547, 445] width 458 height 43
paste input "H223854648"
type input "H223854648"
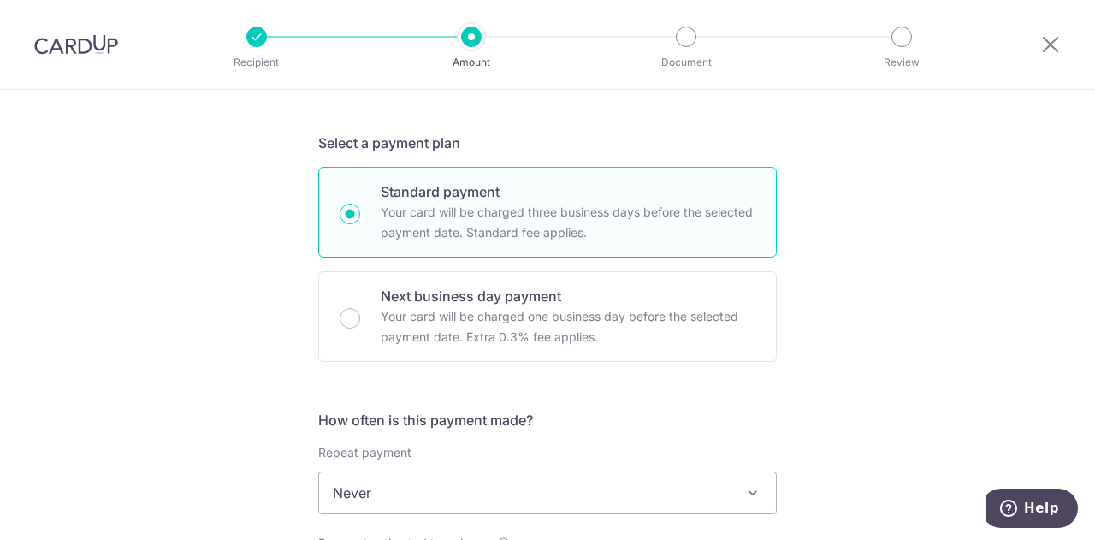
scroll to position [0, 0]
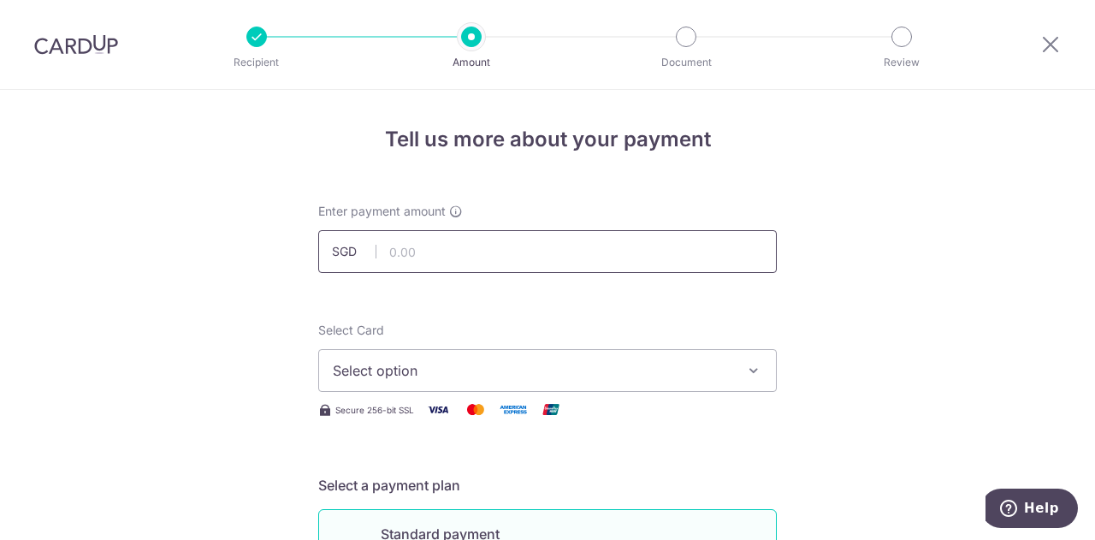
click at [469, 261] on input "text" at bounding box center [547, 251] width 458 height 43
type input "599.00"
click at [648, 329] on div "Select Card Select option Add credit card Your Cards **** 1777" at bounding box center [547, 357] width 458 height 70
click at [501, 369] on span "Select option" at bounding box center [532, 370] width 399 height 21
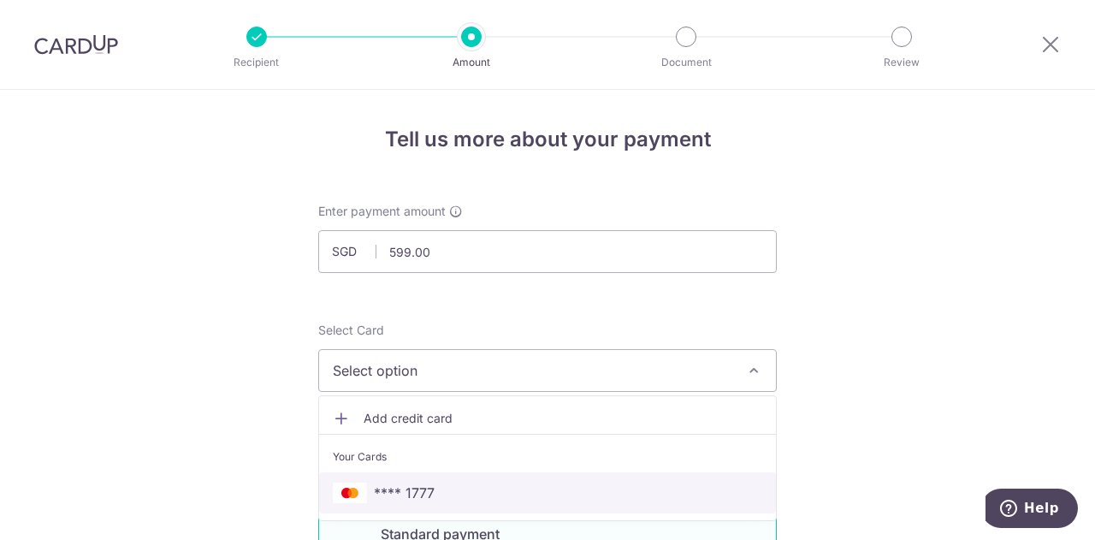
drag, startPoint x: 420, startPoint y: 474, endPoint x: 624, endPoint y: 329, distance: 250.3
click at [420, 474] on link "**** 1777" at bounding box center [547, 492] width 457 height 41
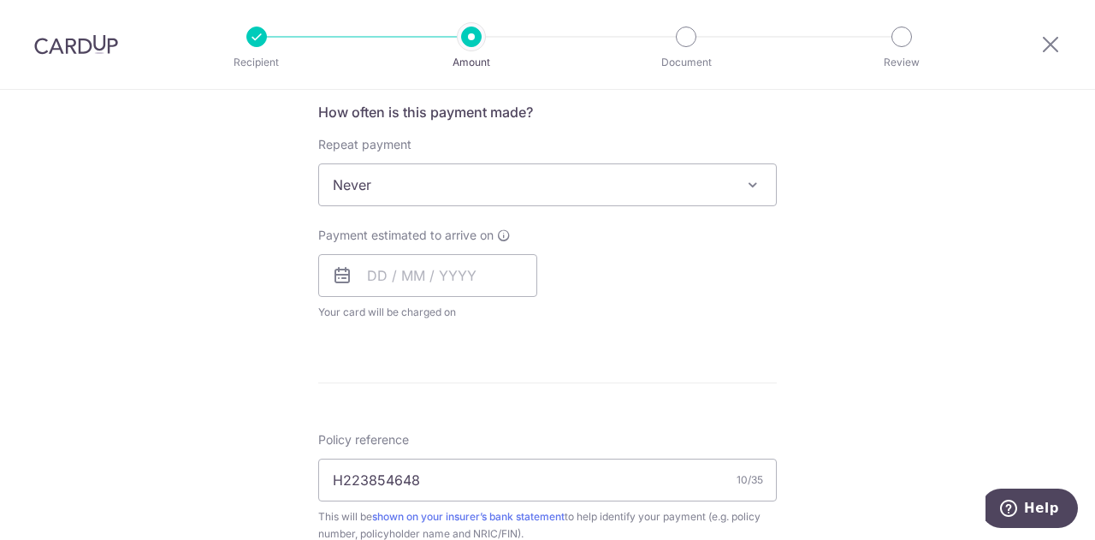
scroll to position [684, 0]
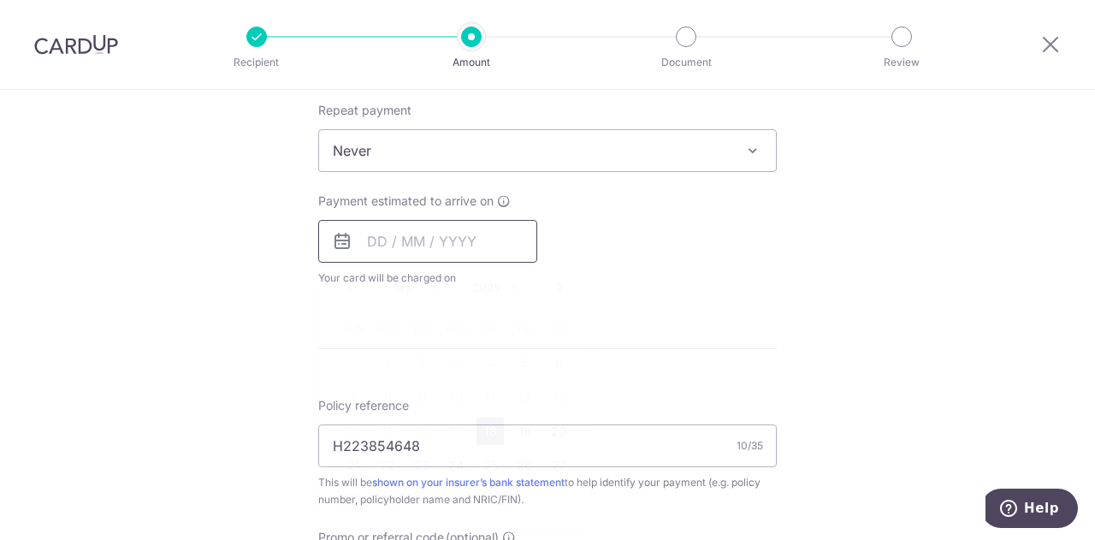
click at [372, 241] on input "text" at bounding box center [427, 241] width 219 height 43
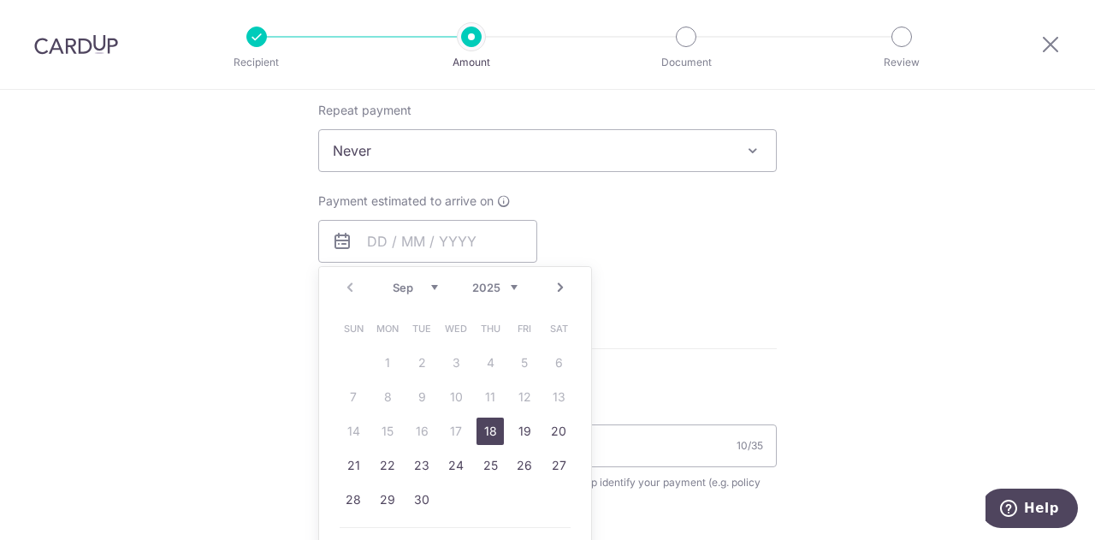
click at [487, 422] on link "18" at bounding box center [489, 430] width 27 height 27
type input "[DATE]"
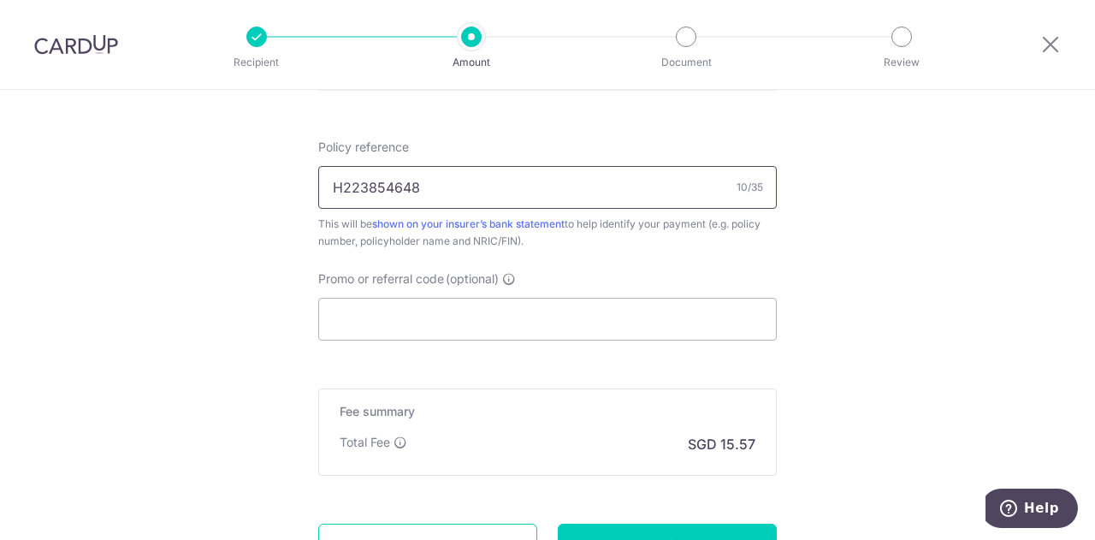
scroll to position [1026, 0]
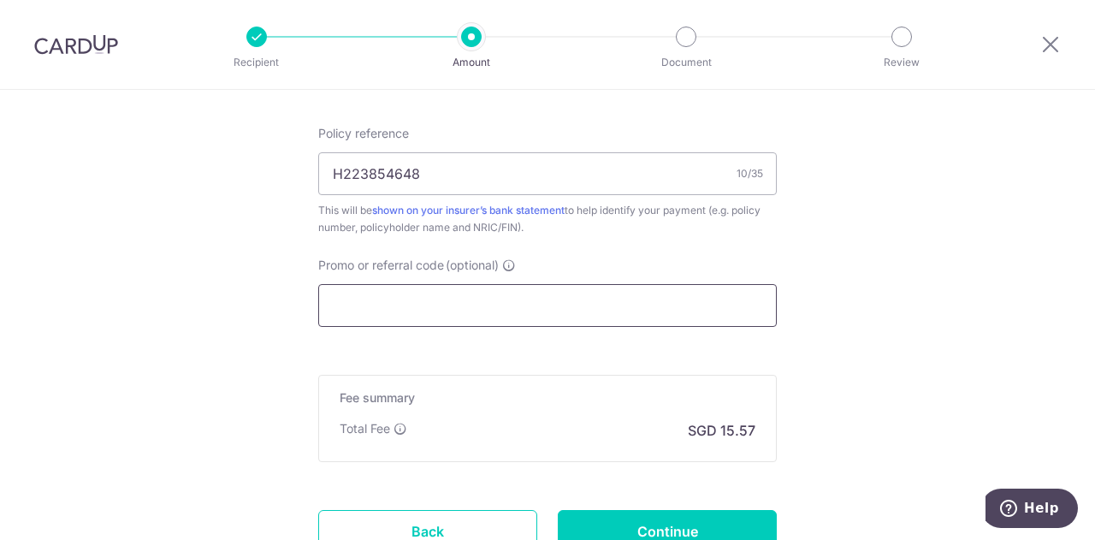
click at [475, 303] on input "Promo or referral code (optional)" at bounding box center [547, 305] width 458 height 43
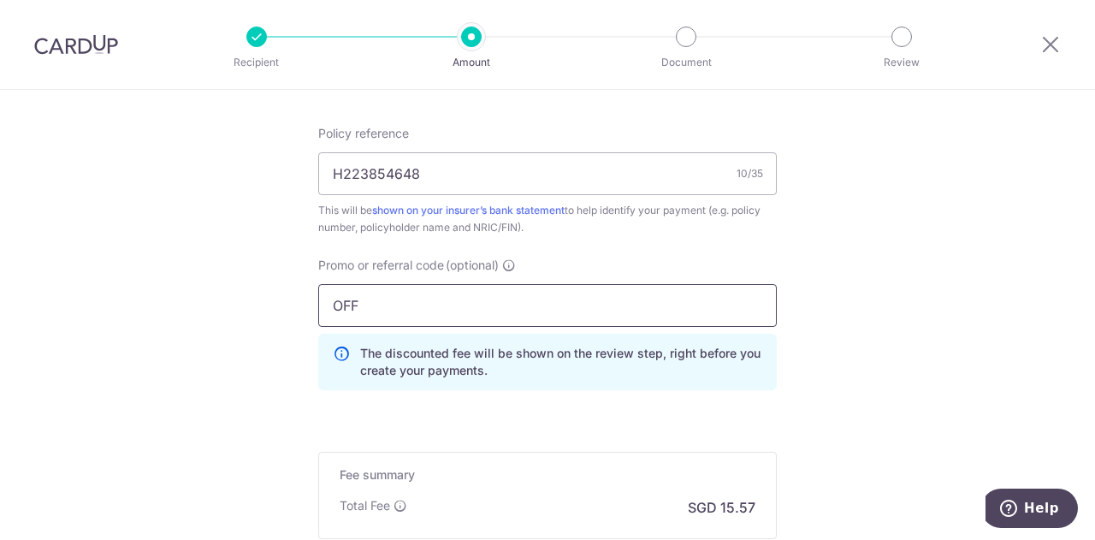
type input "OFF"
type textarea "FF"
drag, startPoint x: 376, startPoint y: 305, endPoint x: 292, endPoint y: 298, distance: 84.1
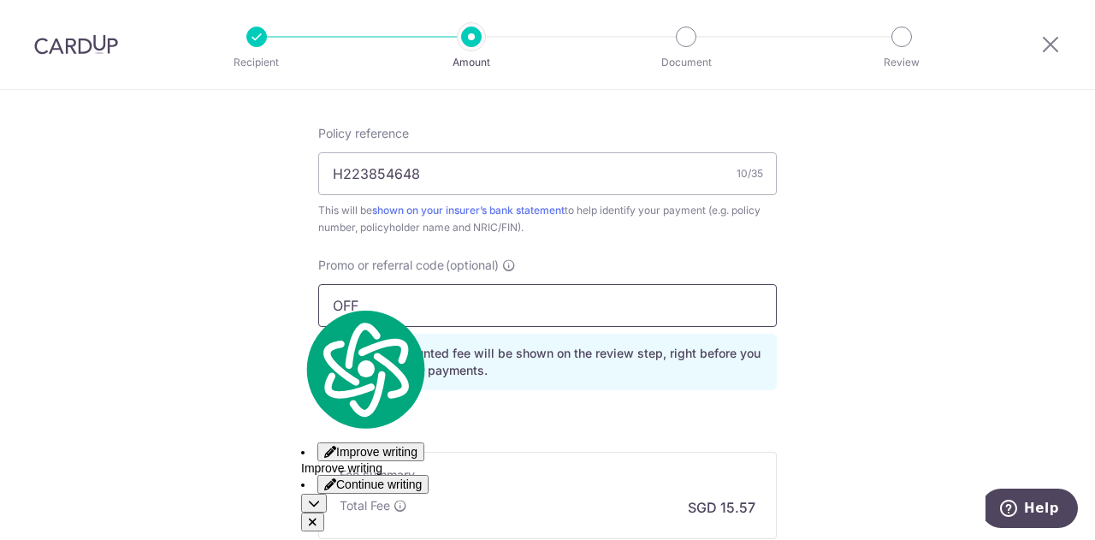
paste input "225"
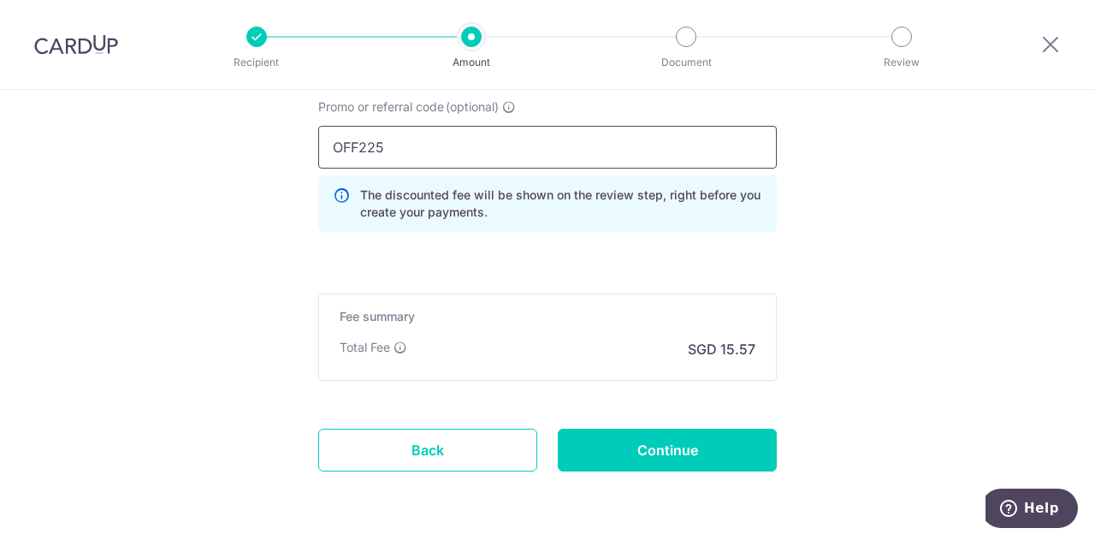
scroll to position [1197, 0]
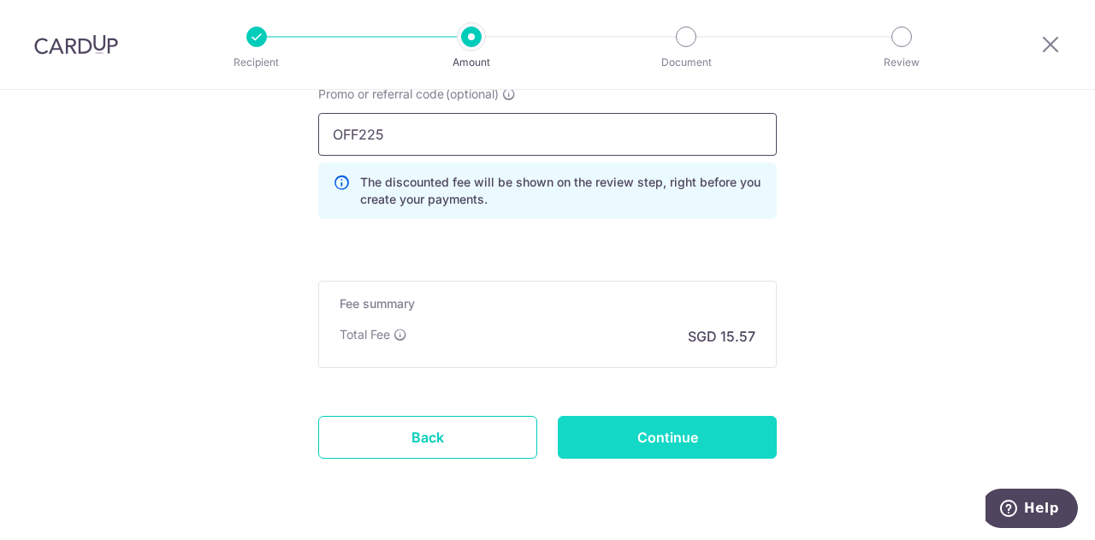
type input "OFF225"
click at [594, 440] on input "Continue" at bounding box center [667, 437] width 219 height 43
type input "Create Schedule"
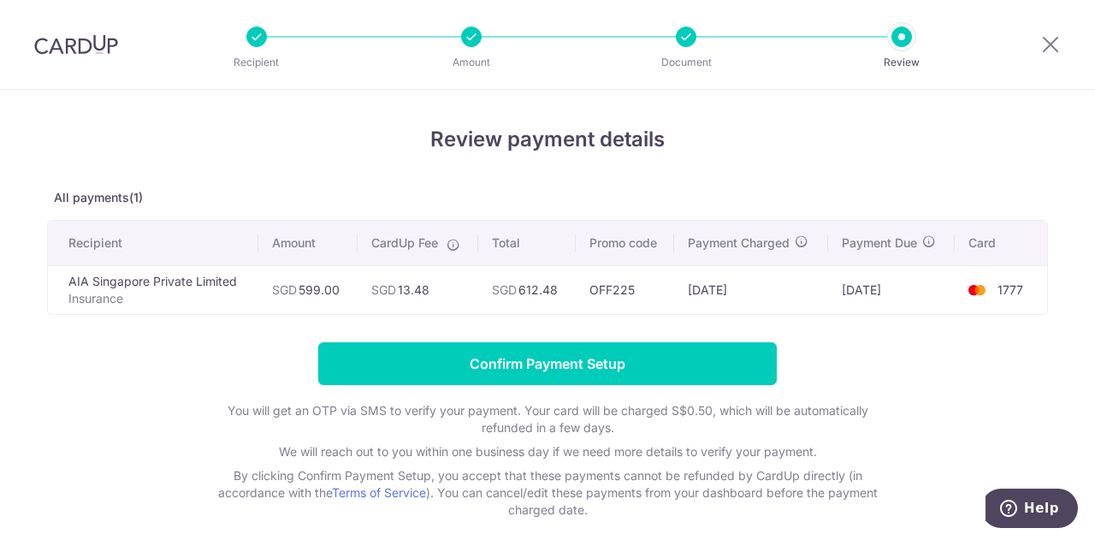
scroll to position [456, 0]
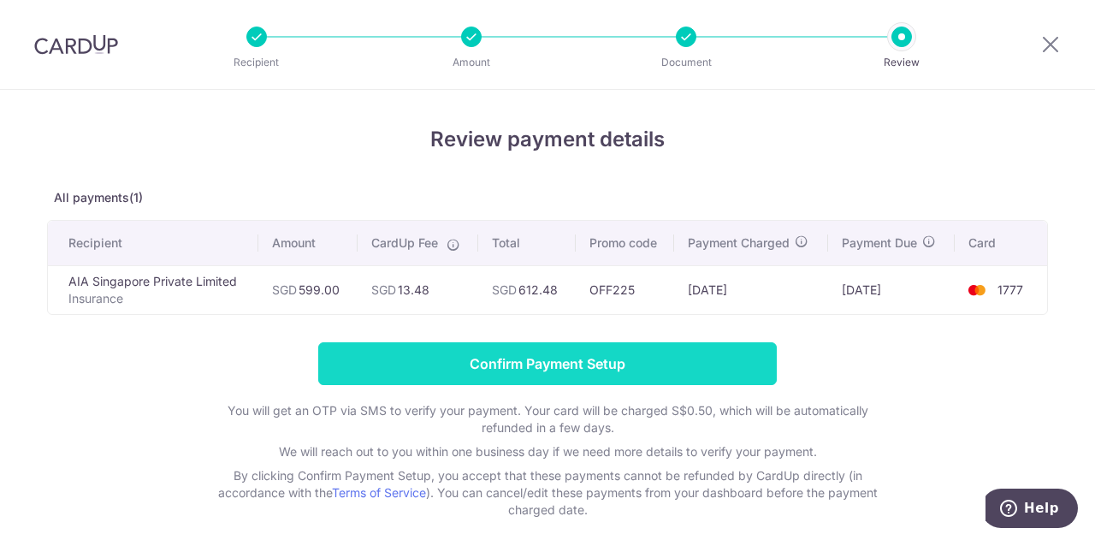
click at [582, 359] on input "Confirm Payment Setup" at bounding box center [547, 363] width 458 height 43
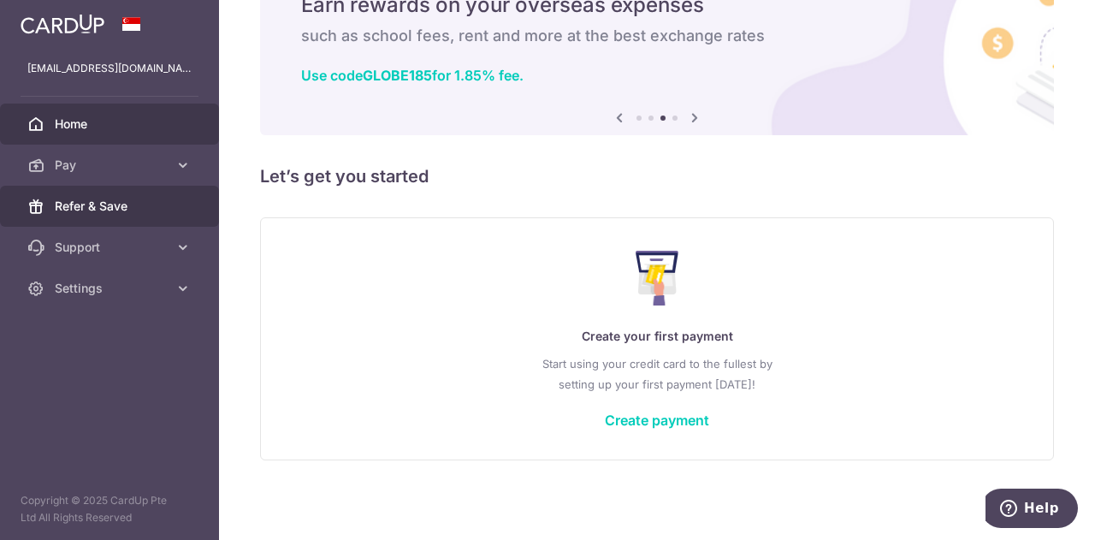
scroll to position [456, 0]
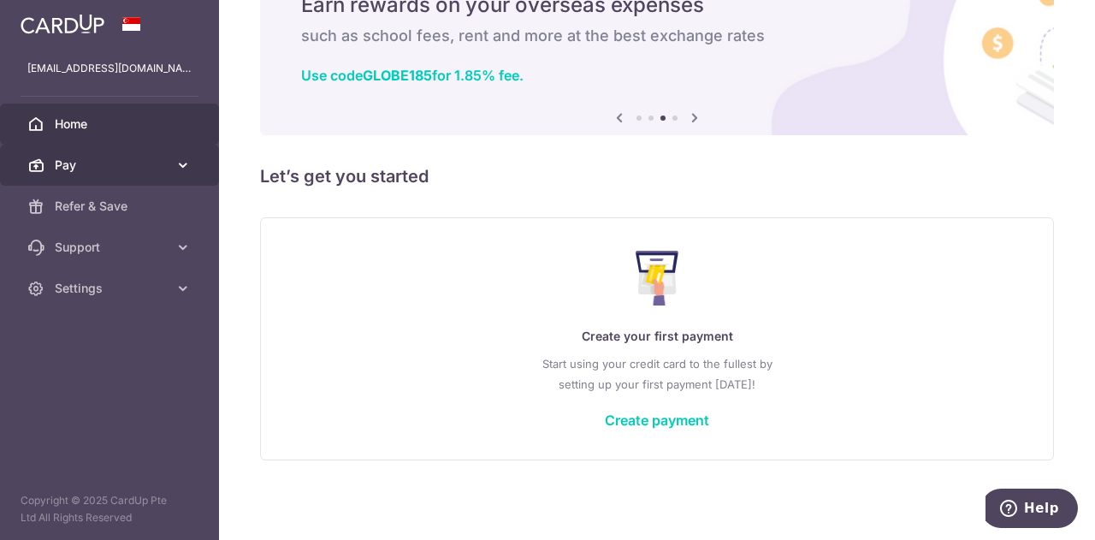
click at [98, 162] on span "Pay" at bounding box center [111, 164] width 113 height 17
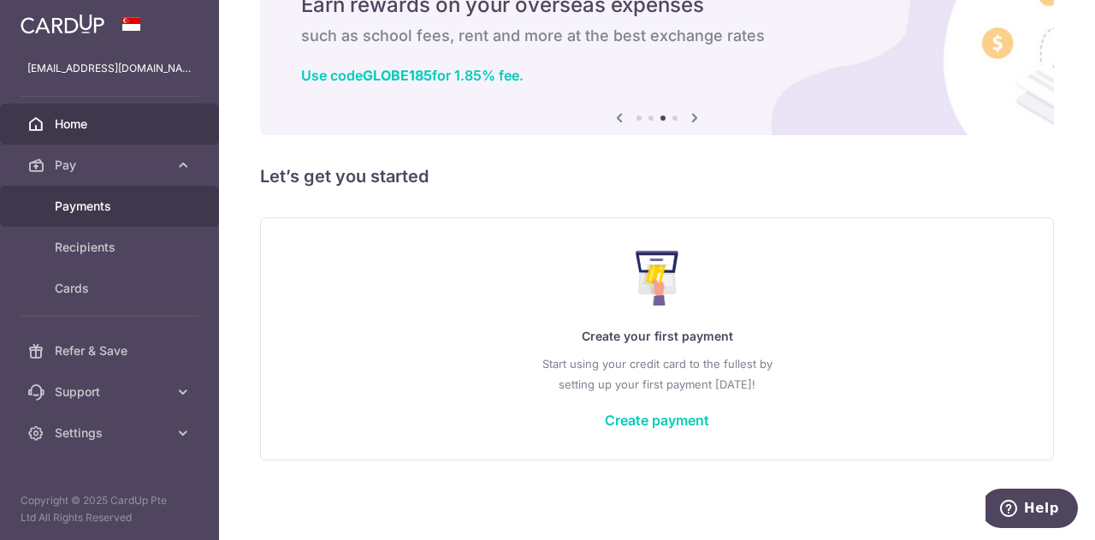
click at [96, 202] on span "Payments" at bounding box center [111, 206] width 113 height 17
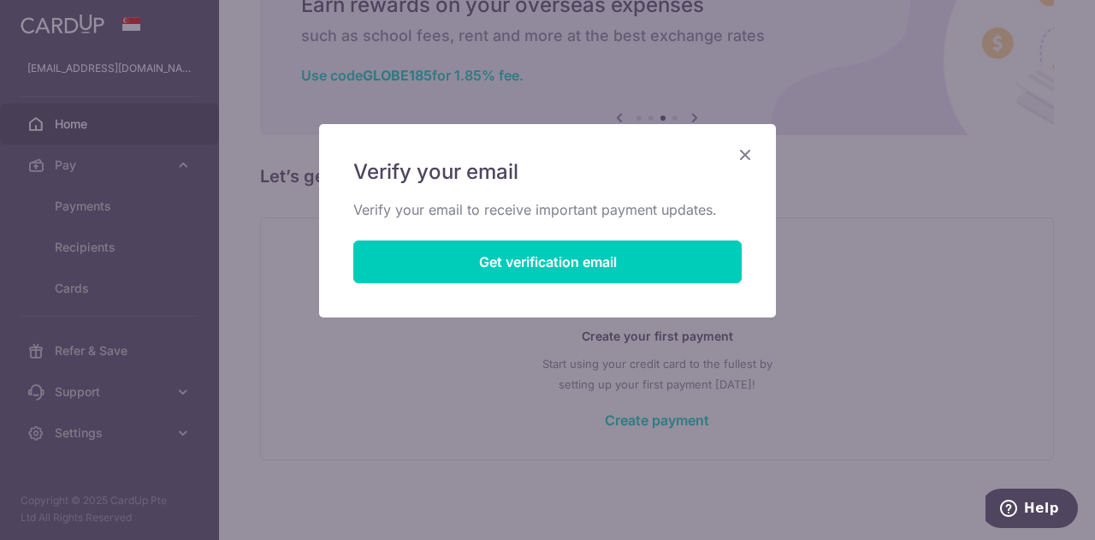
click at [738, 151] on icon "Close" at bounding box center [745, 154] width 21 height 21
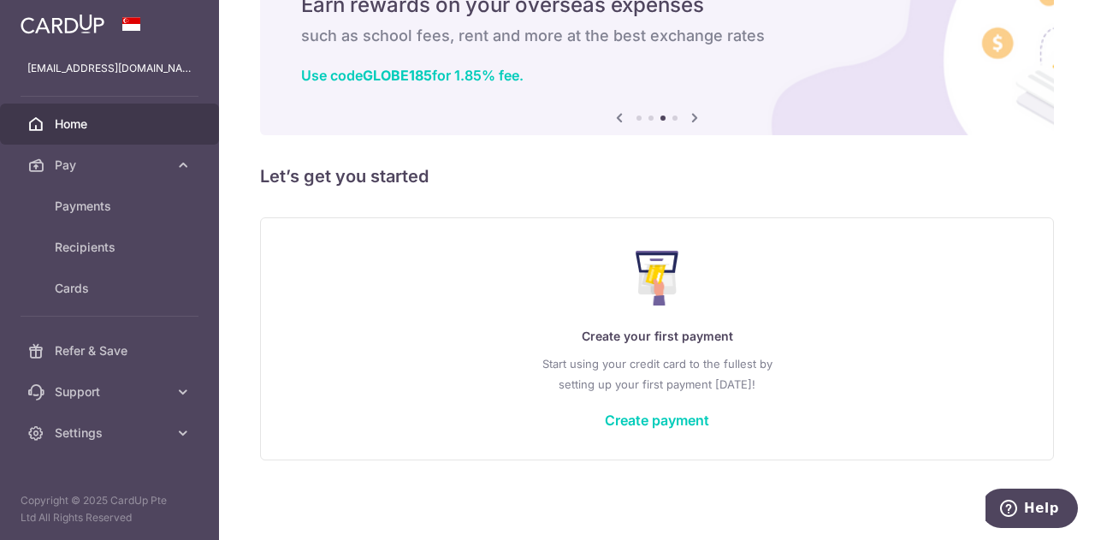
click at [104, 136] on link "Home" at bounding box center [109, 123] width 219 height 41
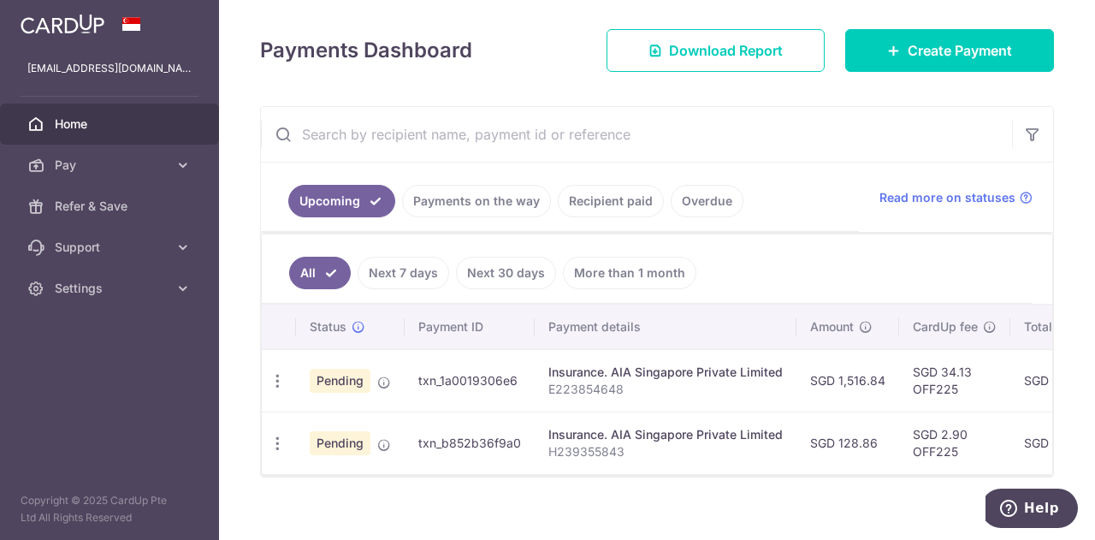
scroll to position [245, 0]
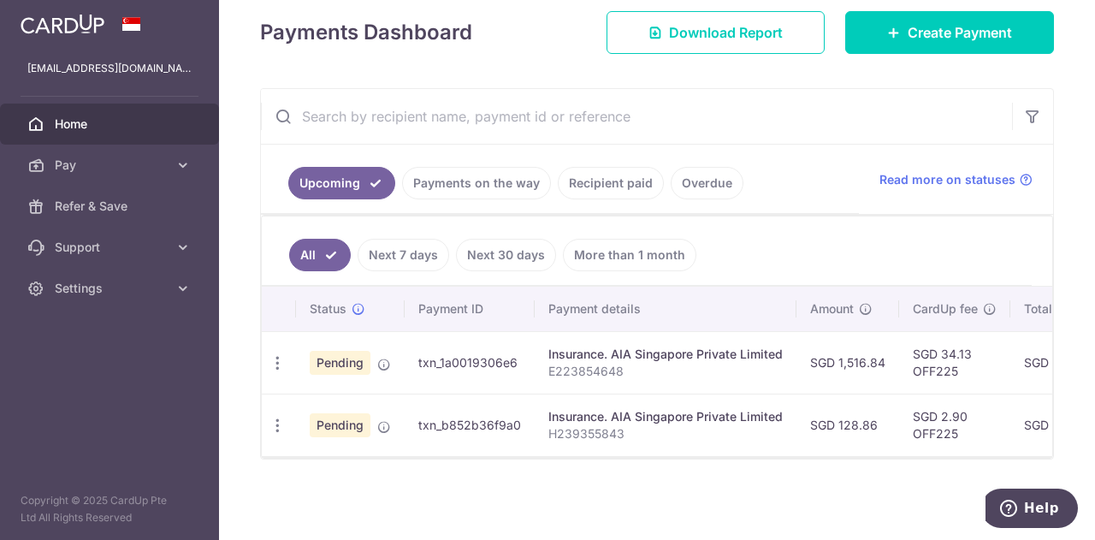
click at [59, 120] on span "Home" at bounding box center [111, 123] width 113 height 17
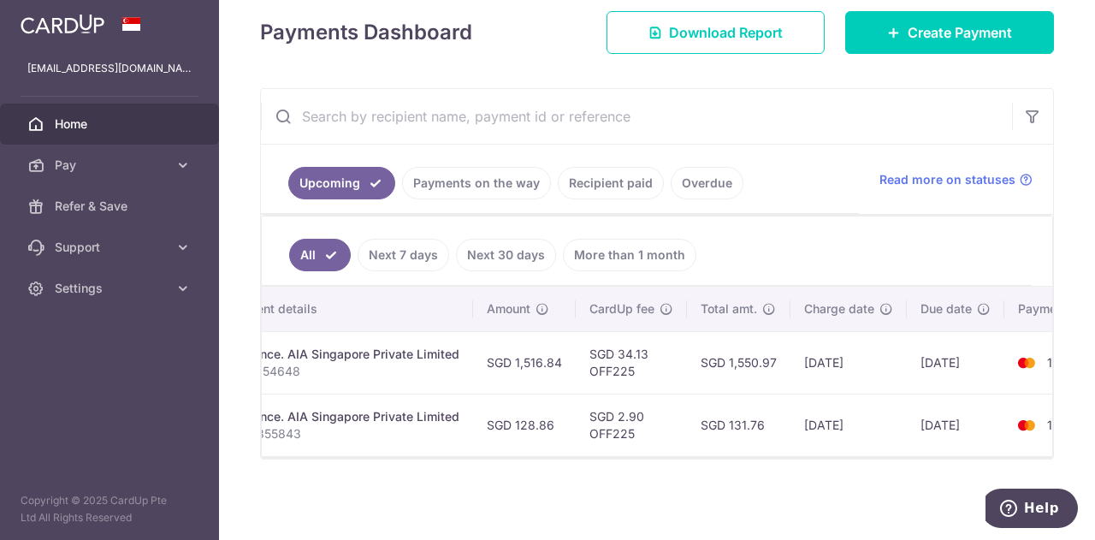
scroll to position [0, 402]
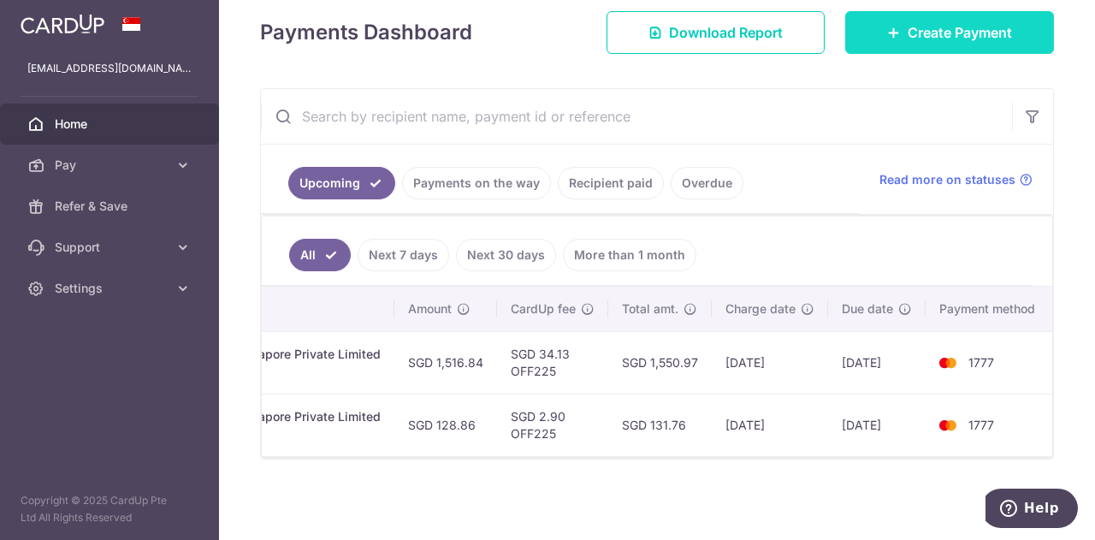
click at [870, 24] on link "Create Payment" at bounding box center [949, 32] width 209 height 43
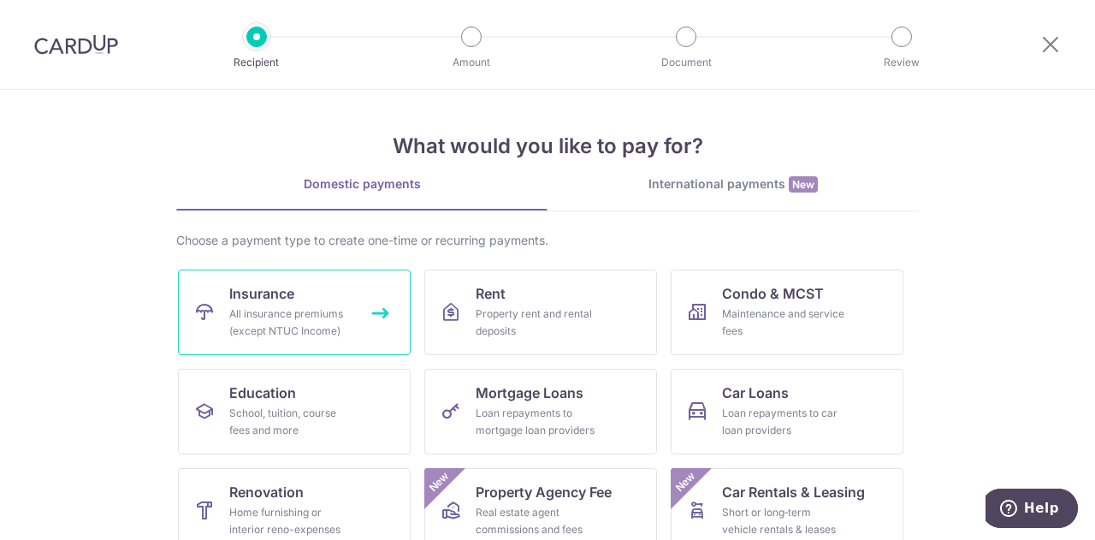
click at [304, 314] on div "All insurance premiums (except NTUC Income)" at bounding box center [290, 322] width 123 height 34
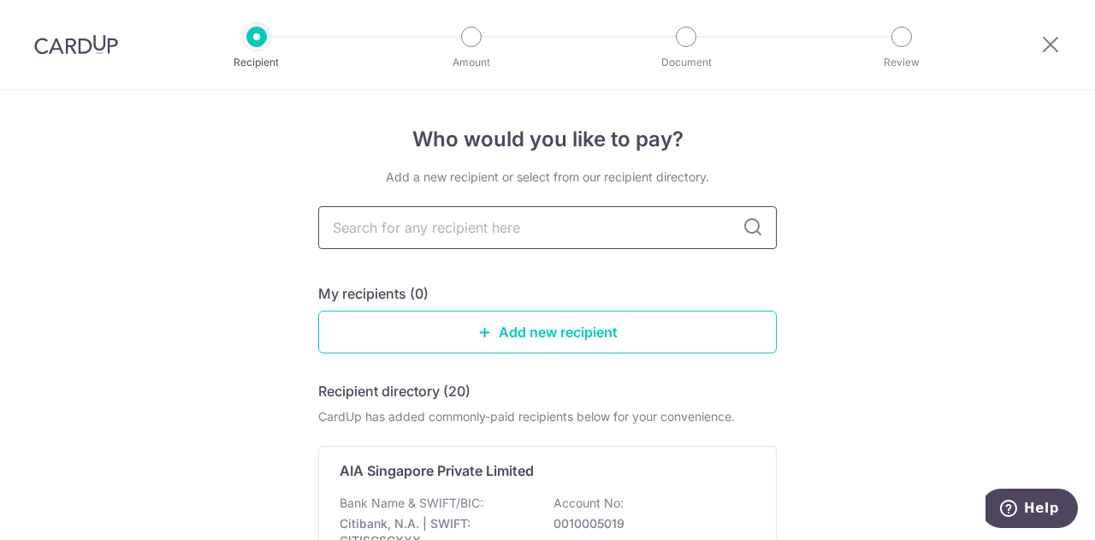
scroll to position [456, 0]
click at [387, 228] on input "text" at bounding box center [547, 227] width 458 height 43
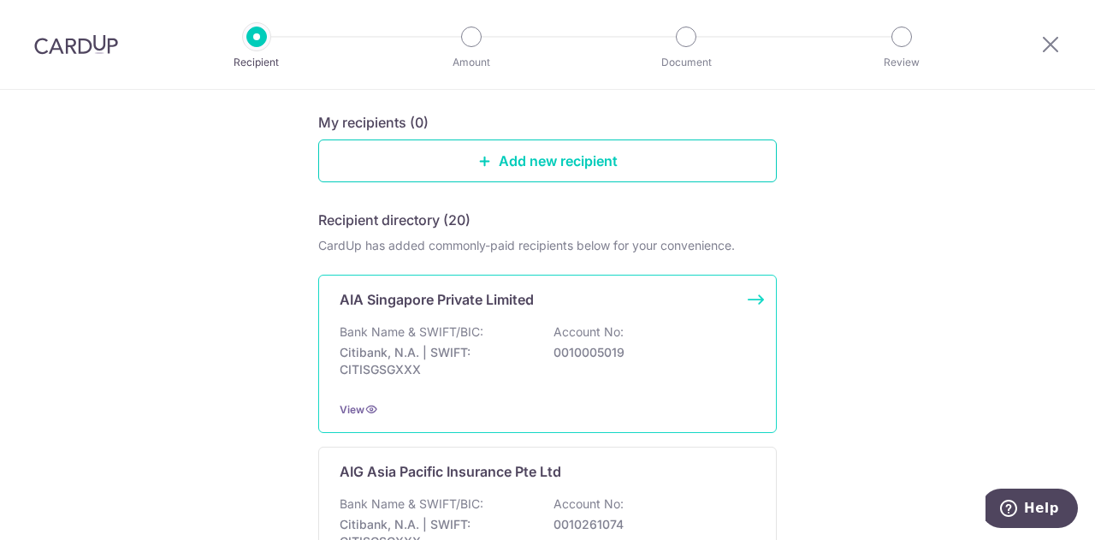
click at [349, 324] on p "Bank Name & SWIFT/BIC:" at bounding box center [412, 331] width 144 height 17
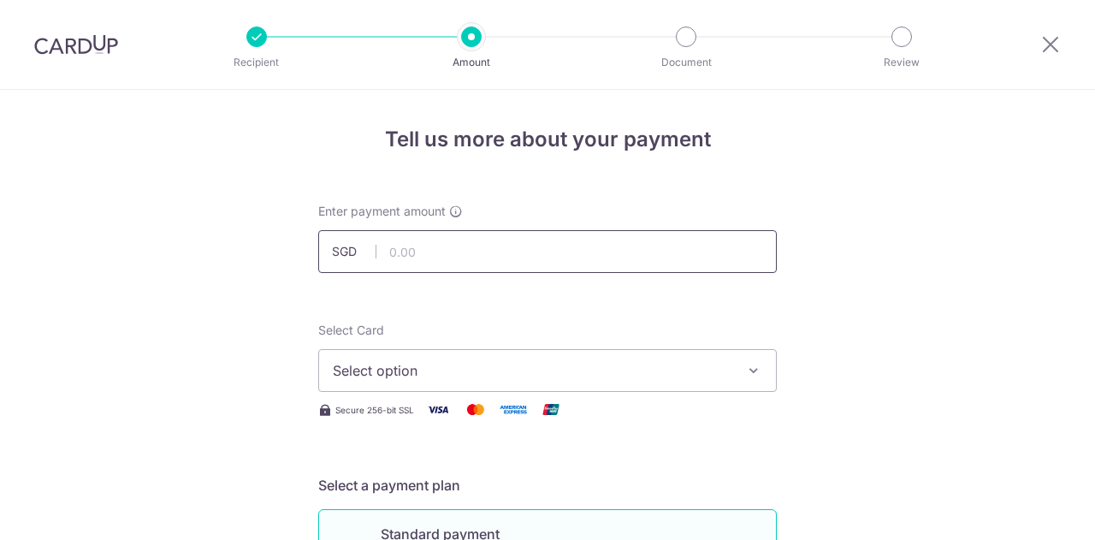
click at [416, 249] on input "text" at bounding box center [547, 251] width 458 height 43
type input "599.00"
click at [430, 365] on span "Select option" at bounding box center [532, 370] width 399 height 21
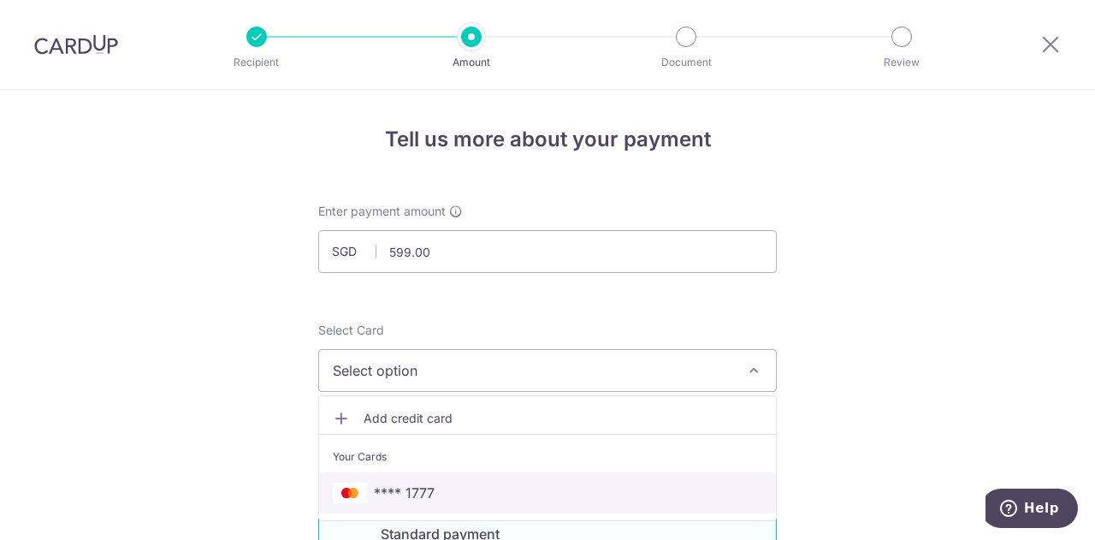
click at [411, 486] on span "**** 1777" at bounding box center [404, 492] width 61 height 21
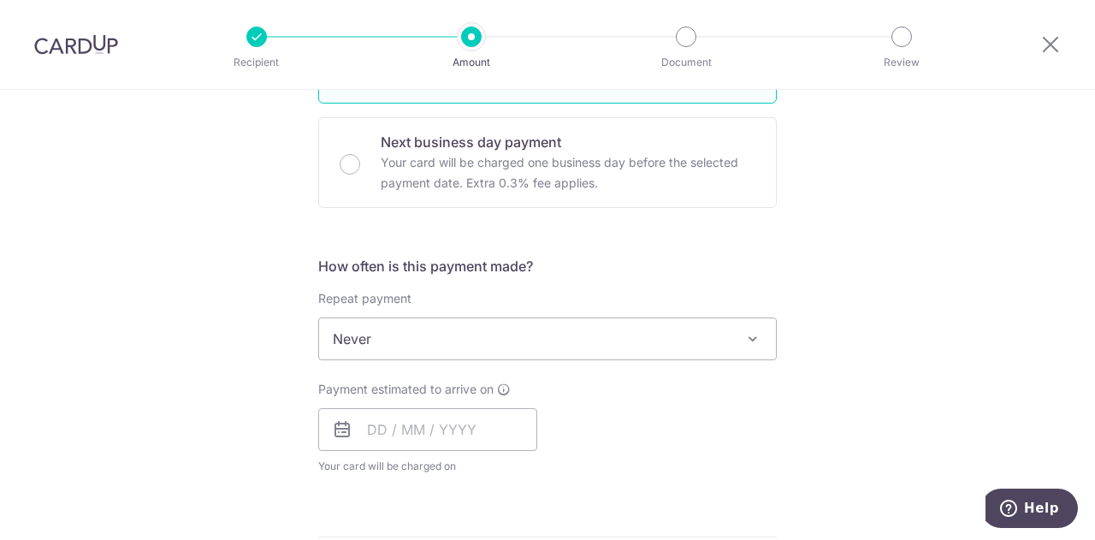
scroll to position [513, 0]
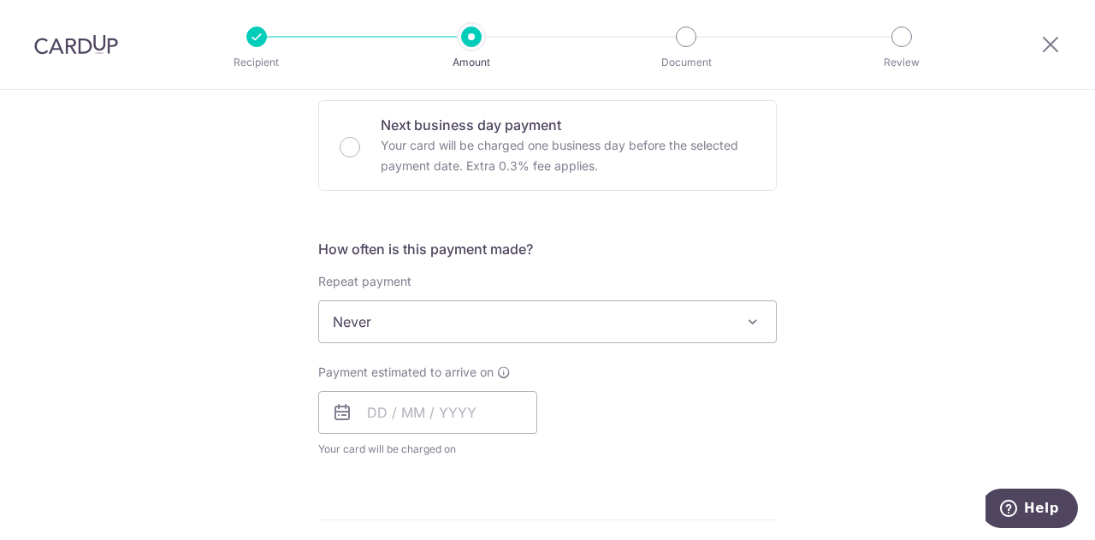
click at [417, 301] on span "Never" at bounding box center [547, 321] width 457 height 41
click at [363, 407] on input "text" at bounding box center [427, 412] width 219 height 43
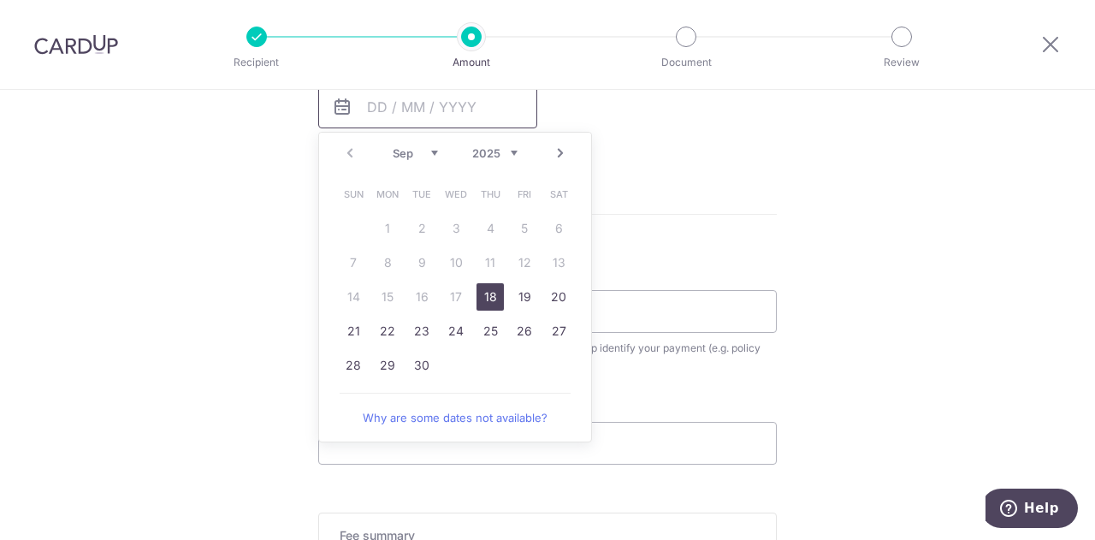
scroll to position [855, 0]
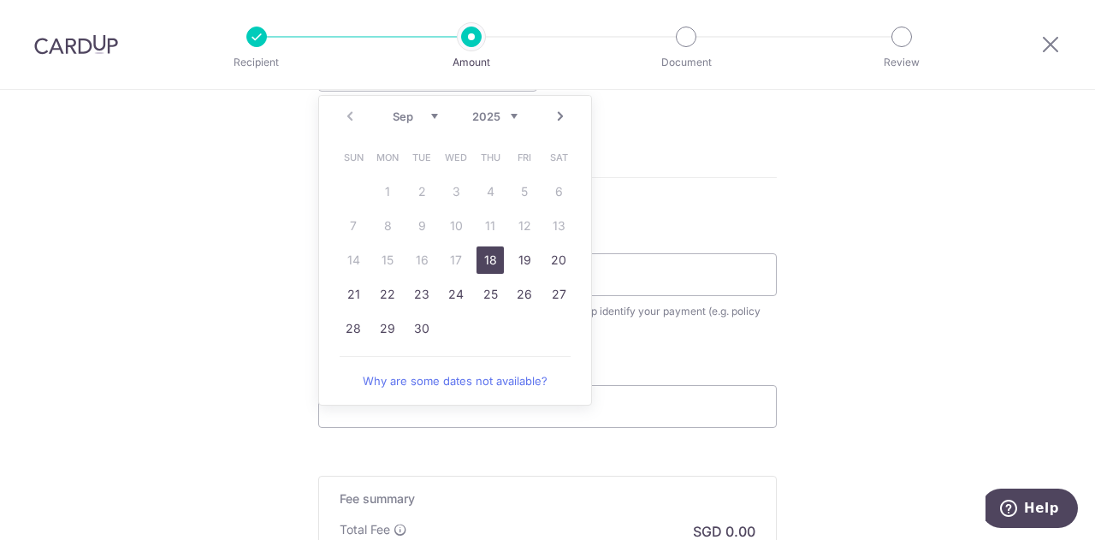
click at [481, 265] on link "18" at bounding box center [489, 259] width 27 height 27
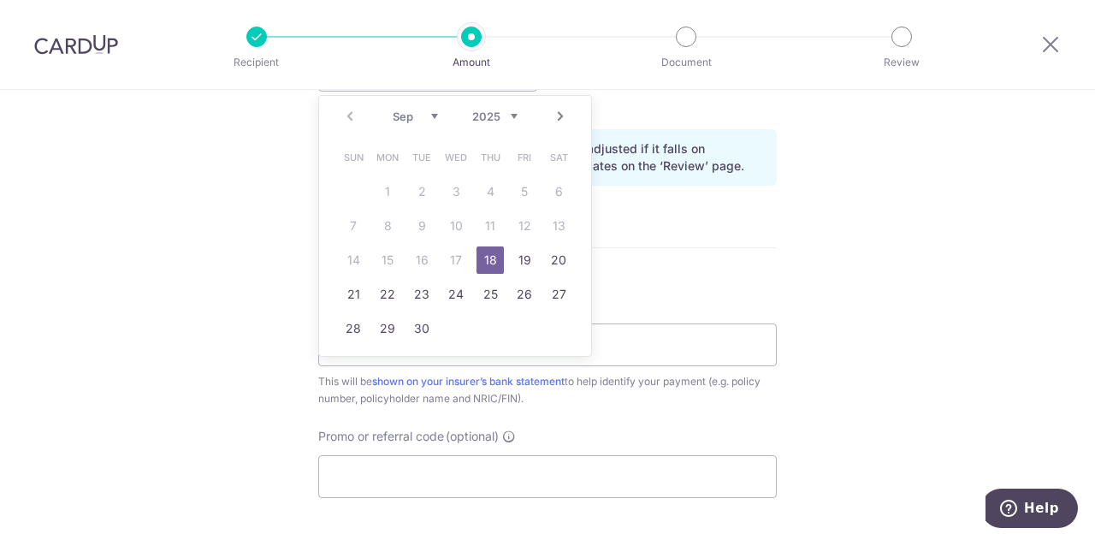
type input "18/09/2025"
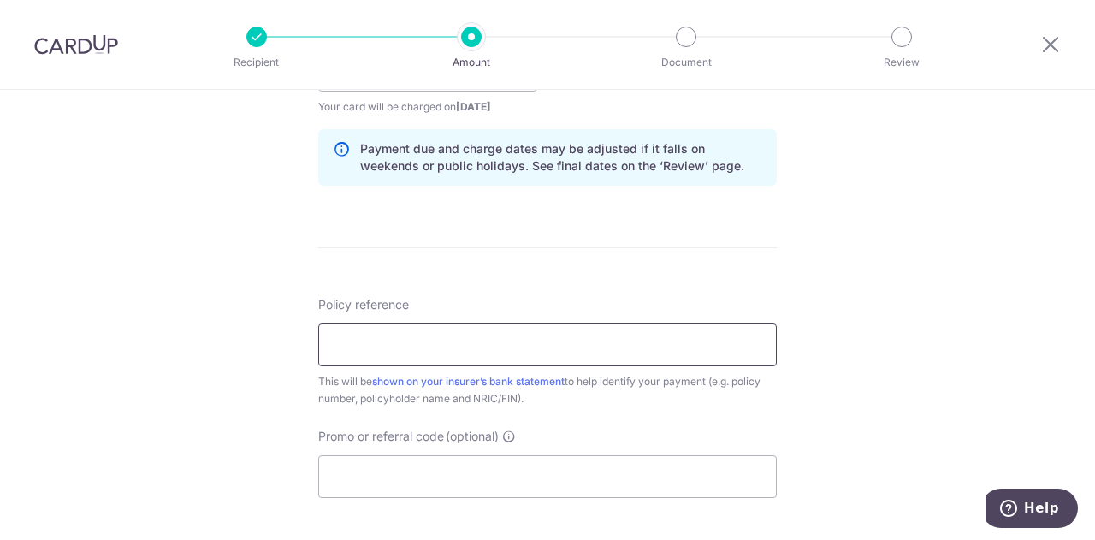
click at [555, 337] on input "Policy reference" at bounding box center [547, 344] width 458 height 43
paste input "H223854648"
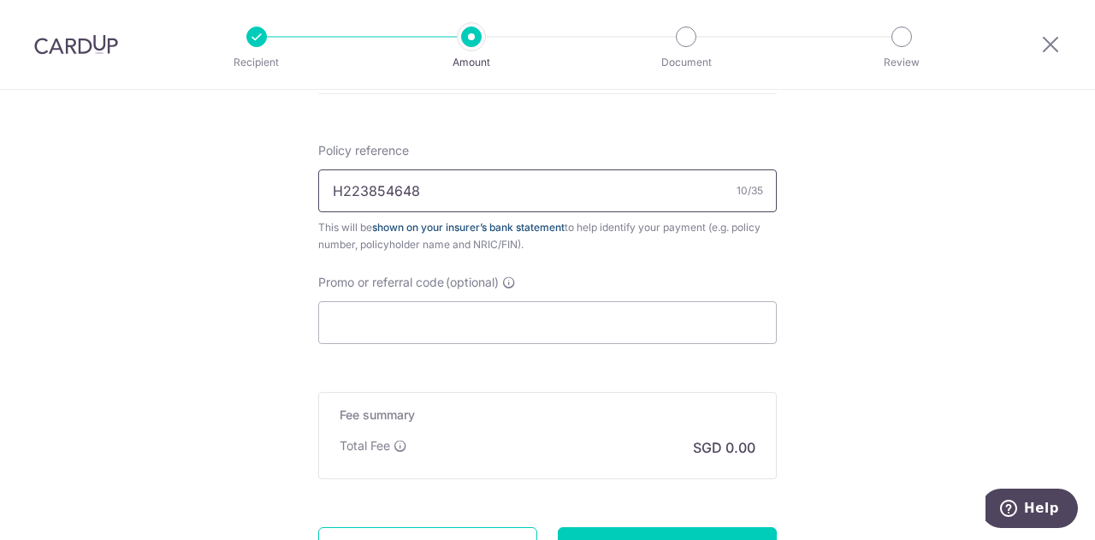
scroll to position [1026, 0]
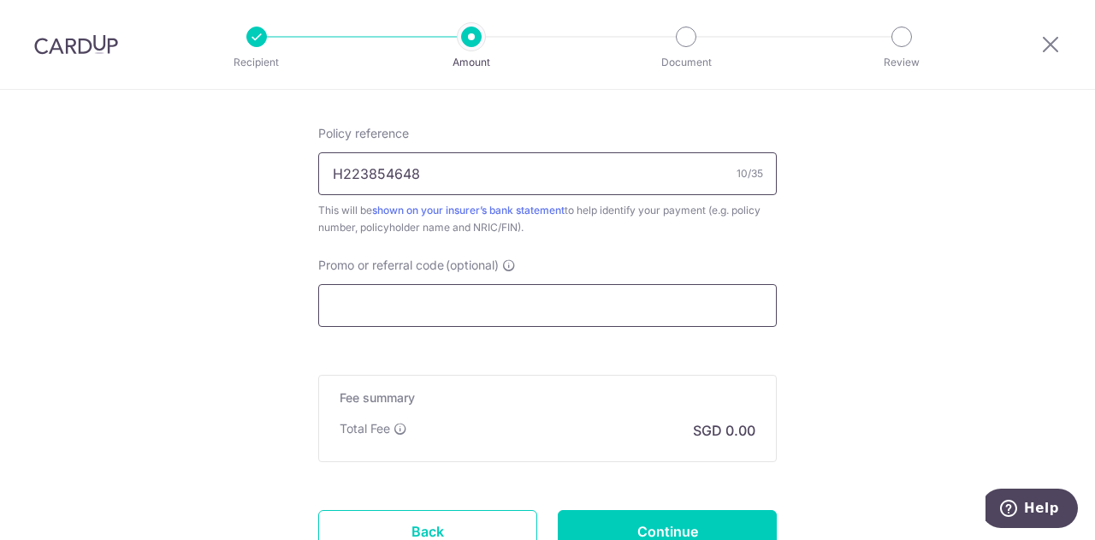
type input "H223854648"
click at [417, 302] on input "Promo or referral code (optional)" at bounding box center [547, 305] width 458 height 43
paste input "OFF225"
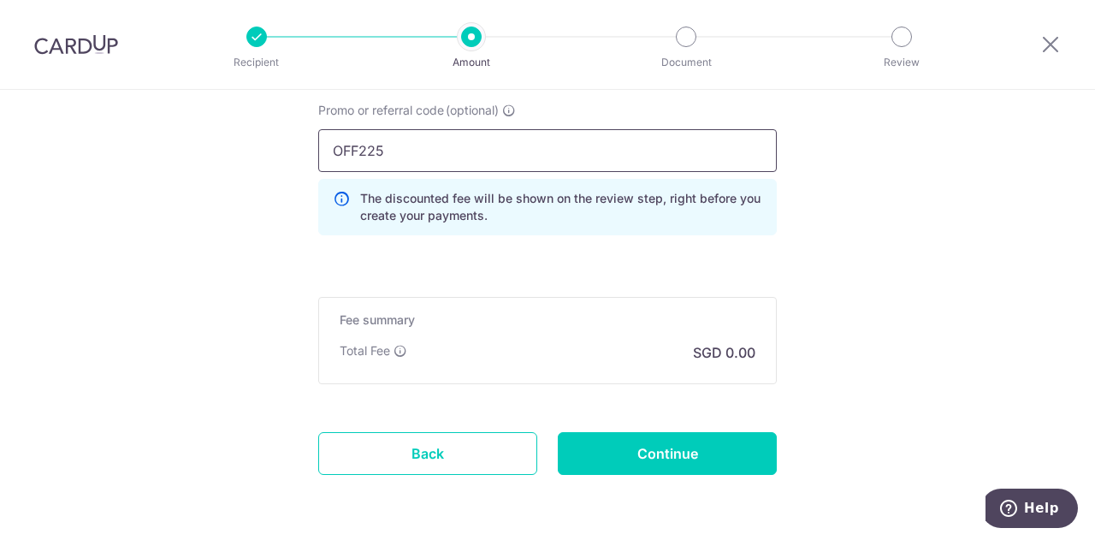
scroll to position [1197, 0]
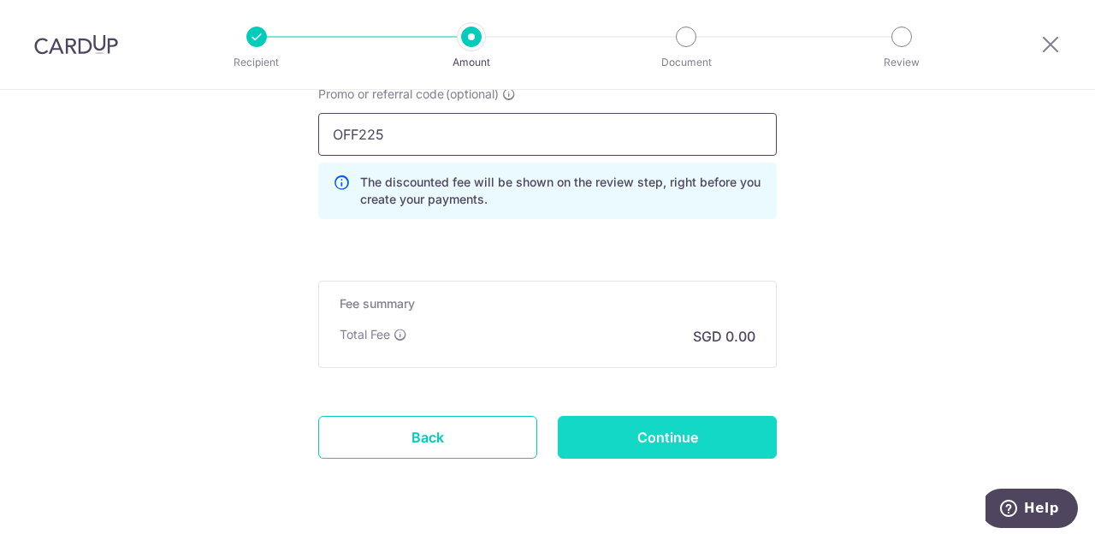
type input "OFF225"
click at [592, 422] on input "Continue" at bounding box center [667, 437] width 219 height 43
type input "Create Schedule"
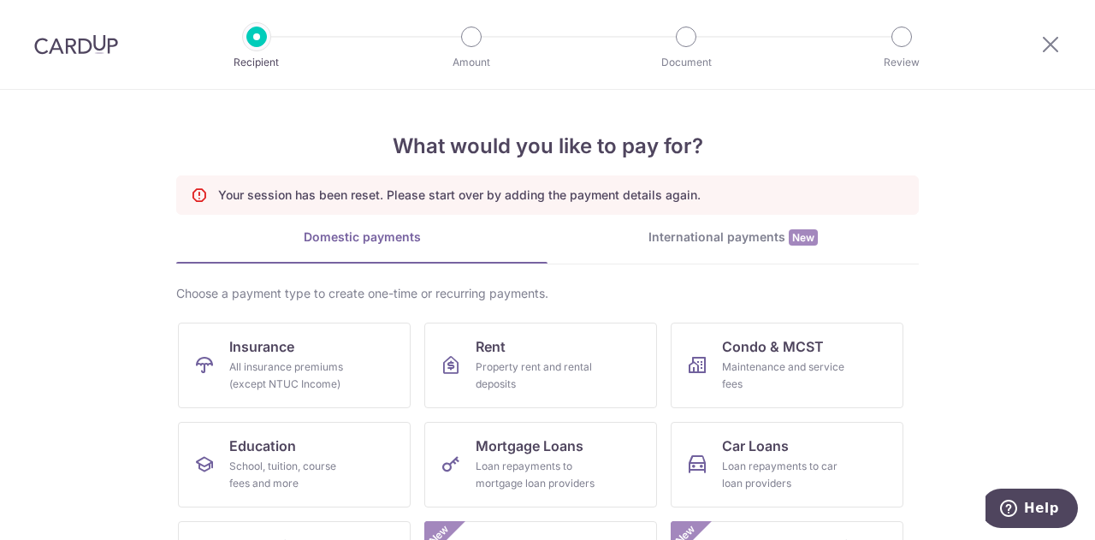
scroll to position [456, 0]
click at [241, 365] on div "All insurance premiums (except NTUC Income)" at bounding box center [290, 375] width 123 height 34
click at [286, 353] on span "Insurance" at bounding box center [261, 346] width 65 height 21
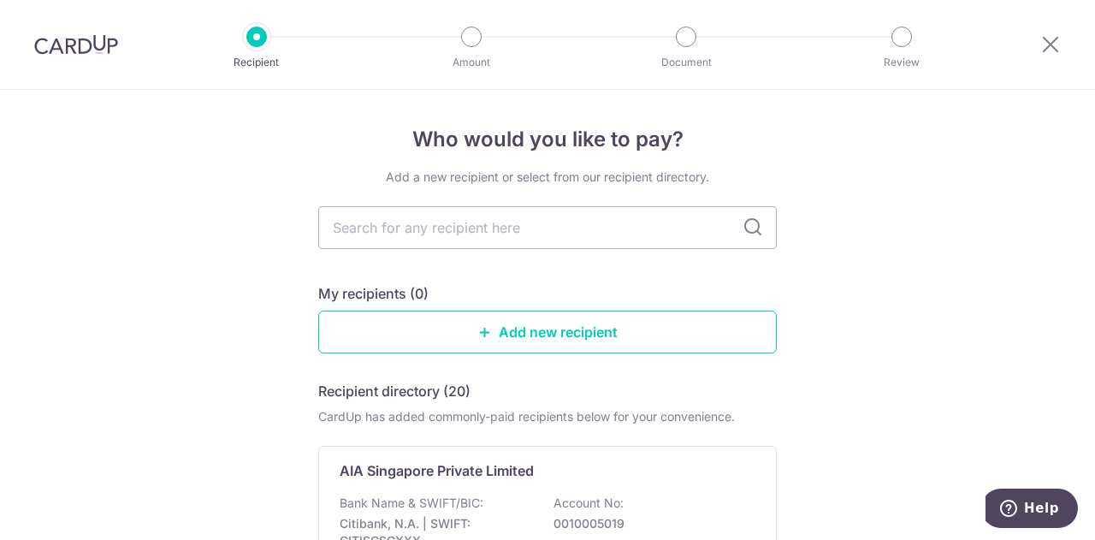
scroll to position [456, 0]
click at [381, 475] on p "AIA Singapore Private Limited" at bounding box center [437, 470] width 194 height 21
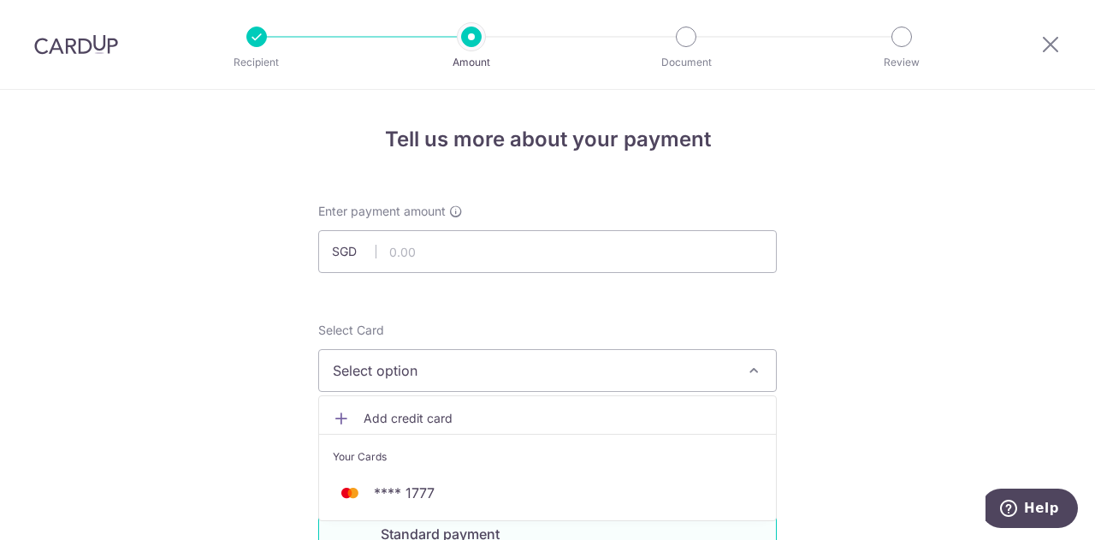
click at [407, 469] on li "Your Cards" at bounding box center [547, 453] width 457 height 38
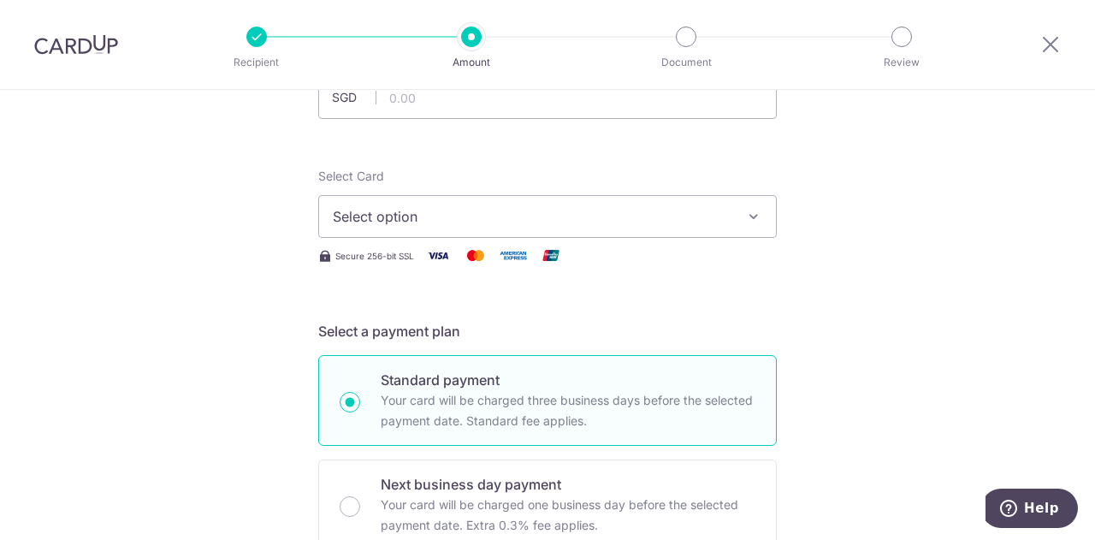
scroll to position [171, 0]
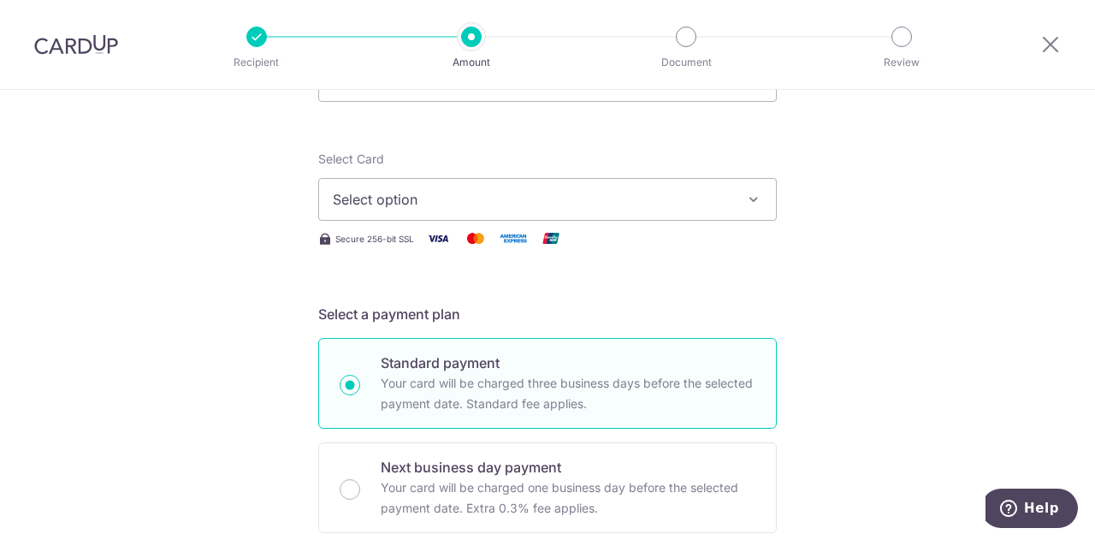
click at [461, 204] on span "Select option" at bounding box center [532, 199] width 399 height 21
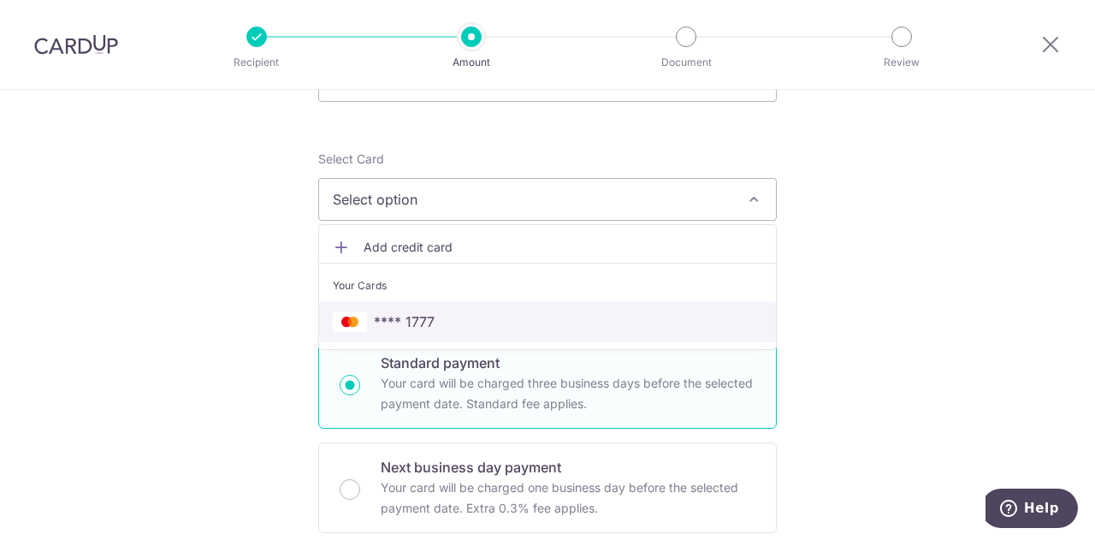
click at [413, 319] on span "**** 1777" at bounding box center [404, 321] width 61 height 21
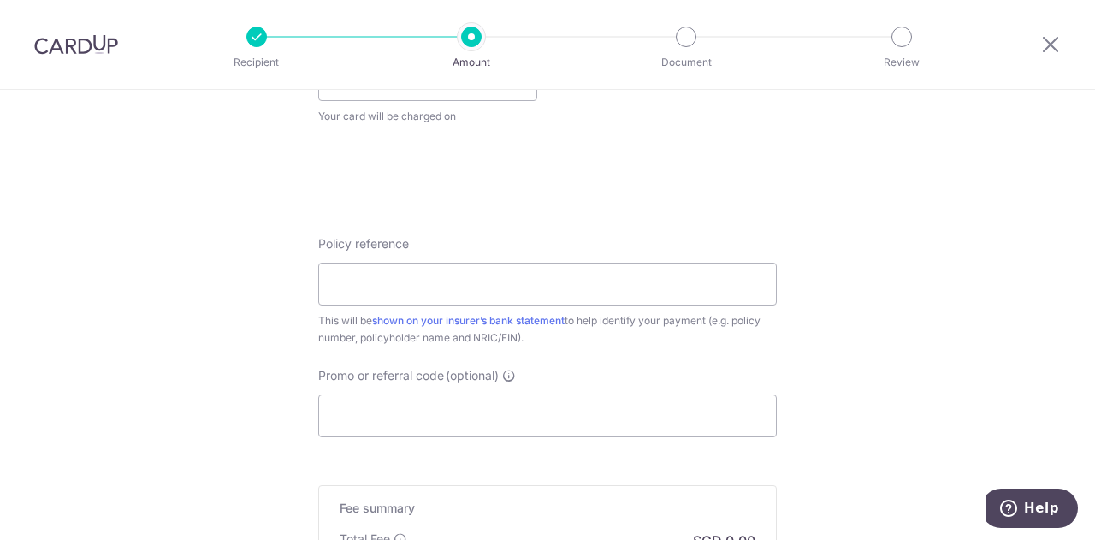
scroll to position [855, 0]
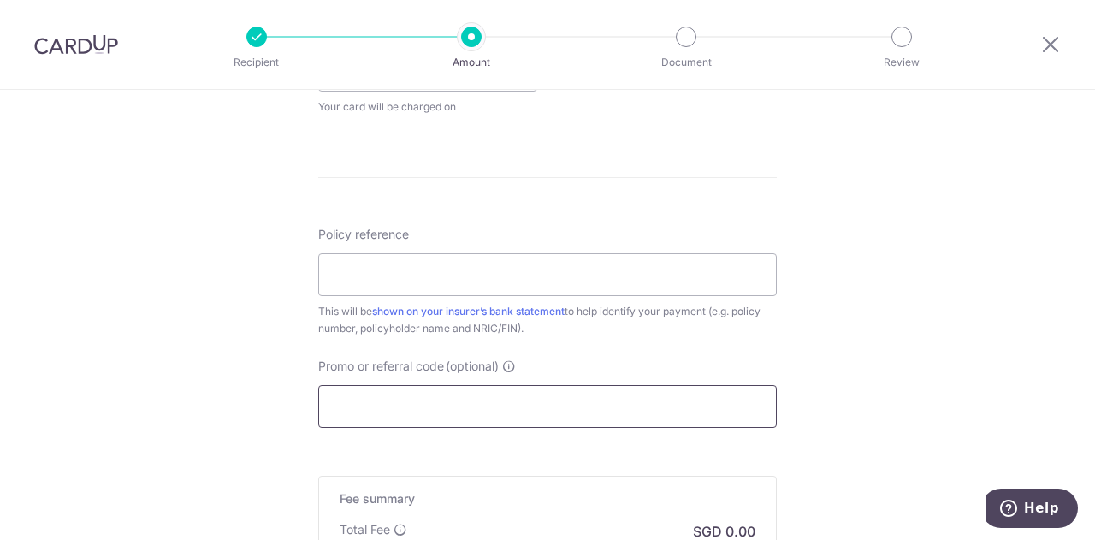
click at [434, 401] on input "Promo or referral code (optional)" at bounding box center [547, 406] width 458 height 43
paste input "OFF225"
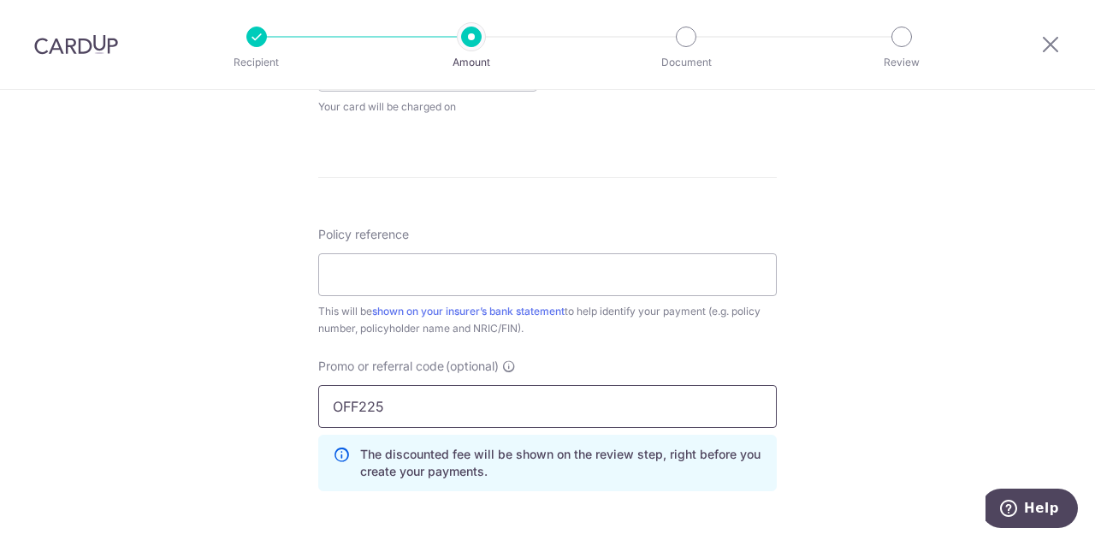
type input "OFF225"
click at [416, 263] on input "Policy reference" at bounding box center [547, 274] width 458 height 43
paste input "H223854648"
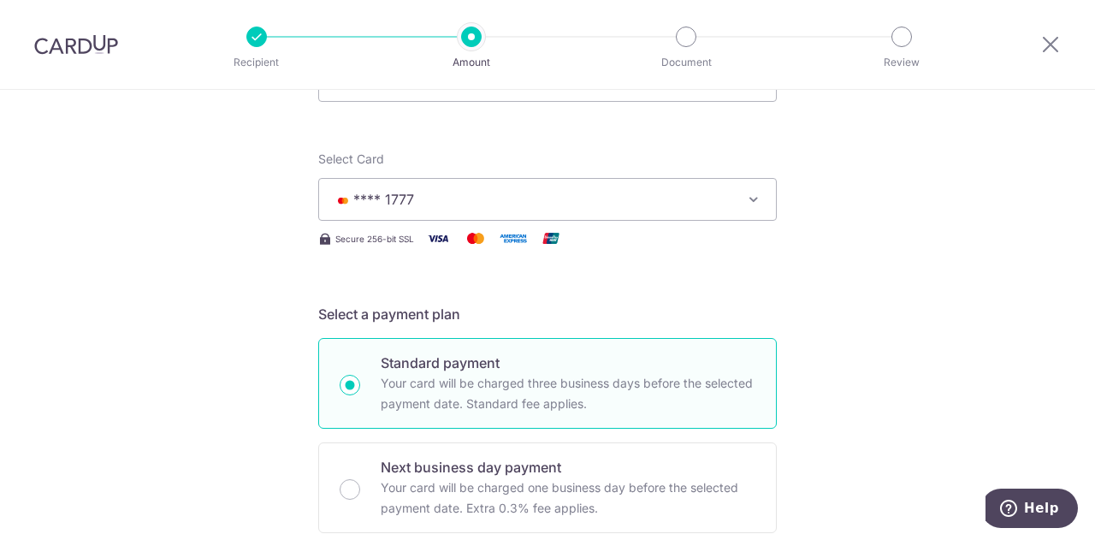
scroll to position [0, 0]
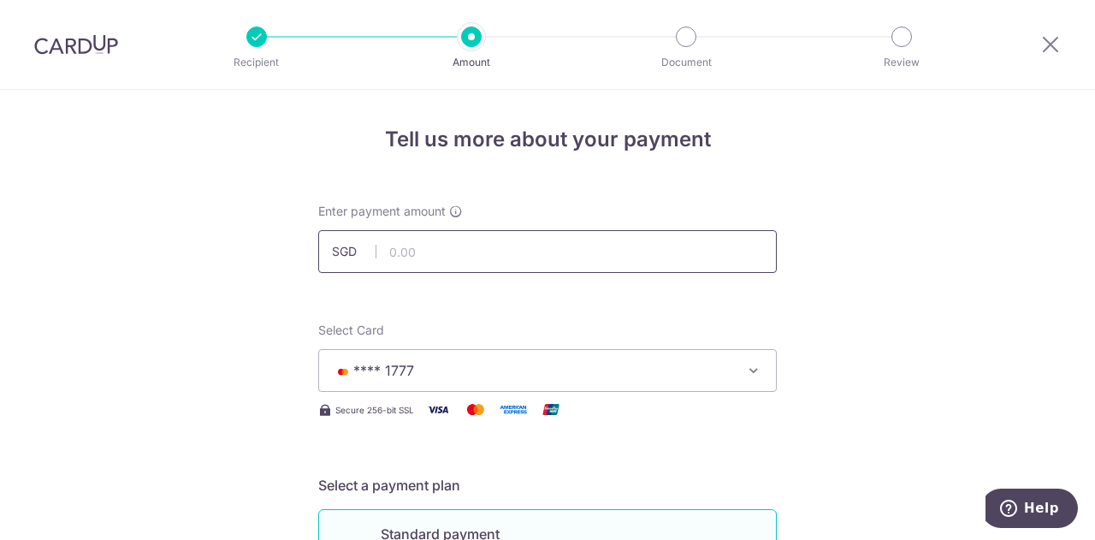
type input "H223854648"
click at [433, 237] on input "text" at bounding box center [547, 251] width 458 height 43
type input "599.00"
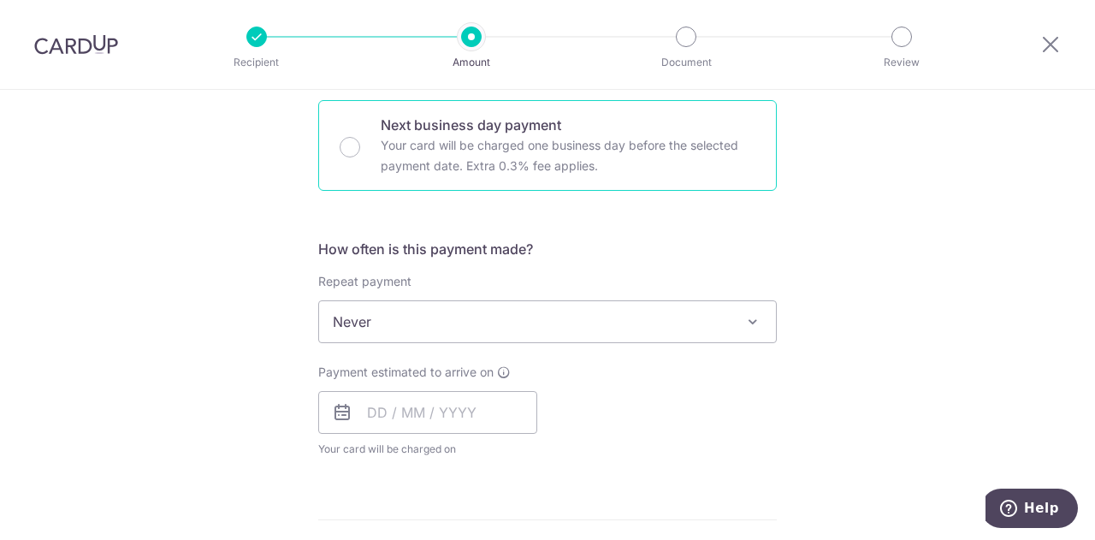
scroll to position [684, 0]
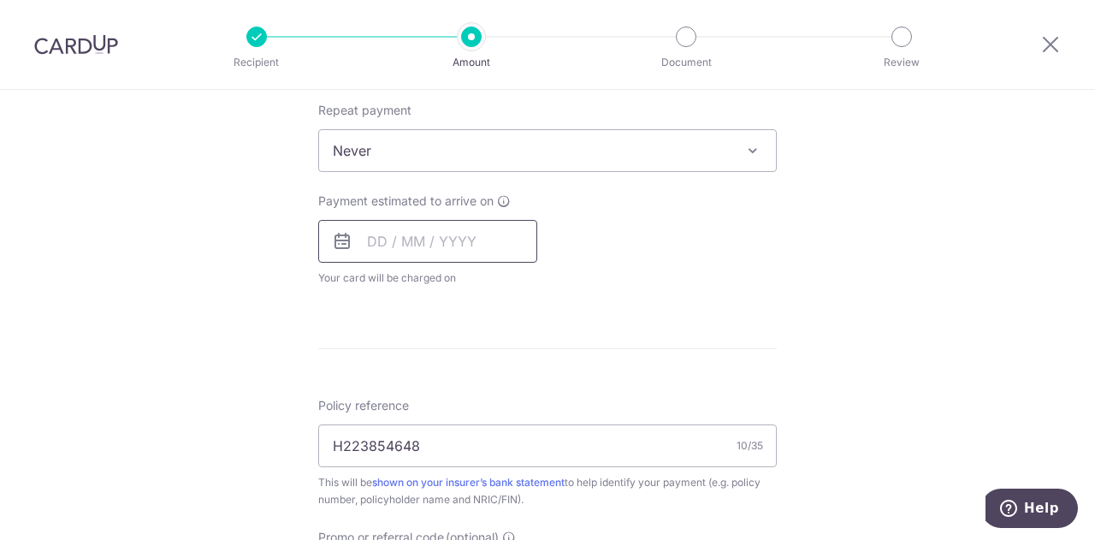
click at [388, 242] on input "text" at bounding box center [427, 241] width 219 height 43
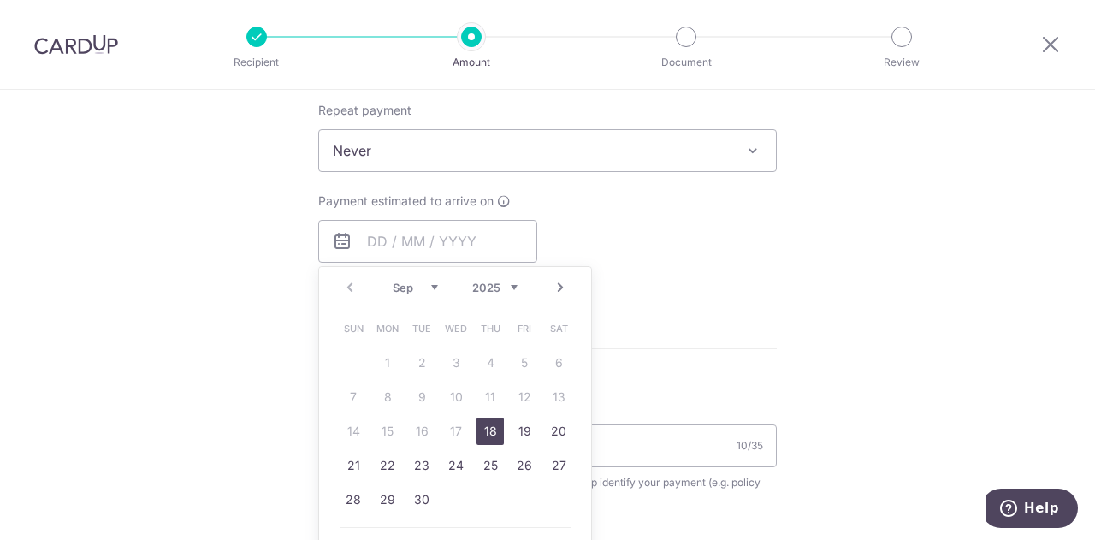
click at [485, 427] on link "18" at bounding box center [489, 430] width 27 height 27
type input "[DATE]"
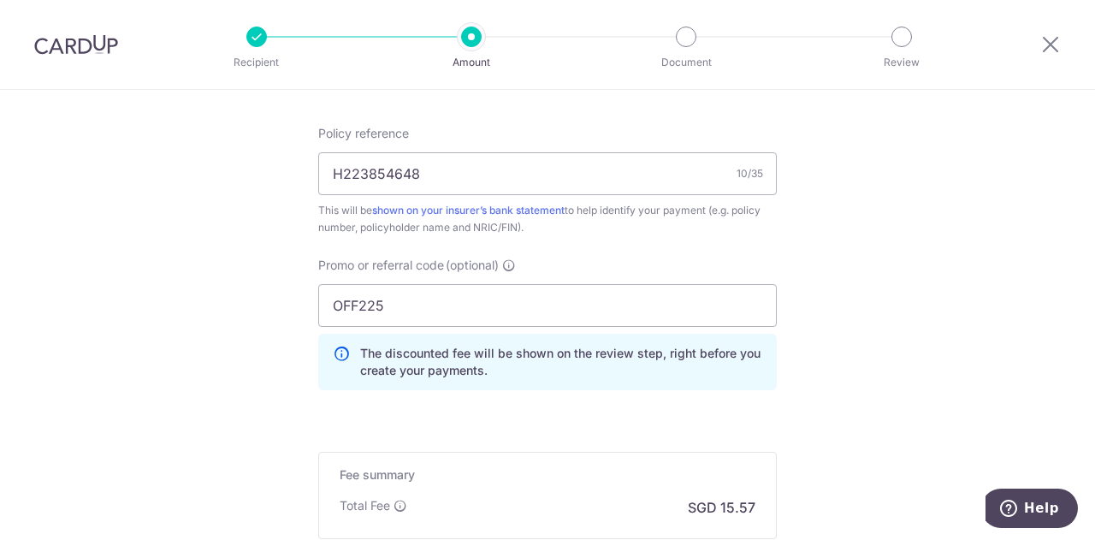
scroll to position [1197, 0]
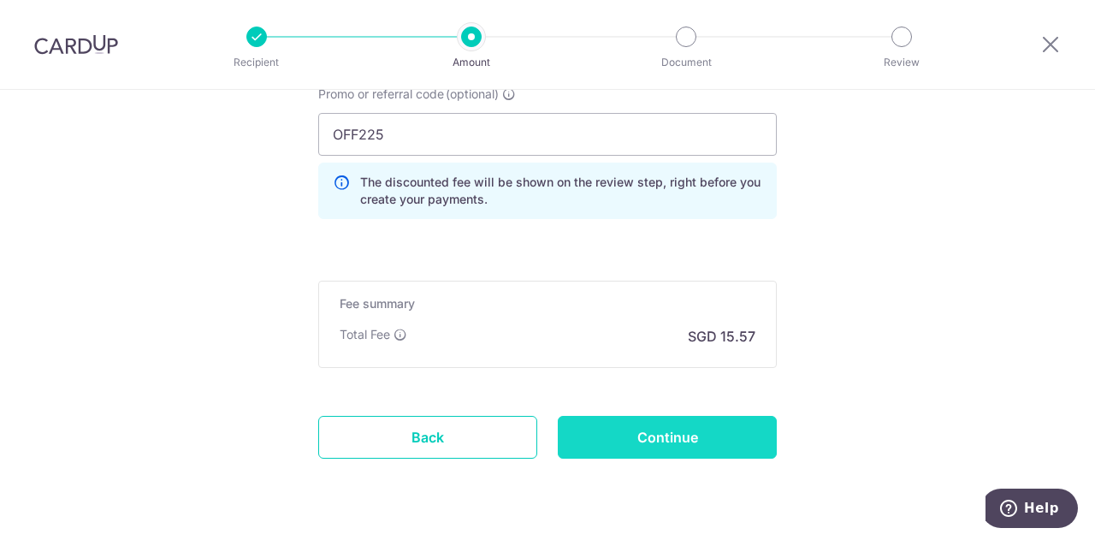
click at [590, 440] on input "Continue" at bounding box center [667, 437] width 219 height 43
type input "Create Schedule"
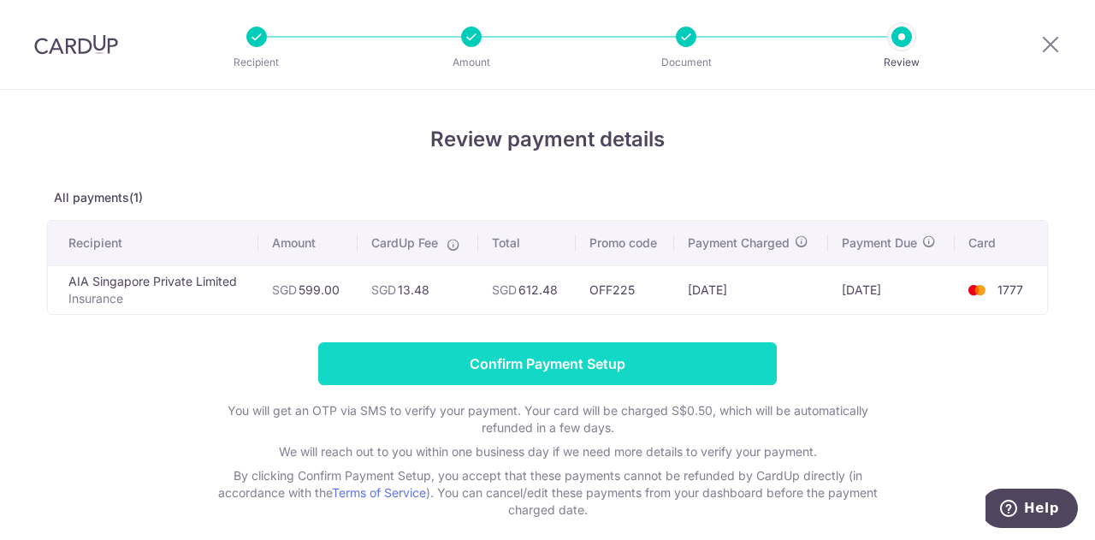
scroll to position [456, 0]
click at [523, 362] on input "Confirm Payment Setup" at bounding box center [547, 363] width 458 height 43
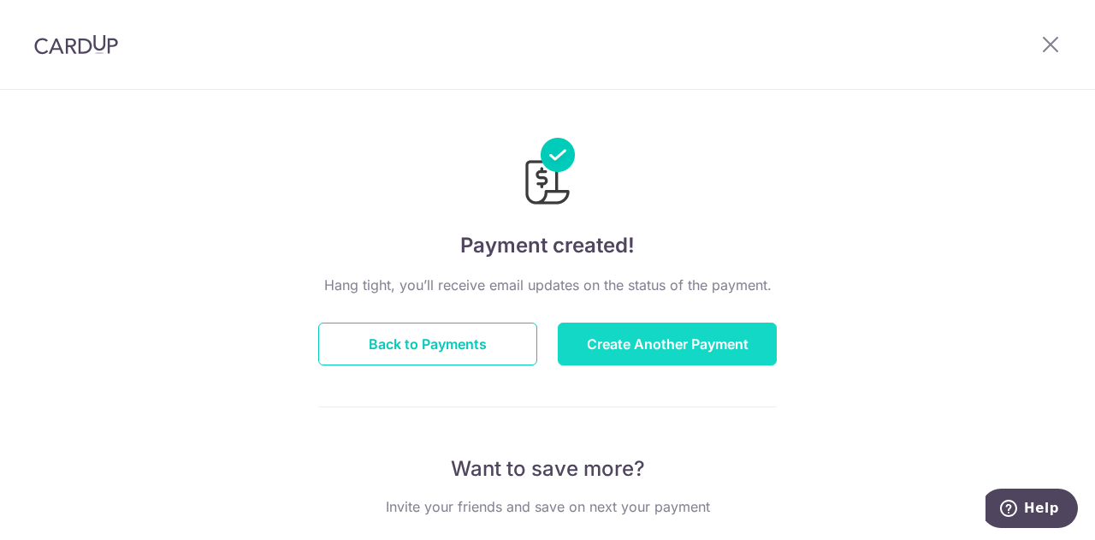
click at [599, 344] on button "Create Another Payment" at bounding box center [667, 343] width 219 height 43
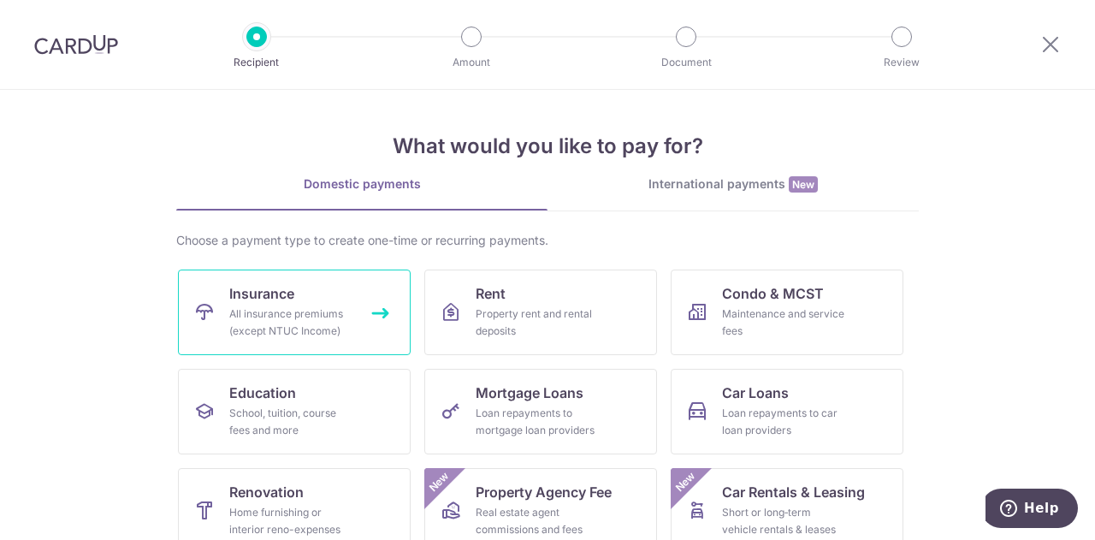
click at [262, 330] on div "All insurance premiums (except NTUC Income)" at bounding box center [290, 322] width 123 height 34
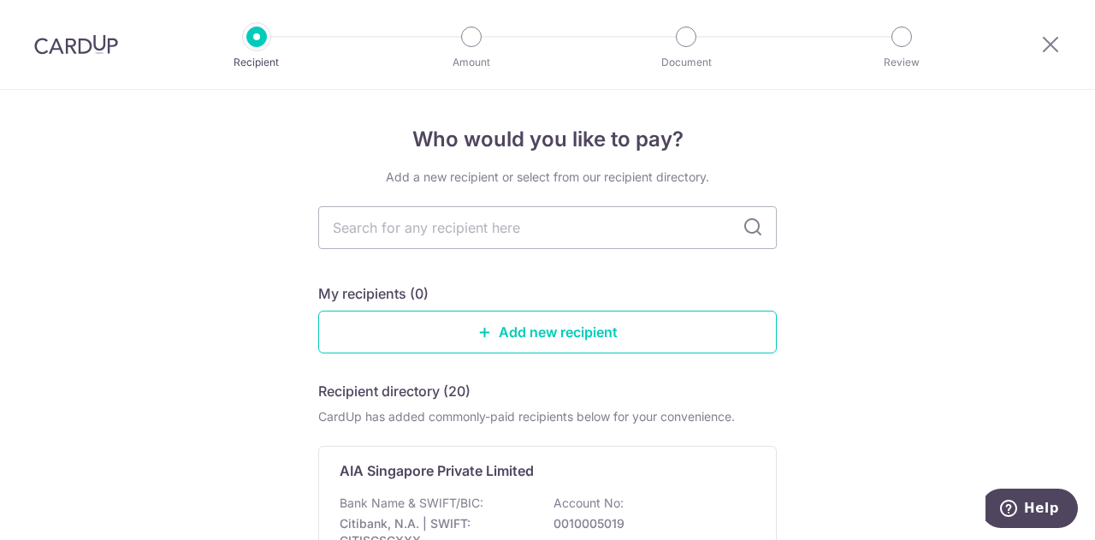
scroll to position [456, 0]
click at [401, 465] on p "AIA Singapore Private Limited" at bounding box center [437, 470] width 194 height 21
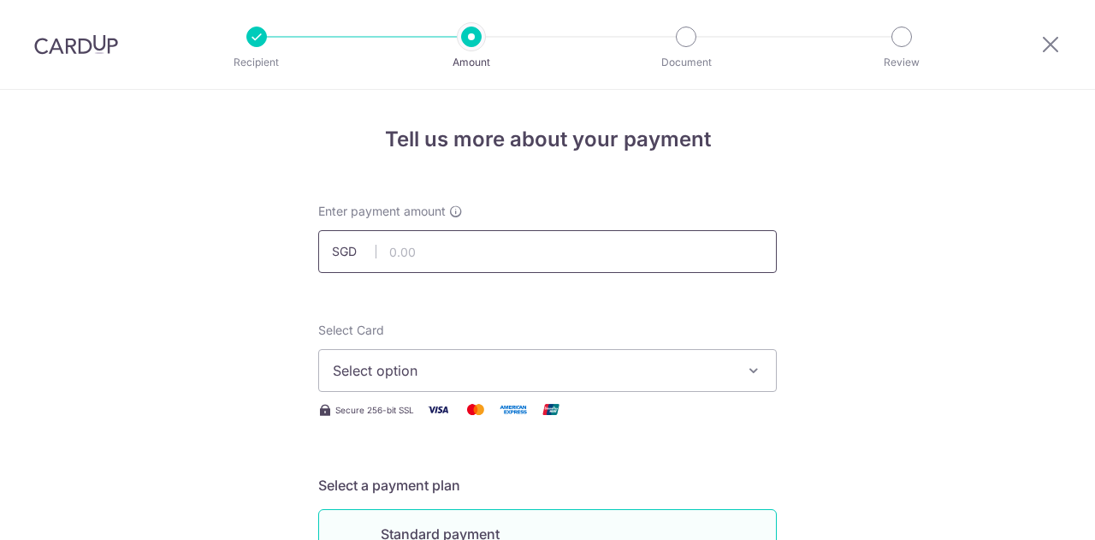
drag, startPoint x: 0, startPoint y: 0, endPoint x: 475, endPoint y: 240, distance: 532.0
click at [475, 240] on input "text" at bounding box center [547, 251] width 458 height 43
paste input "H239355830"
type input "H239355830"
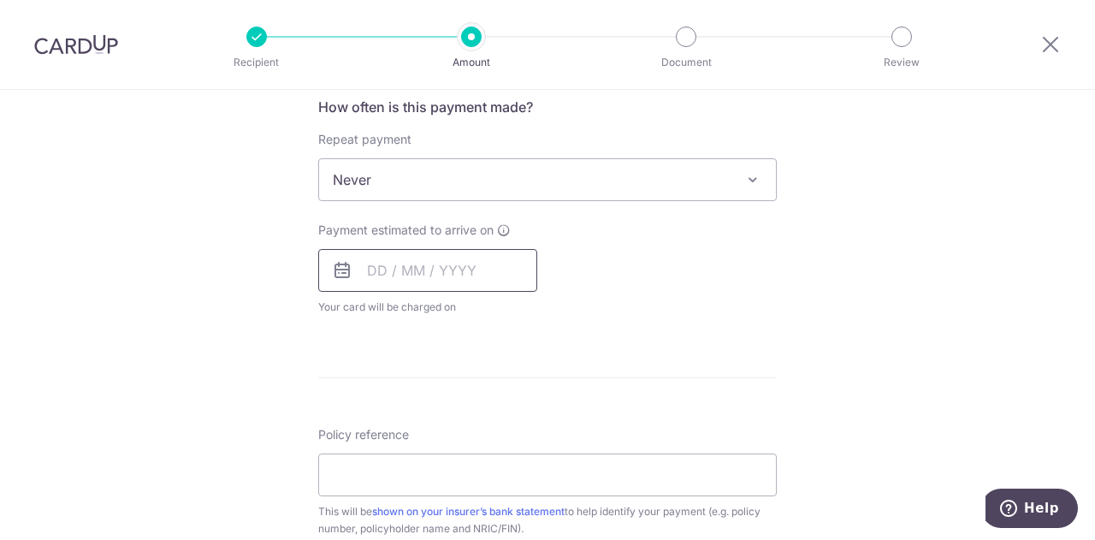
scroll to position [684, 0]
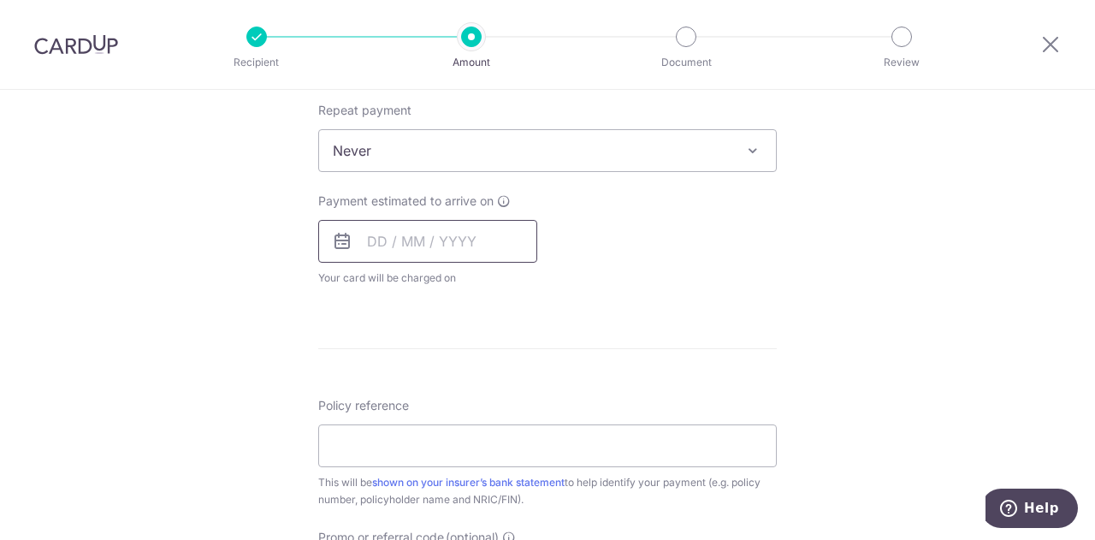
click at [425, 241] on input "text" at bounding box center [427, 241] width 219 height 43
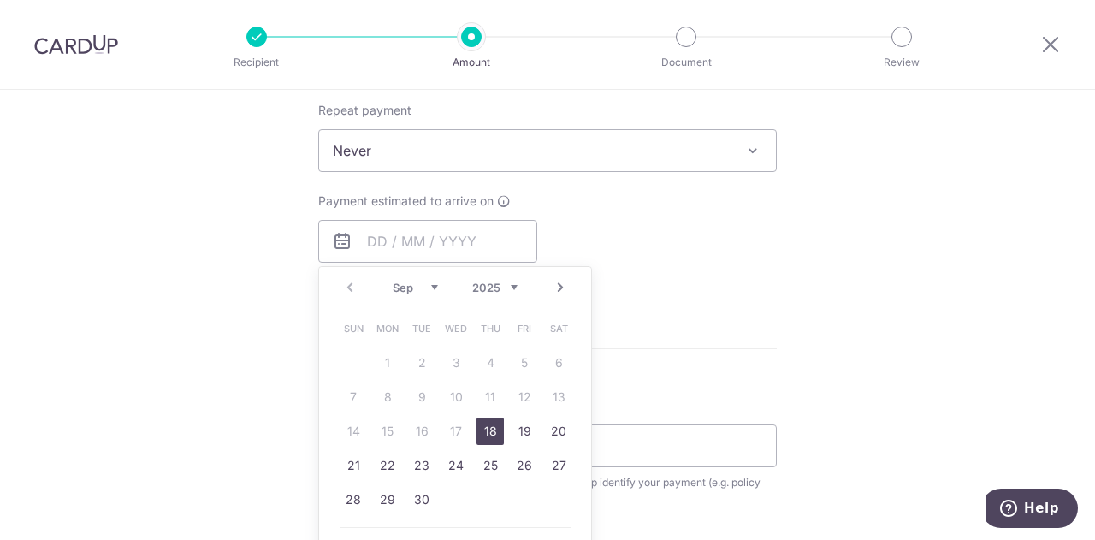
click at [486, 428] on link "18" at bounding box center [489, 430] width 27 height 27
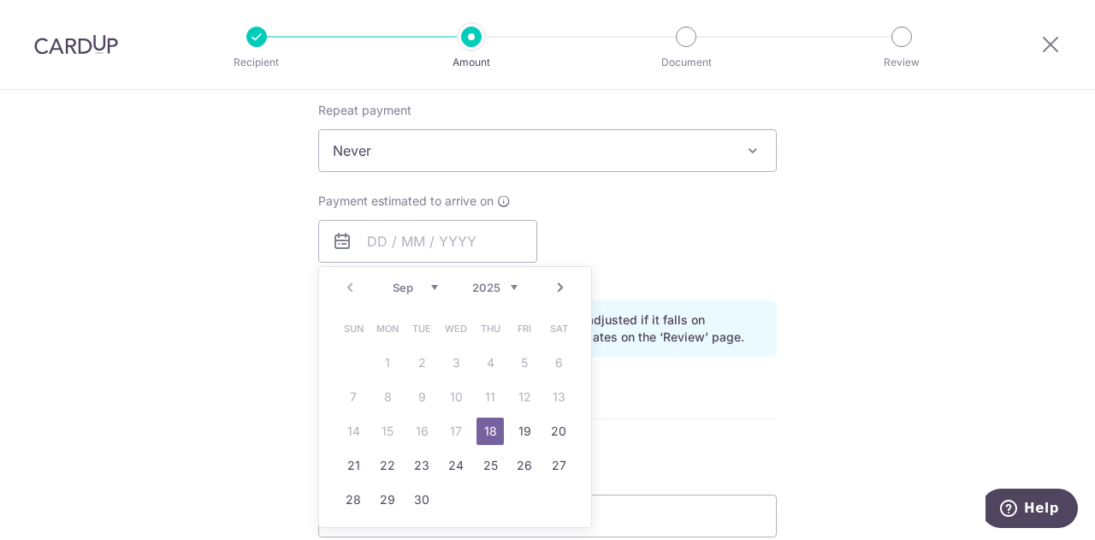
type input "[DATE]"
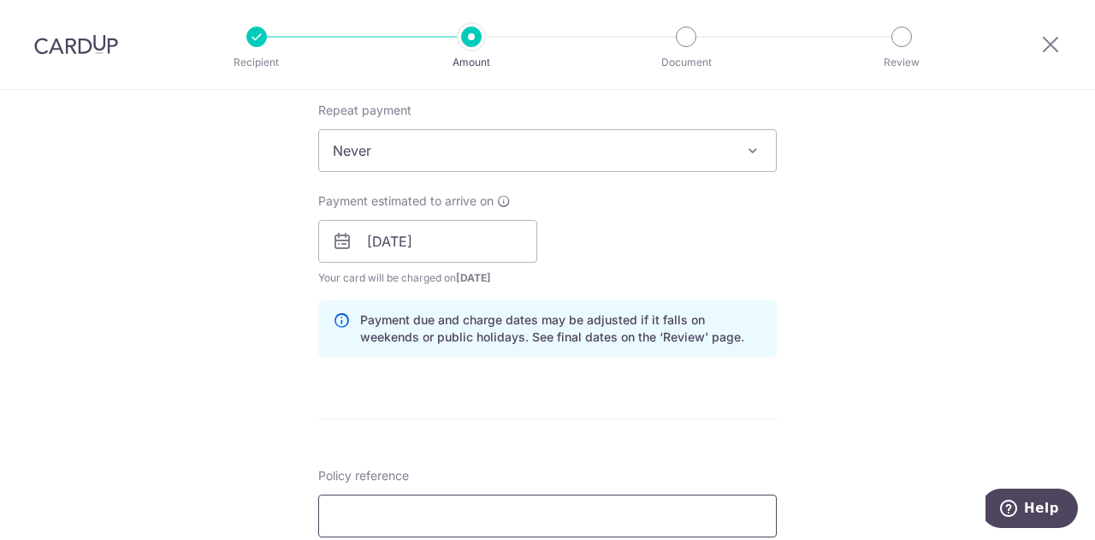
click at [518, 511] on input "Policy reference" at bounding box center [547, 515] width 458 height 43
paste input "H239355830"
type input "H239355830"
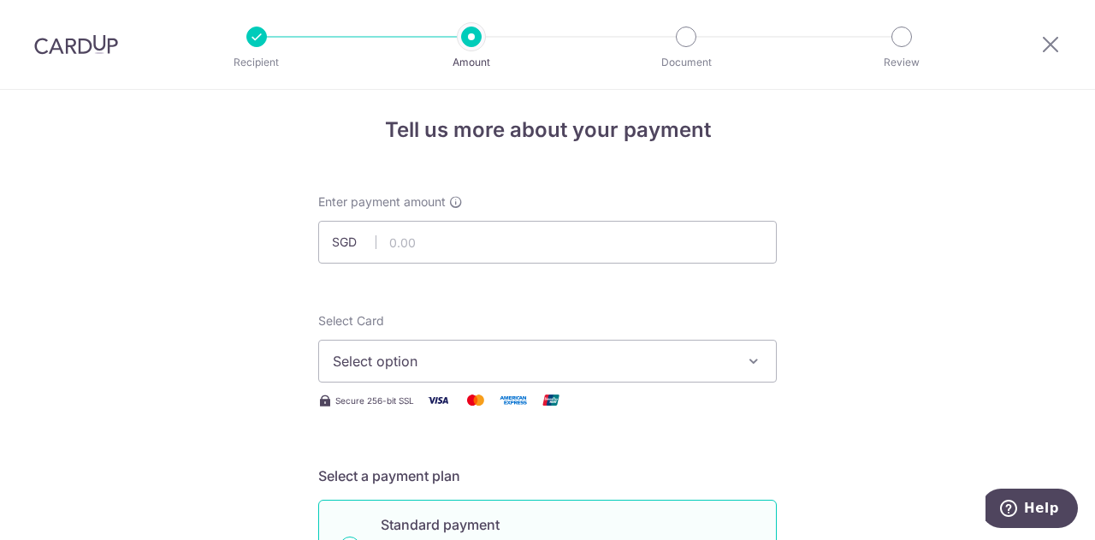
scroll to position [0, 0]
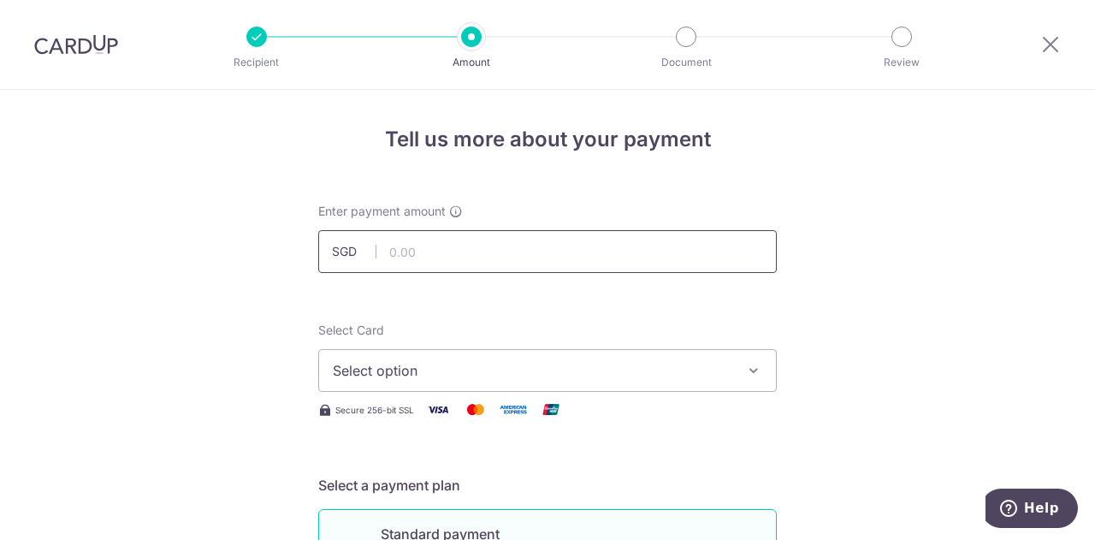
click at [428, 248] on input "text" at bounding box center [547, 251] width 458 height 43
paste input "494.58"
type input "494.58"
click at [564, 358] on button "Select option" at bounding box center [547, 370] width 458 height 43
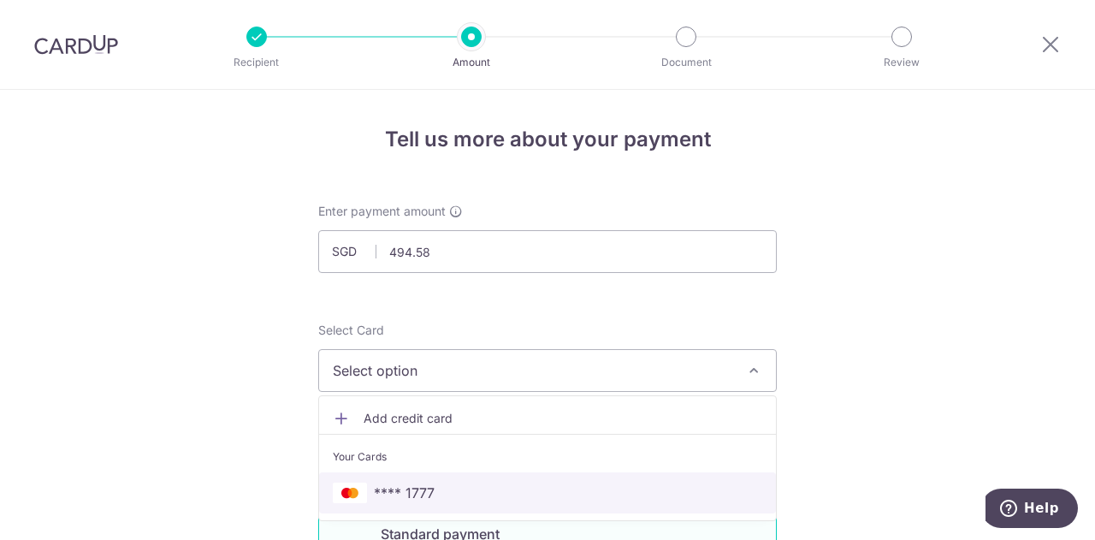
drag, startPoint x: 424, startPoint y: 476, endPoint x: 591, endPoint y: 387, distance: 189.0
click at [424, 476] on link "**** 1777" at bounding box center [547, 492] width 457 height 41
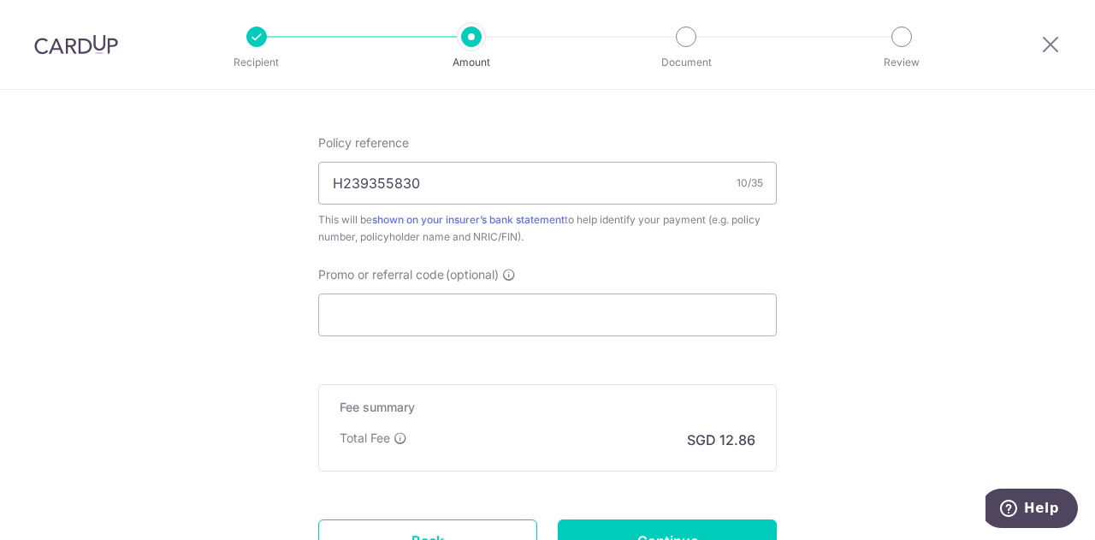
scroll to position [1026, 0]
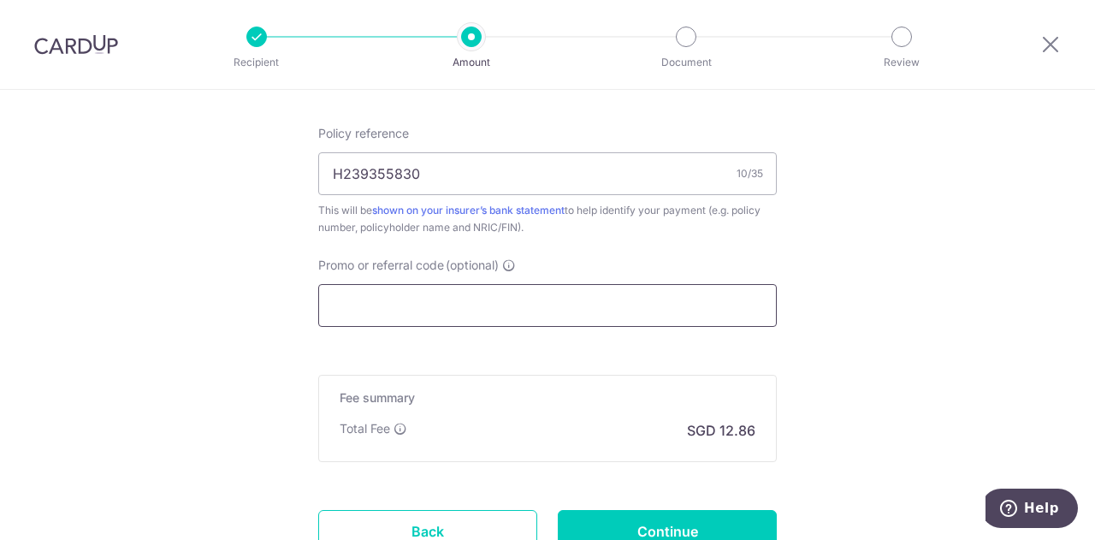
click at [472, 302] on input "Promo or referral code (optional)" at bounding box center [547, 305] width 458 height 43
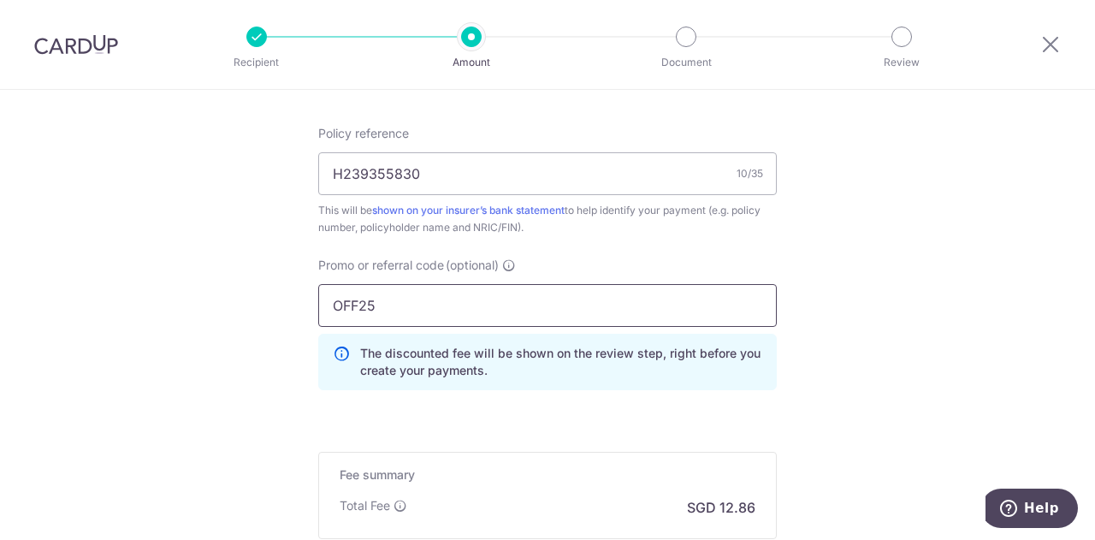
scroll to position [1197, 0]
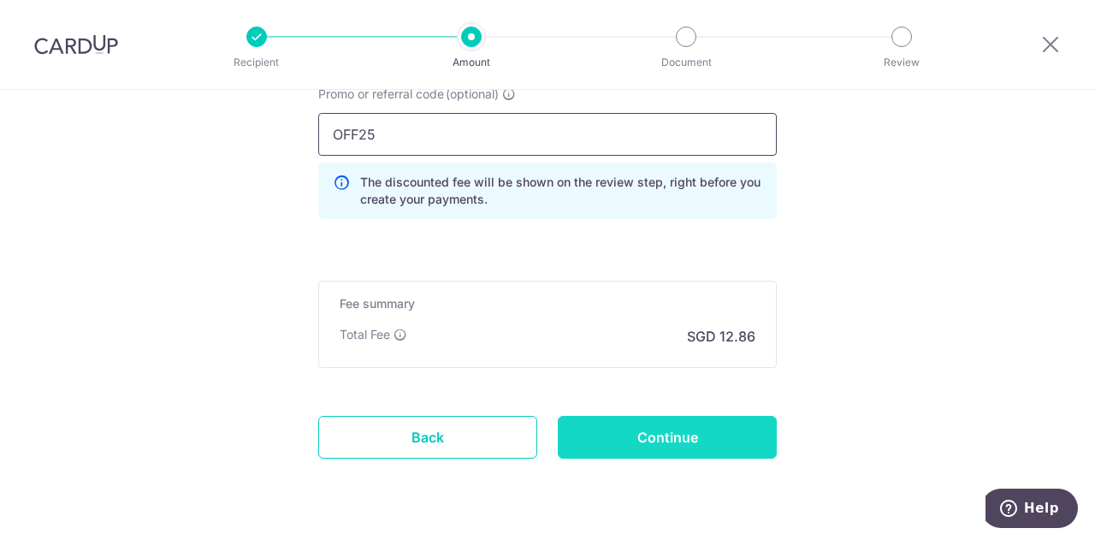
type input "OFF25"
click at [630, 434] on input "Continue" at bounding box center [667, 437] width 219 height 43
type input "Create Schedule"
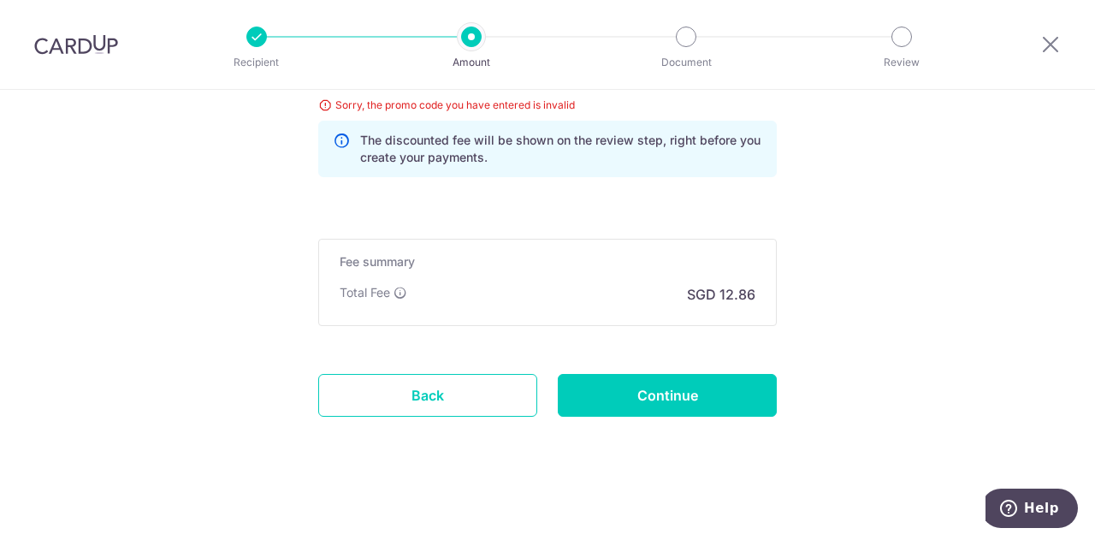
scroll to position [1092, 0]
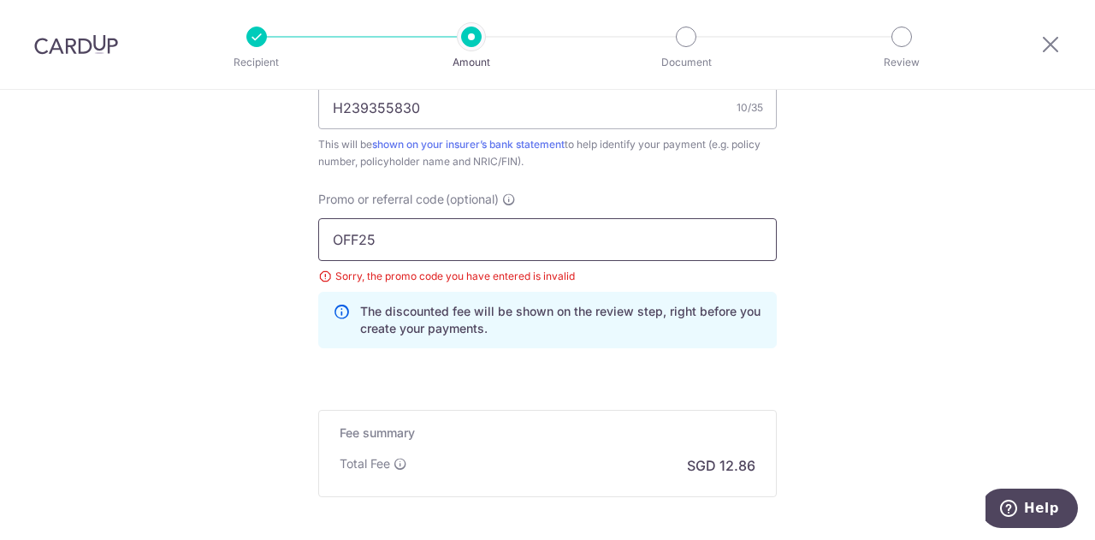
click at [364, 235] on input "OFF25" at bounding box center [547, 239] width 458 height 43
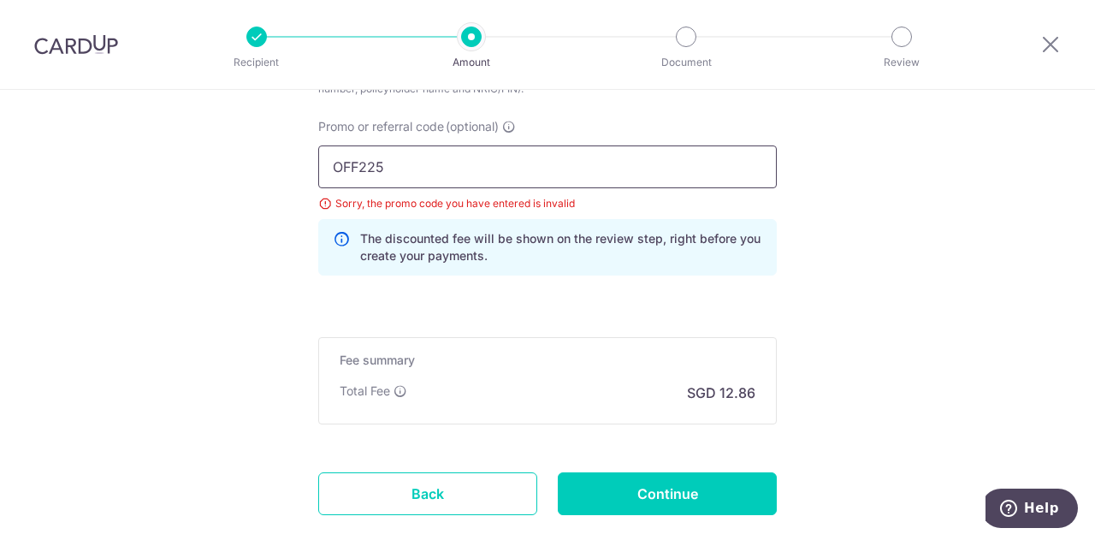
scroll to position [1263, 0]
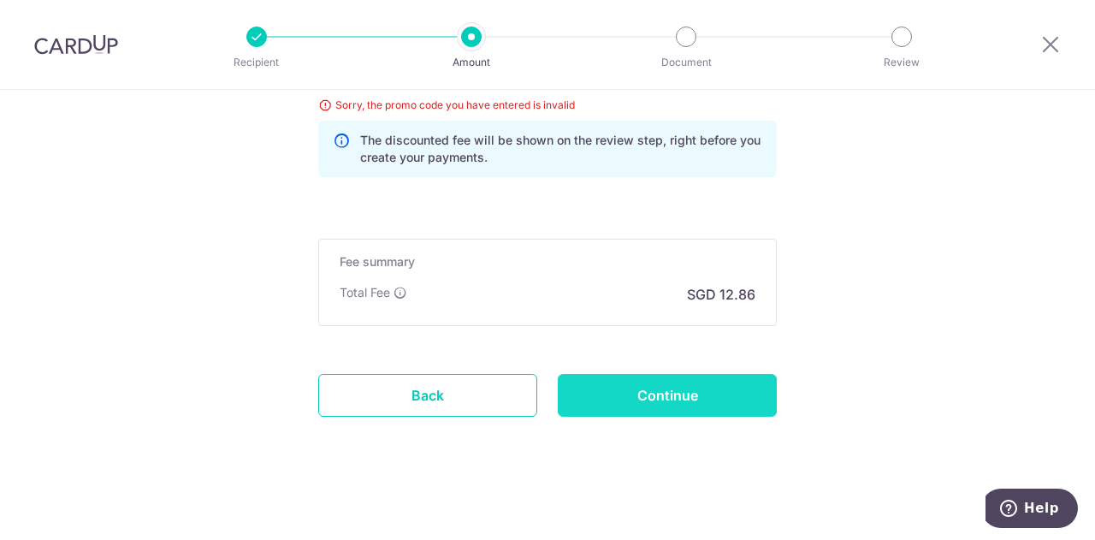
type input "OFF225"
click at [604, 387] on input "Continue" at bounding box center [667, 395] width 219 height 43
type input "Update Schedule"
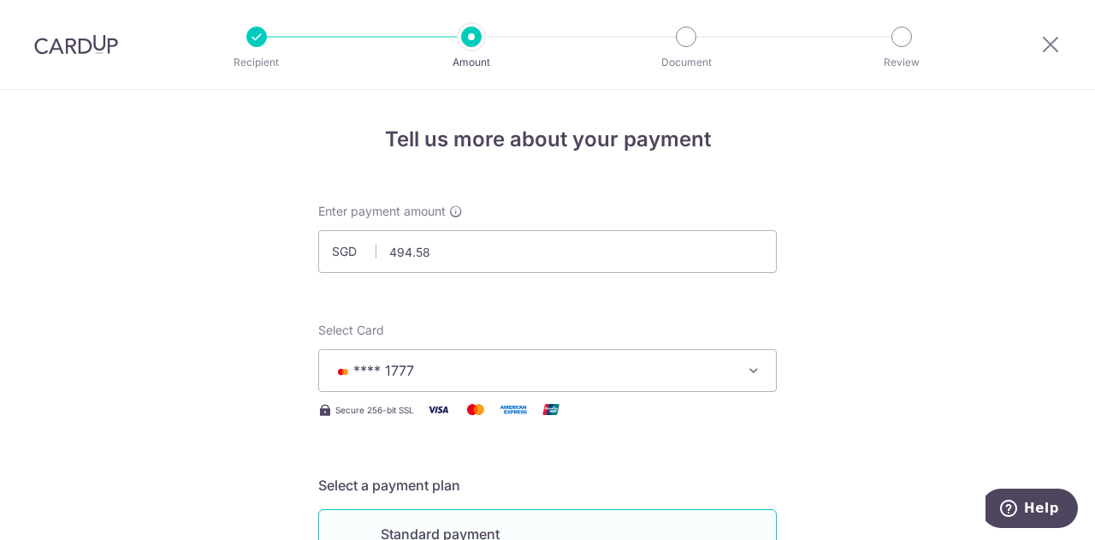
scroll to position [855, 0]
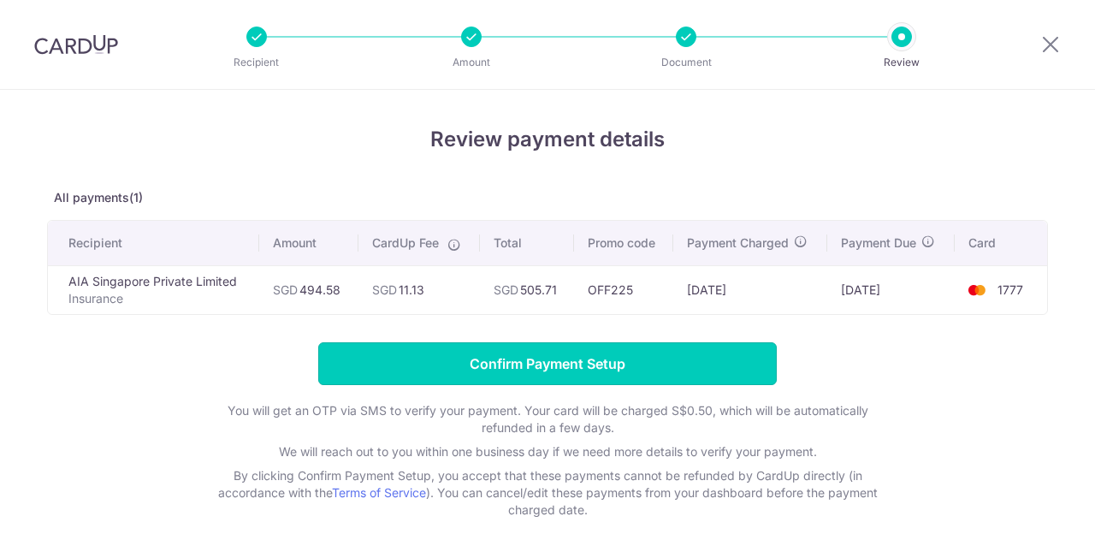
click at [599, 364] on input "Confirm Payment Setup" at bounding box center [547, 363] width 458 height 43
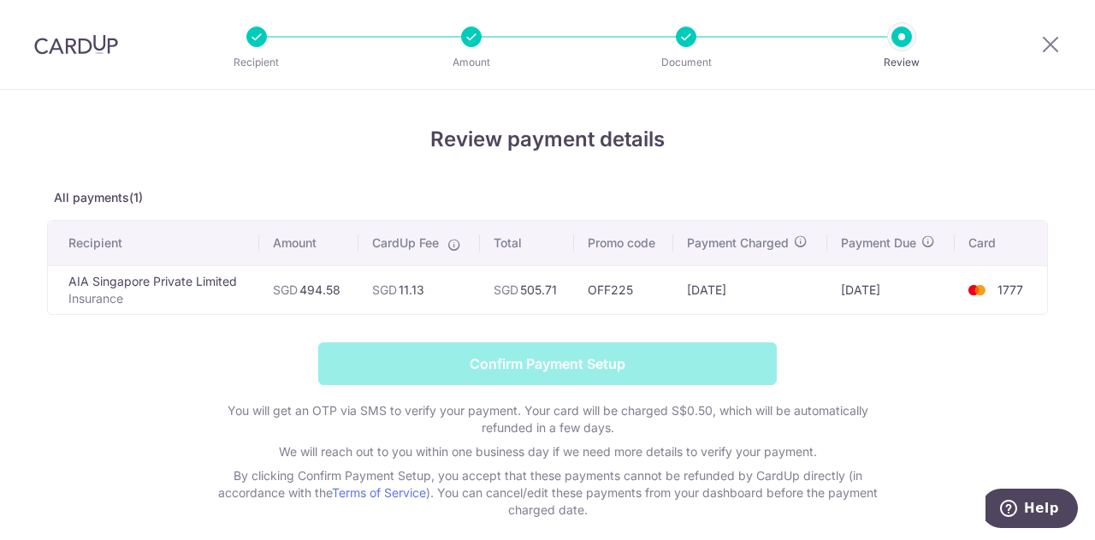
scroll to position [456, 0]
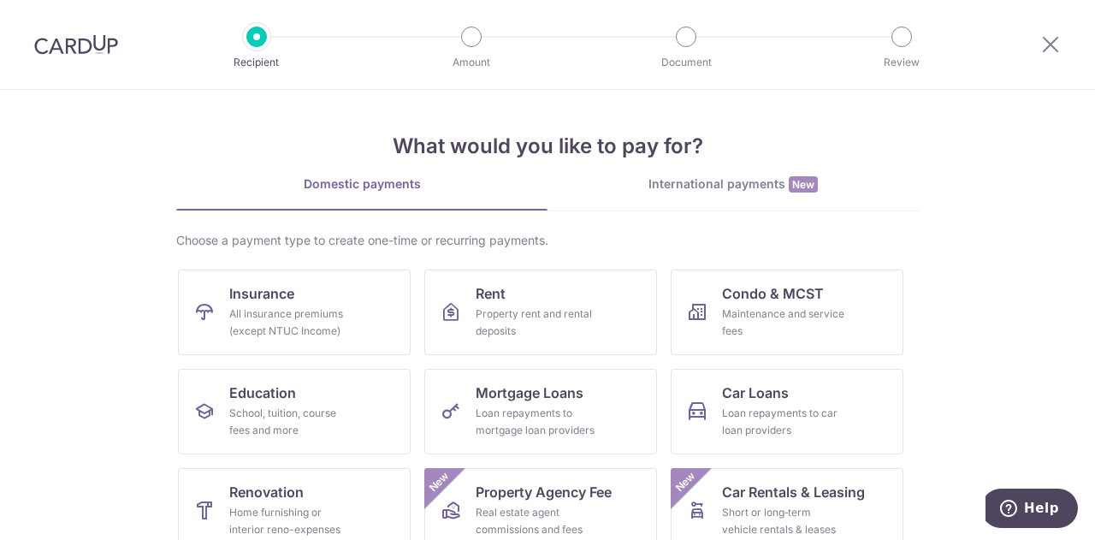
scroll to position [456, 0]
click at [304, 305] on div "All insurance premiums (except NTUC Income)" at bounding box center [290, 322] width 123 height 34
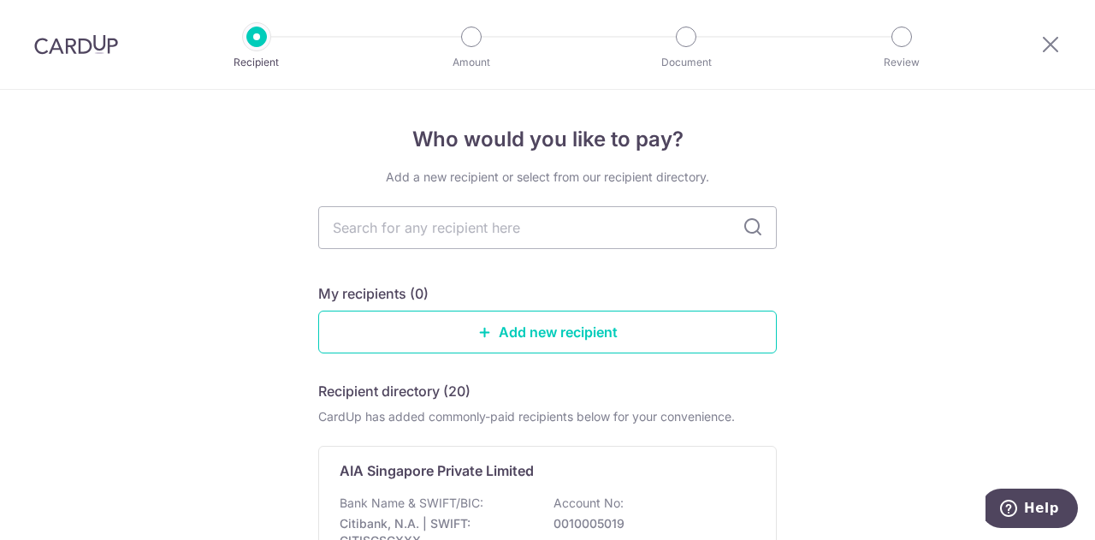
scroll to position [456, 0]
click at [381, 483] on div "AIA Singapore Private Limited Bank Name & SWIFT/BIC: Citibank, N.A. | SWIFT: CI…" at bounding box center [547, 525] width 458 height 158
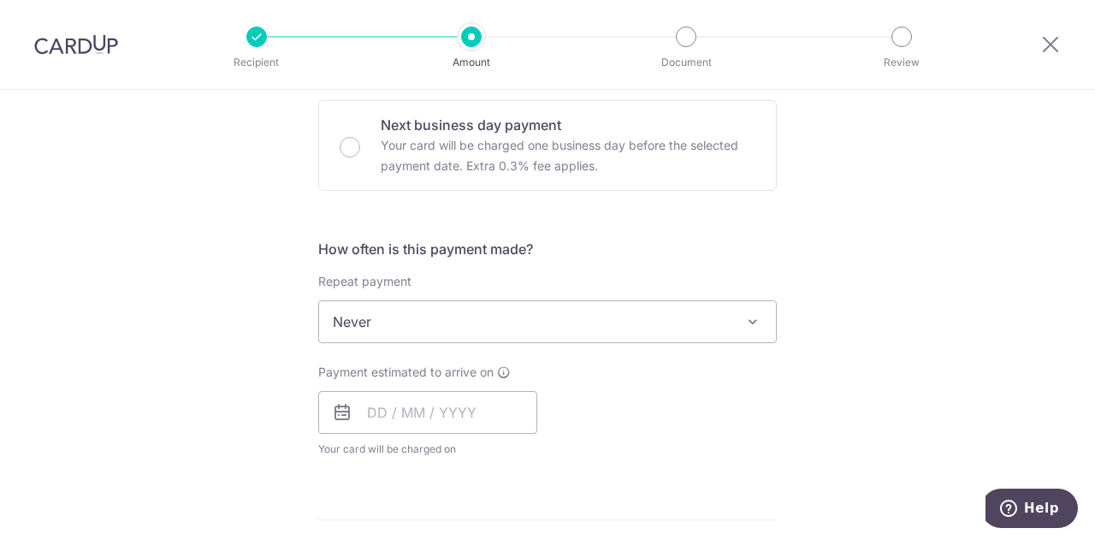
scroll to position [684, 0]
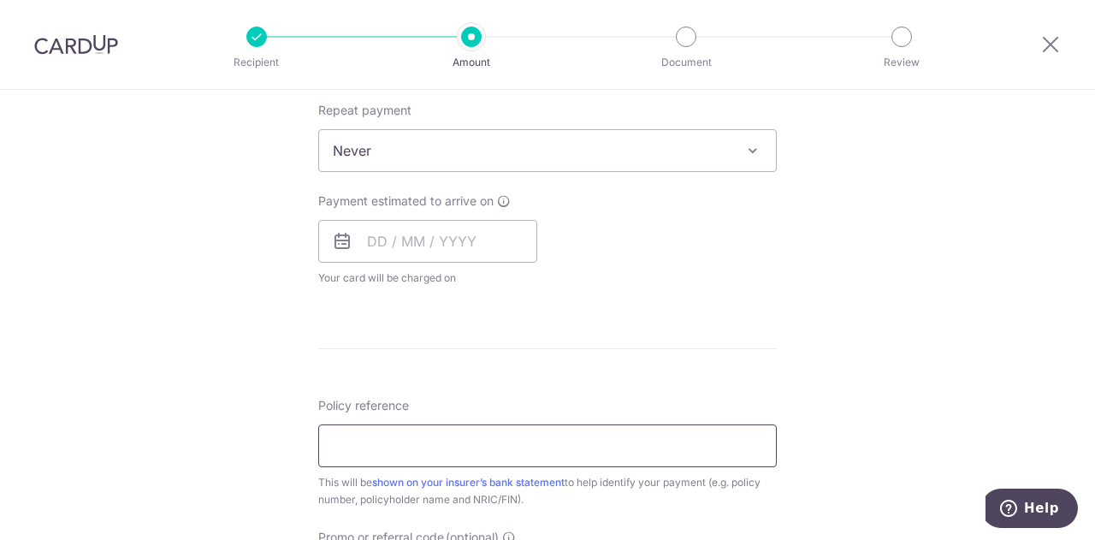
click at [420, 449] on input "Policy reference" at bounding box center [547, 445] width 458 height 43
paste input "L542889051"
type input "L542889051"
click at [401, 242] on input "text" at bounding box center [427, 241] width 219 height 43
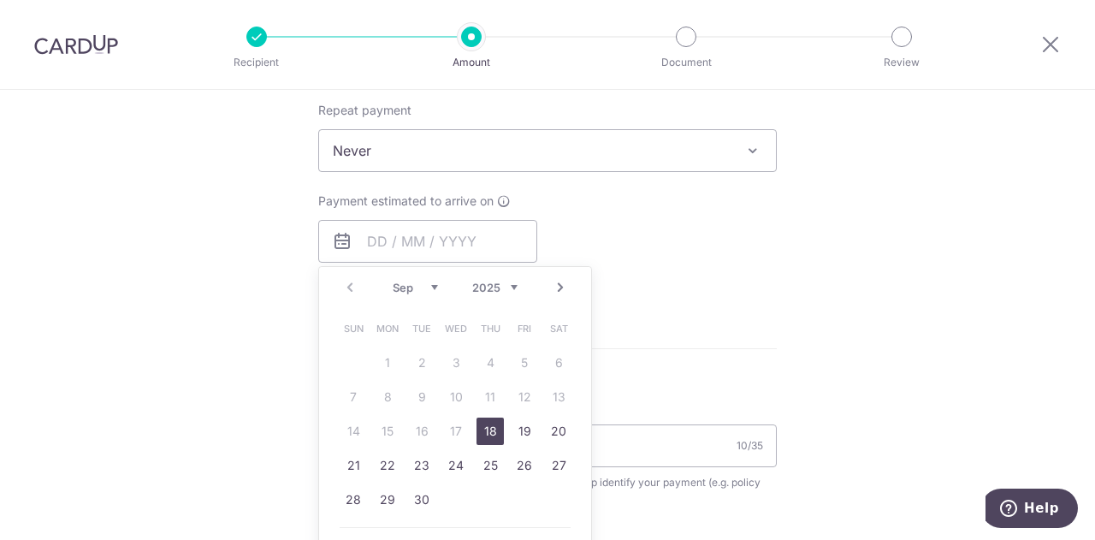
drag, startPoint x: 489, startPoint y: 431, endPoint x: 409, endPoint y: 192, distance: 251.8
click at [491, 431] on link "18" at bounding box center [489, 430] width 27 height 27
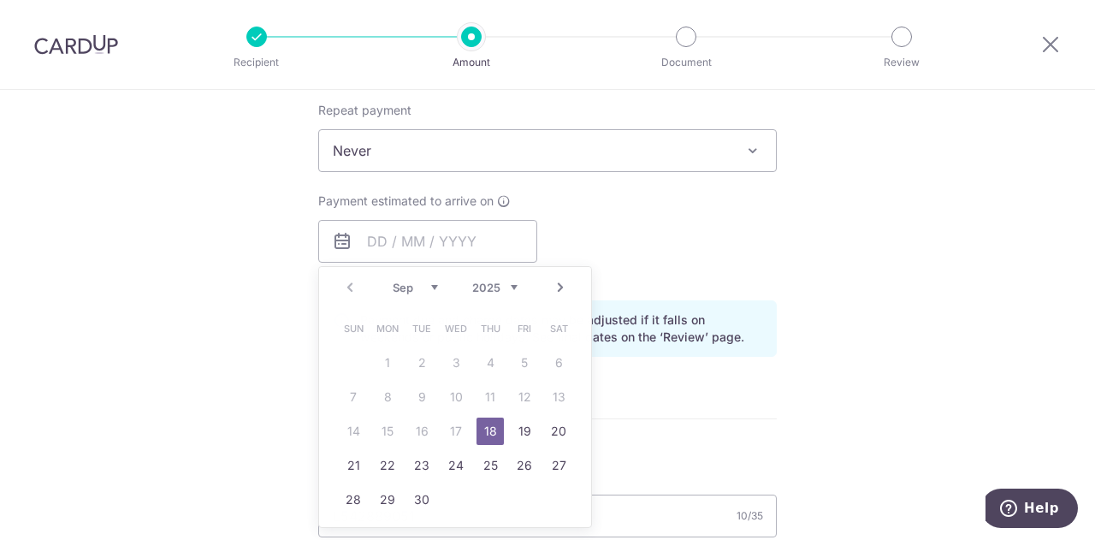
type input "[DATE]"
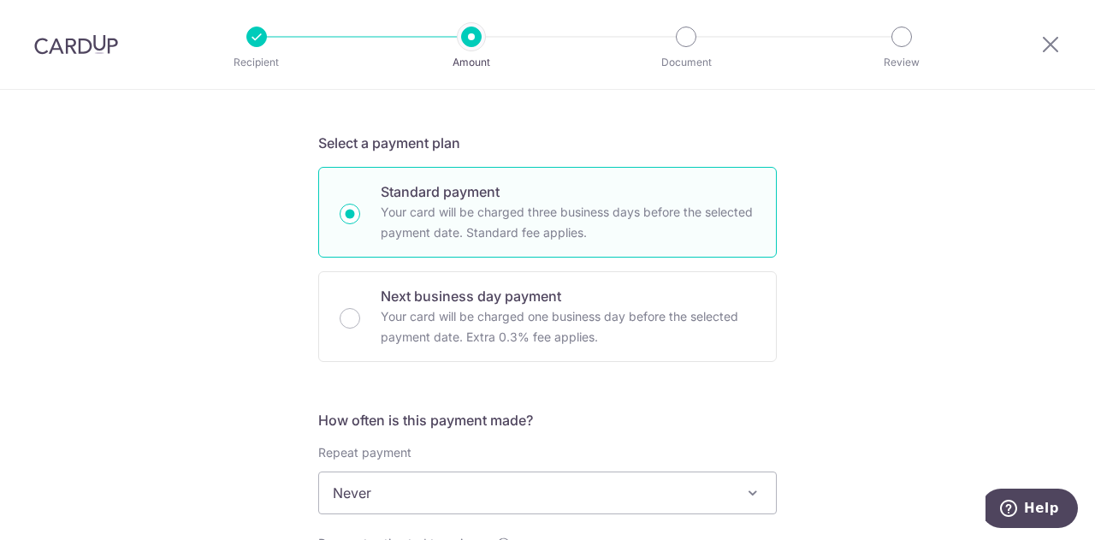
scroll to position [171, 0]
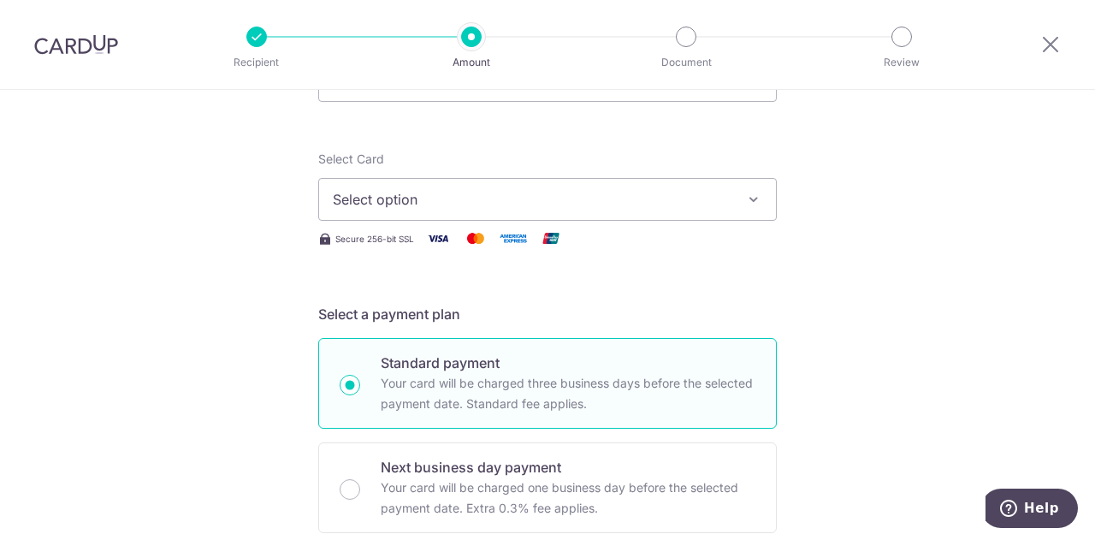
click at [463, 203] on span "Select option" at bounding box center [532, 199] width 399 height 21
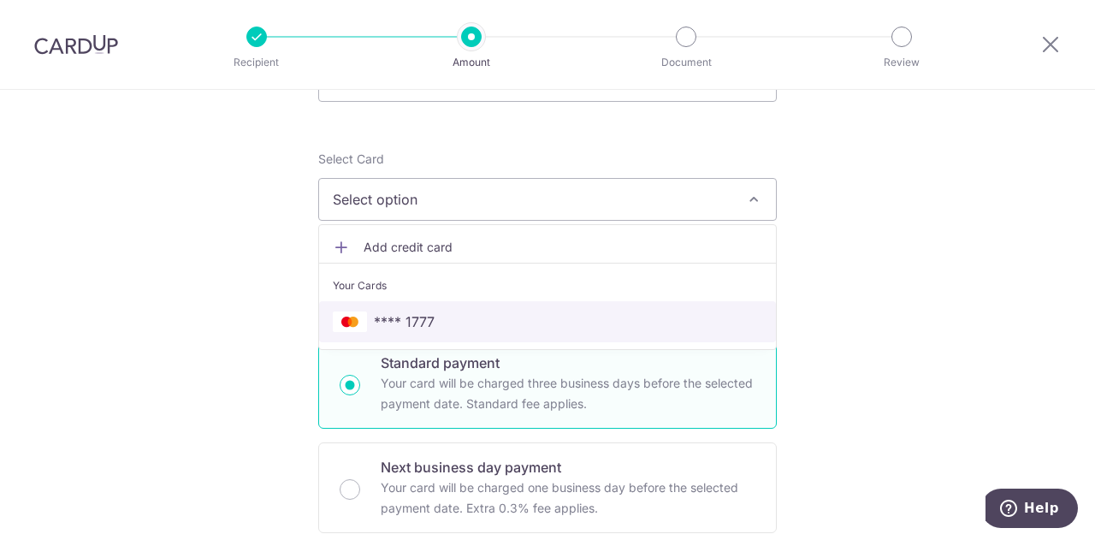
click at [393, 316] on span "**** 1777" at bounding box center [404, 321] width 61 height 21
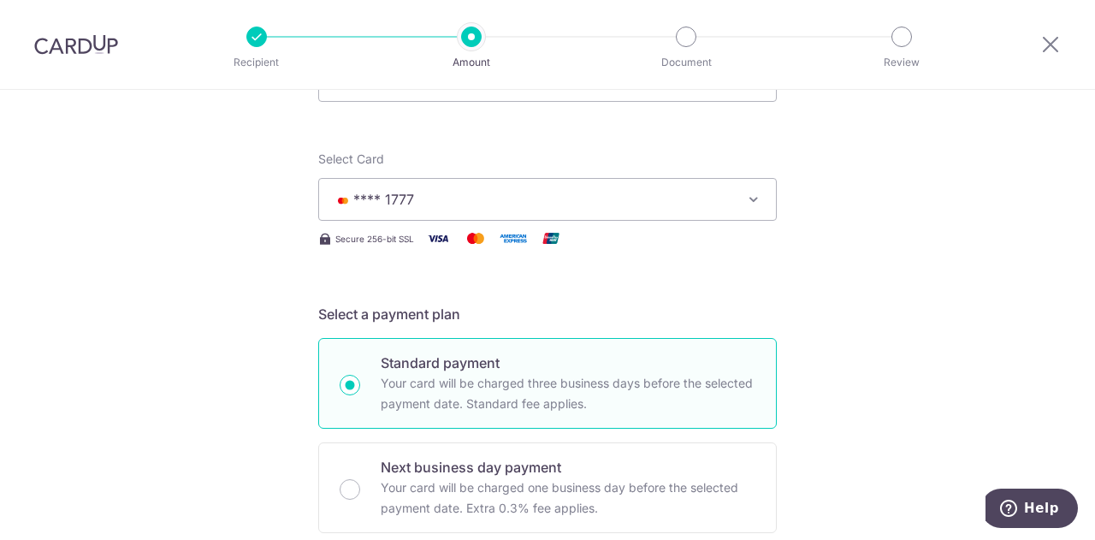
scroll to position [0, 0]
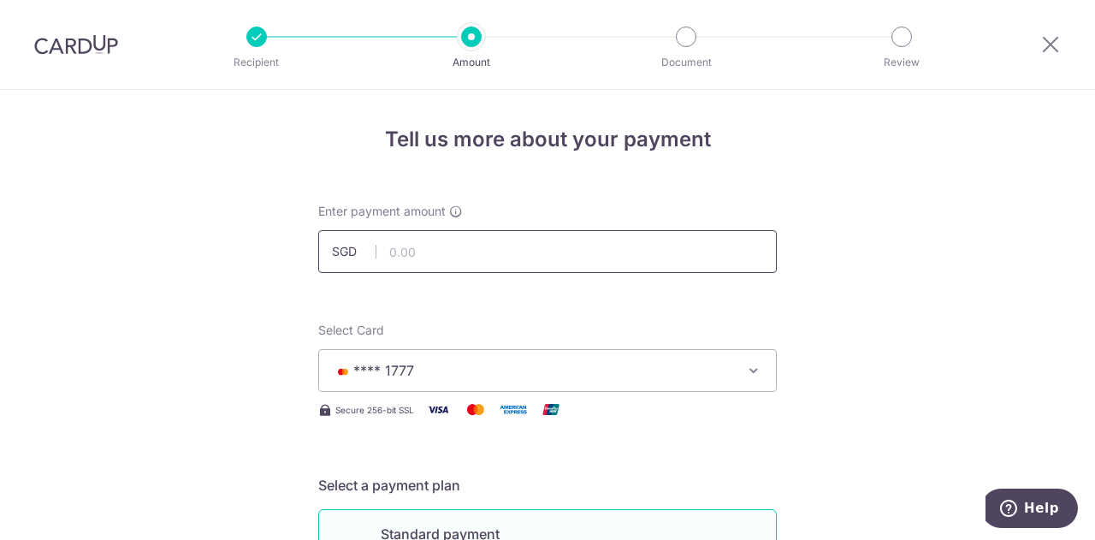
click at [418, 263] on input "text" at bounding box center [547, 251] width 458 height 43
paste input "1,025.64"
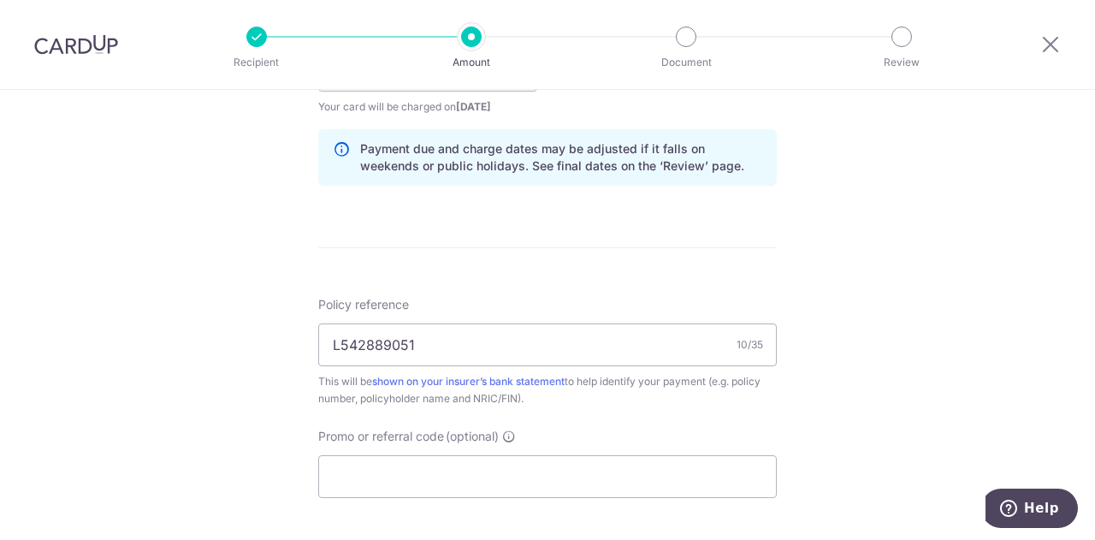
scroll to position [1026, 0]
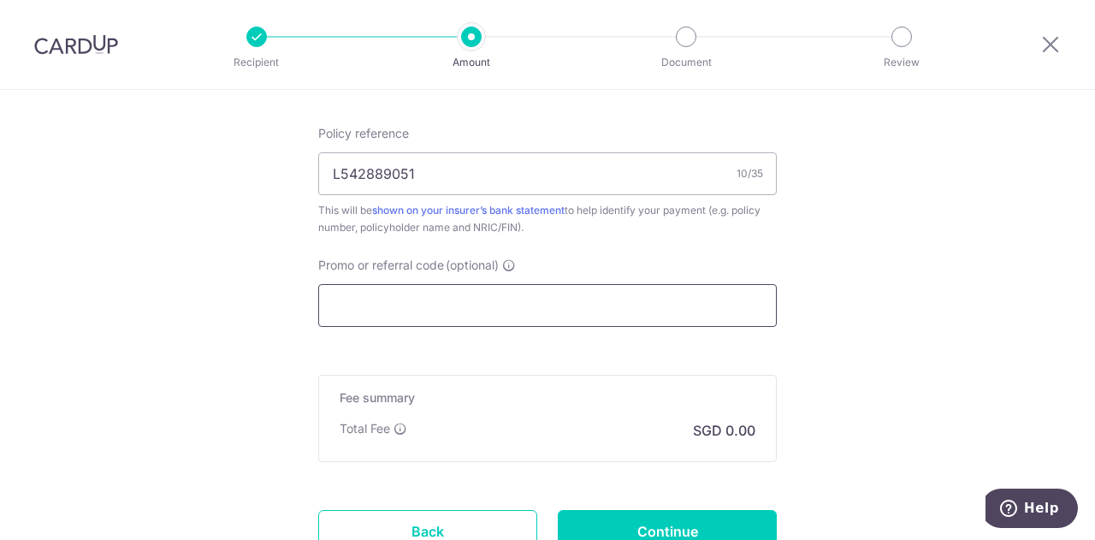
click at [490, 298] on input "Promo or referral code (optional)" at bounding box center [547, 305] width 458 height 43
type input "1,025.64"
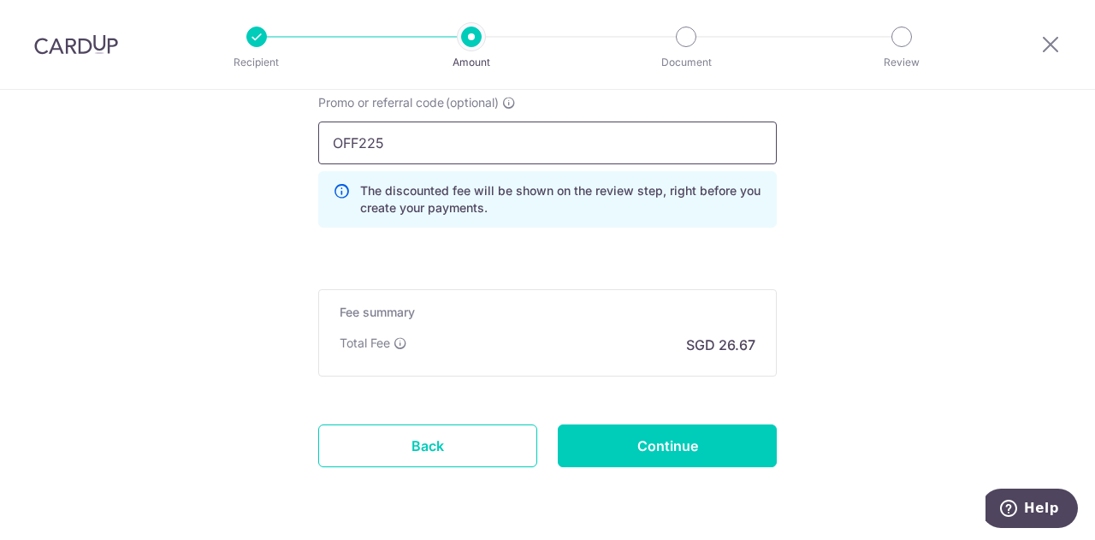
scroll to position [1197, 0]
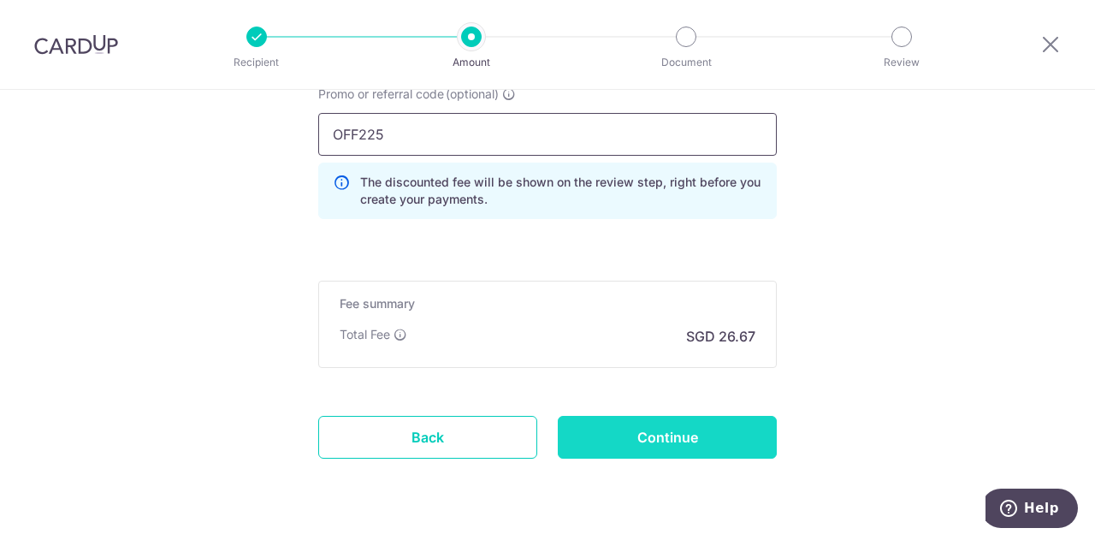
type input "OFF225"
click at [594, 432] on input "Continue" at bounding box center [667, 437] width 219 height 43
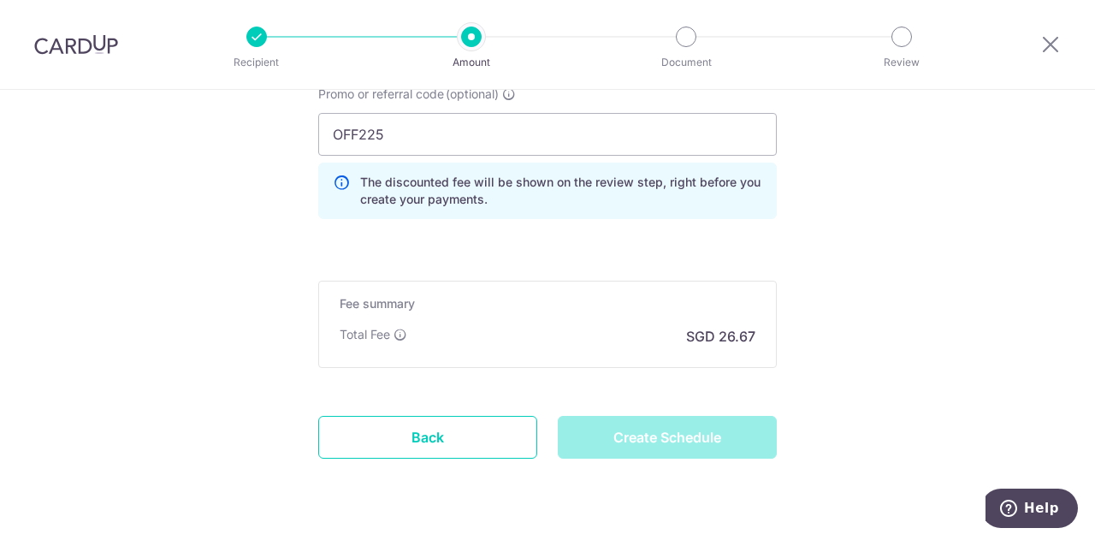
type input "Create Schedule"
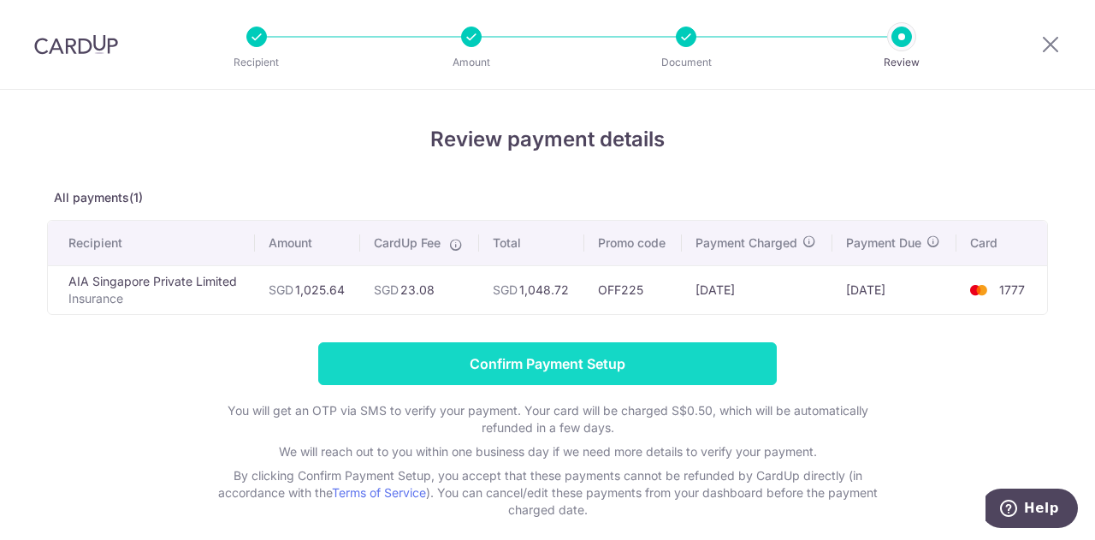
click at [480, 360] on input "Confirm Payment Setup" at bounding box center [547, 363] width 458 height 43
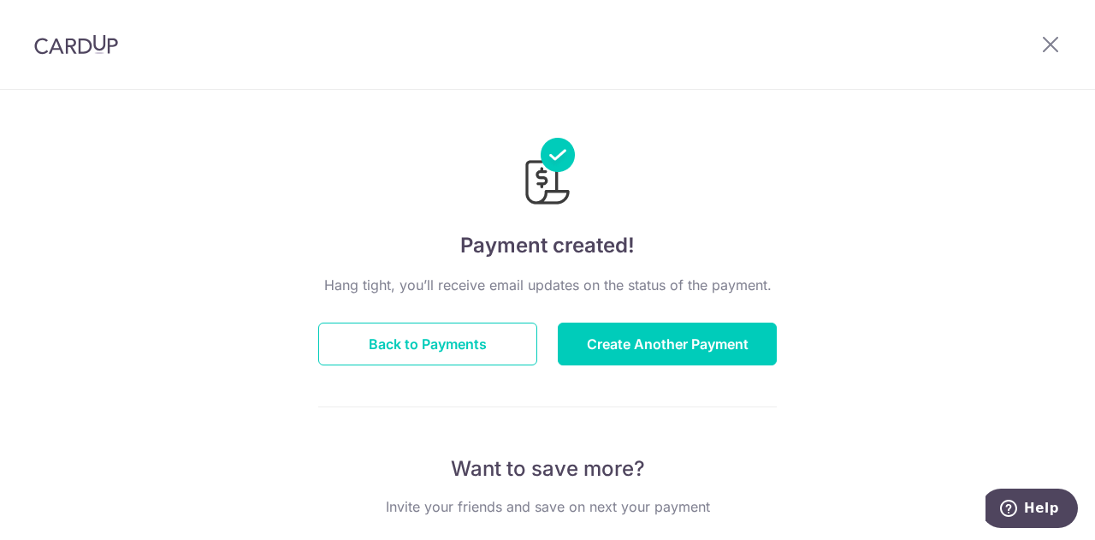
scroll to position [456, 0]
click at [471, 340] on button "Back to Payments" at bounding box center [427, 343] width 219 height 43
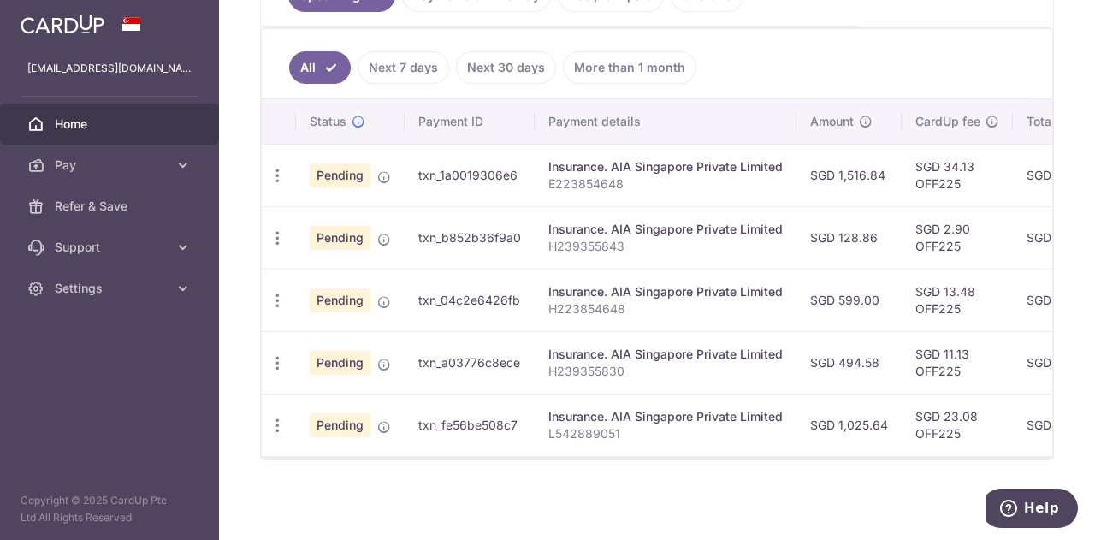
drag, startPoint x: 885, startPoint y: 175, endPoint x: 858, endPoint y: 171, distance: 27.7
type textarea ".84"
click at [862, 170] on td "SGD 1,516.84" at bounding box center [848, 175] width 105 height 62
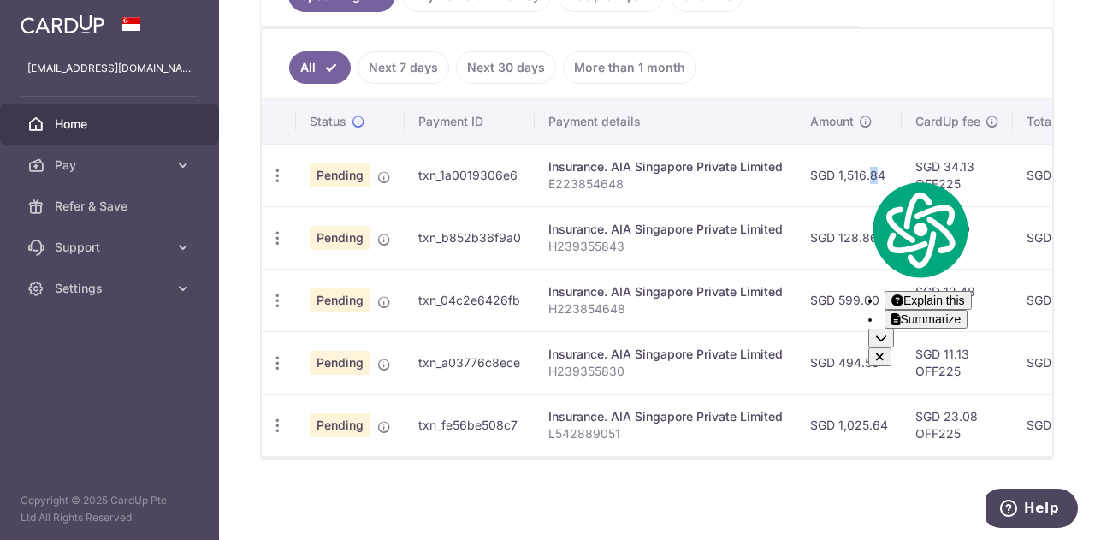
drag, startPoint x: 853, startPoint y: 172, endPoint x: 840, endPoint y: 172, distance: 13.7
click at [843, 172] on td "SGD 1,516.84" at bounding box center [848, 175] width 105 height 62
click at [834, 173] on td "SGD 1,516.84" at bounding box center [848, 175] width 105 height 62
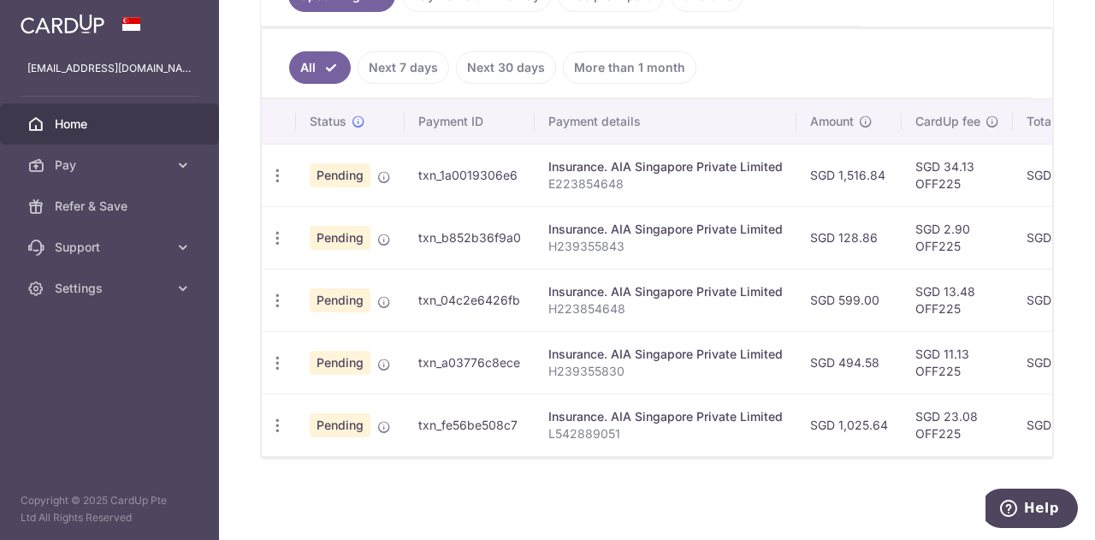
drag, startPoint x: 834, startPoint y: 166, endPoint x: 877, endPoint y: 167, distance: 43.6
click at [877, 167] on td "SGD 1,516.84" at bounding box center [848, 175] width 105 height 62
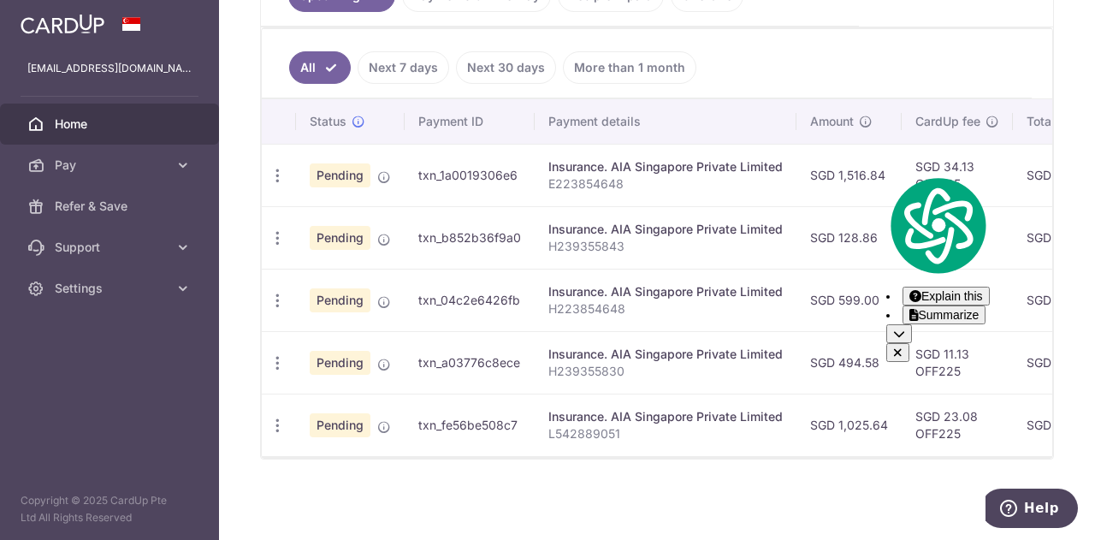
copy td "1,516.84"
drag, startPoint x: 366, startPoint y: 479, endPoint x: 299, endPoint y: 377, distance: 121.7
click at [366, 479] on div "× Pause Schedule Pause all future payments in this series Pause just this one p…" at bounding box center [657, 270] width 876 height 540
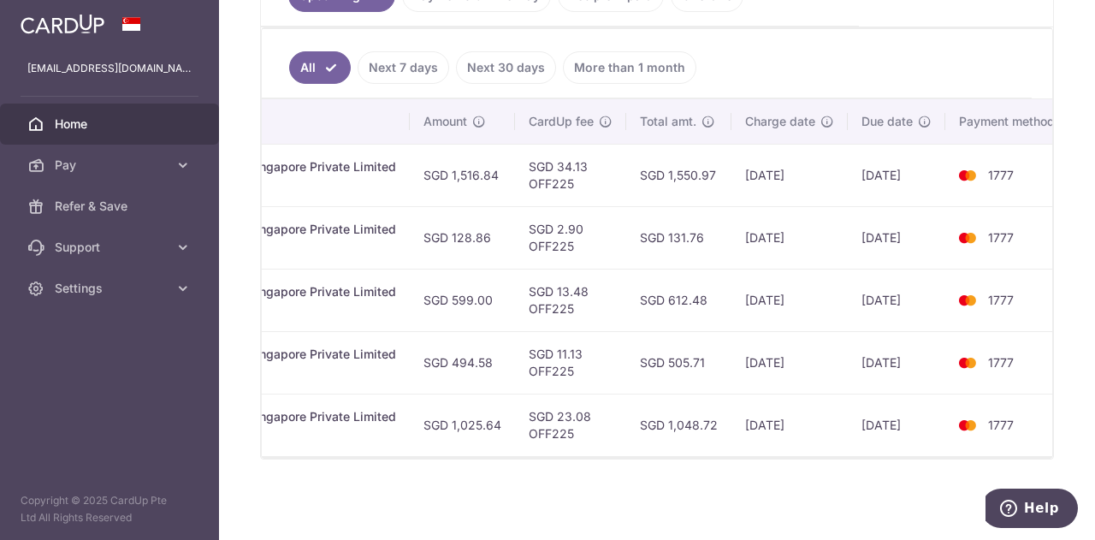
scroll to position [0, 388]
click at [812, 54] on ul "All Next 7 days Next 30 days More than 1 month" at bounding box center [647, 63] width 770 height 69
